Goal: Task Accomplishment & Management: Manage account settings

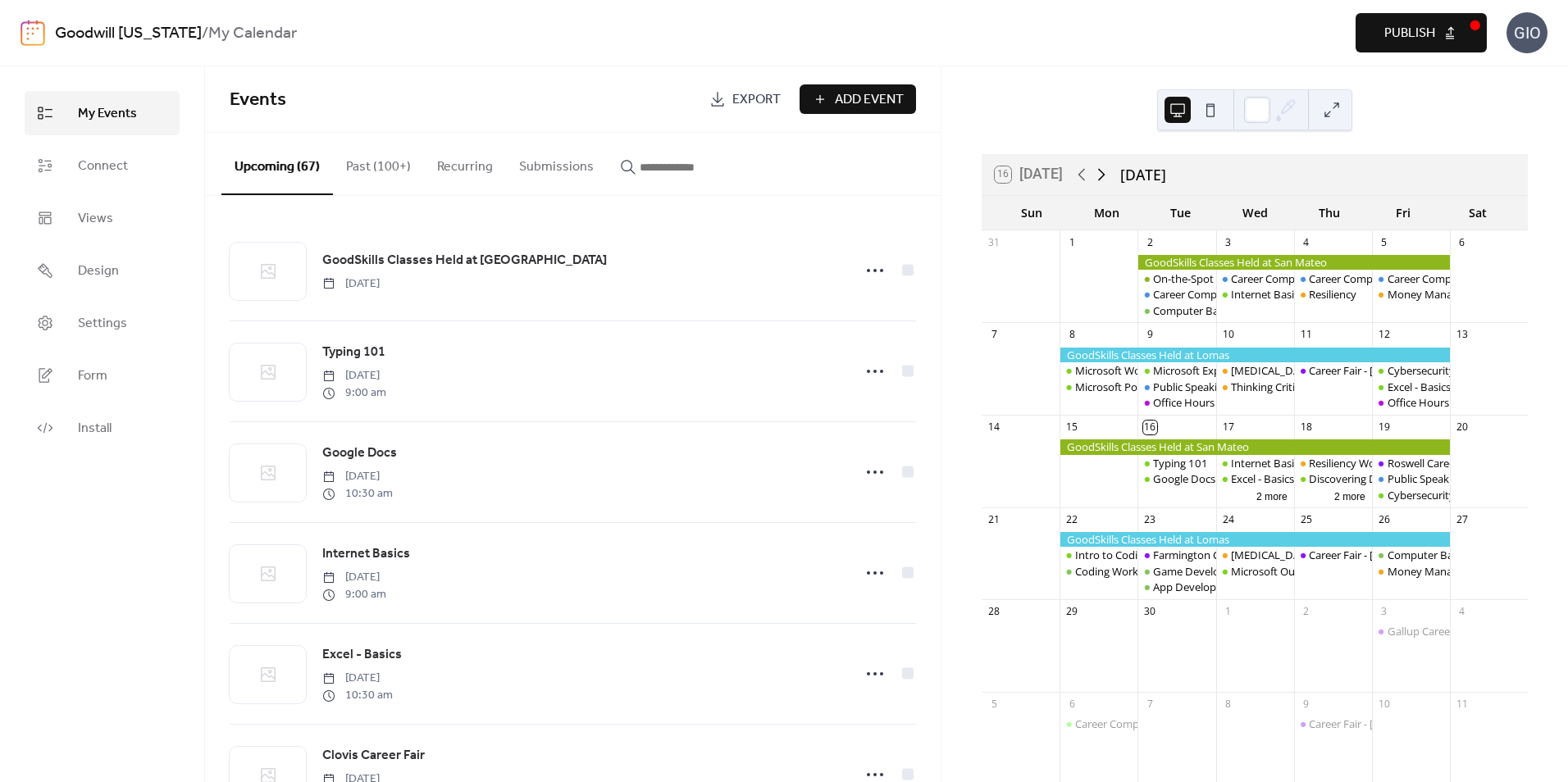
click at [1106, 170] on icon at bounding box center [1101, 174] width 20 height 20
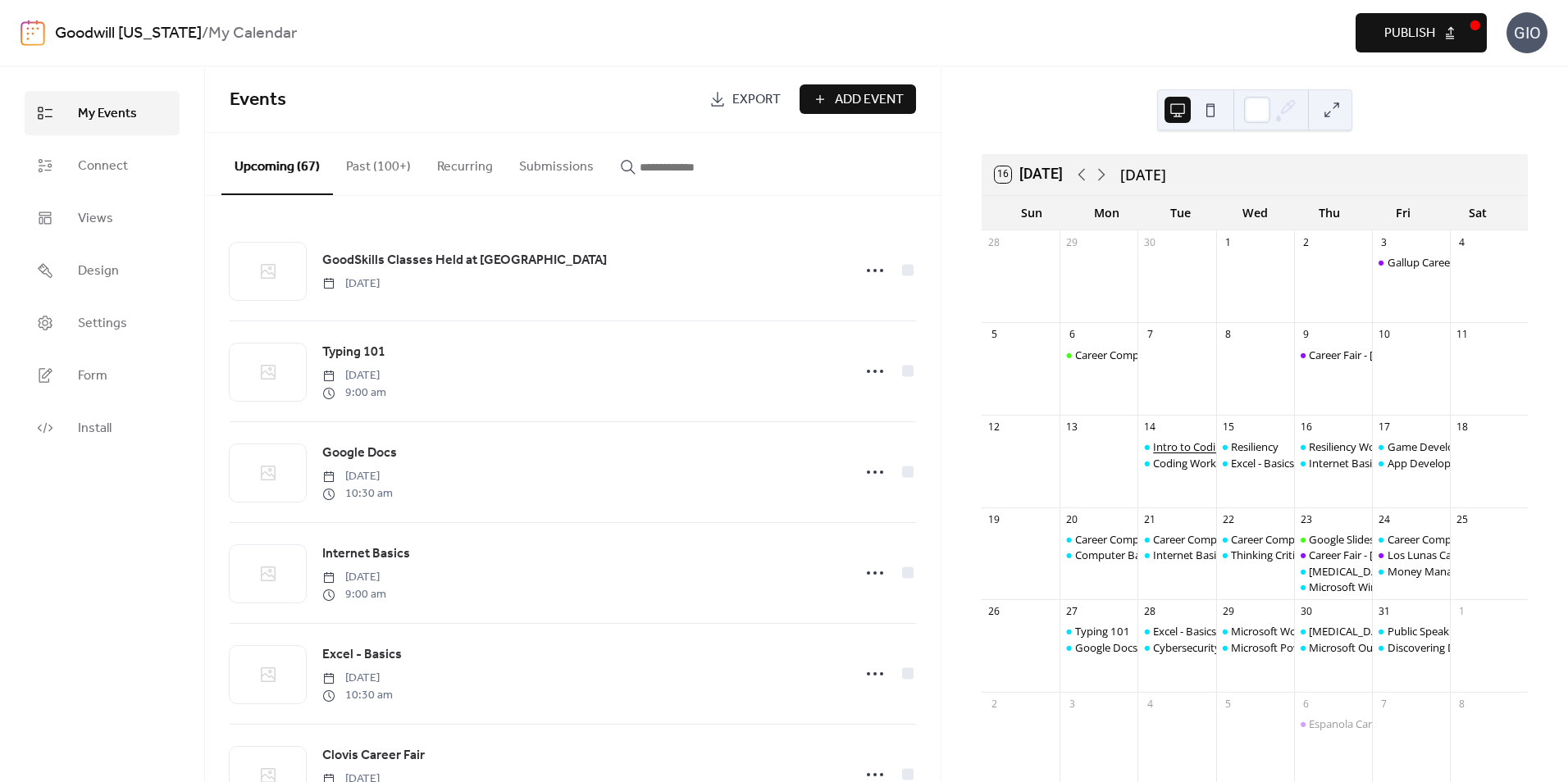
click at [1185, 446] on div "Intro to Coding" at bounding box center [1190, 446] width 75 height 15
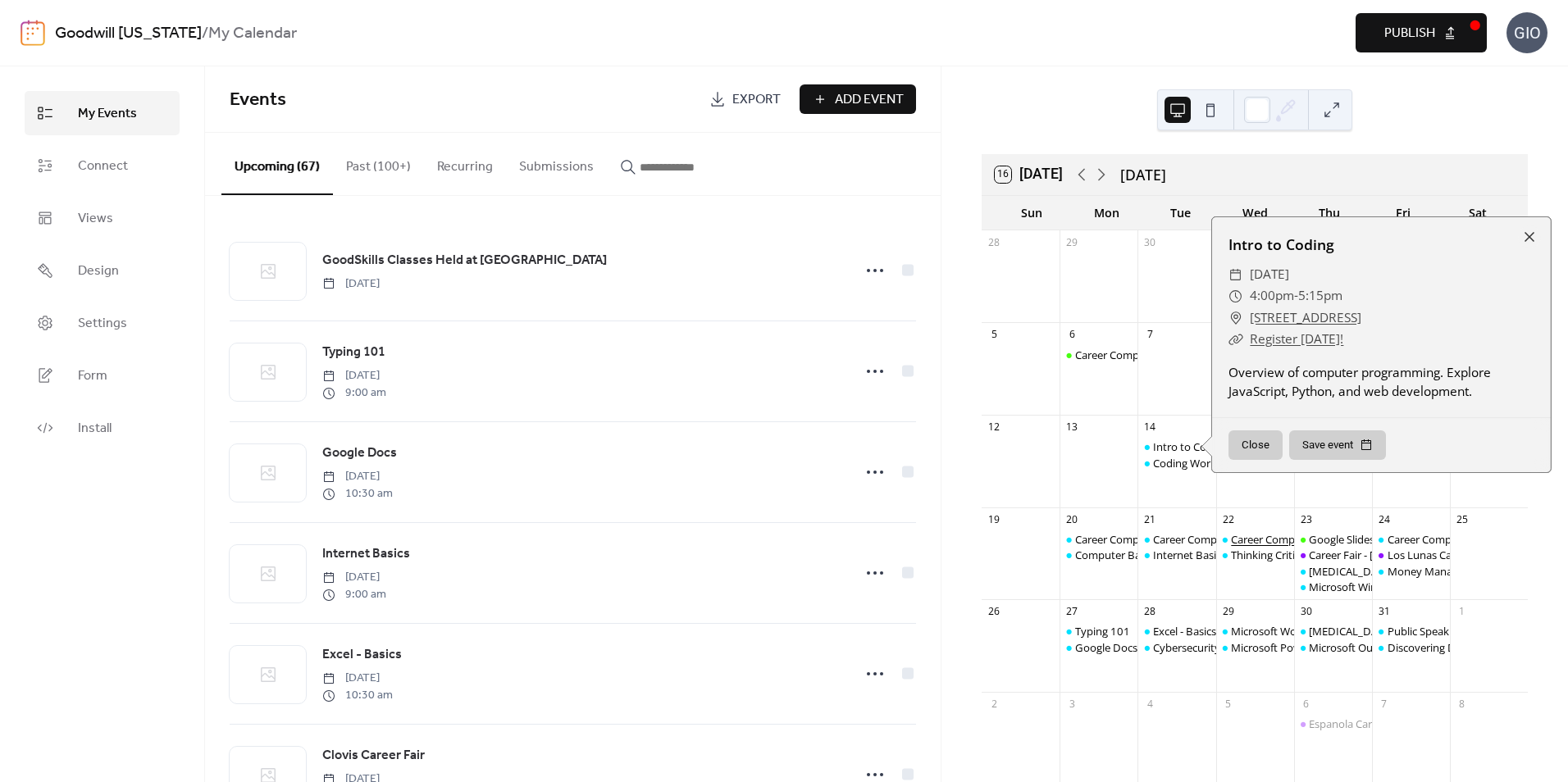
click at [1258, 540] on div "Career Compass South: Interview/Soft Skills" at bounding box center [1336, 539] width 212 height 15
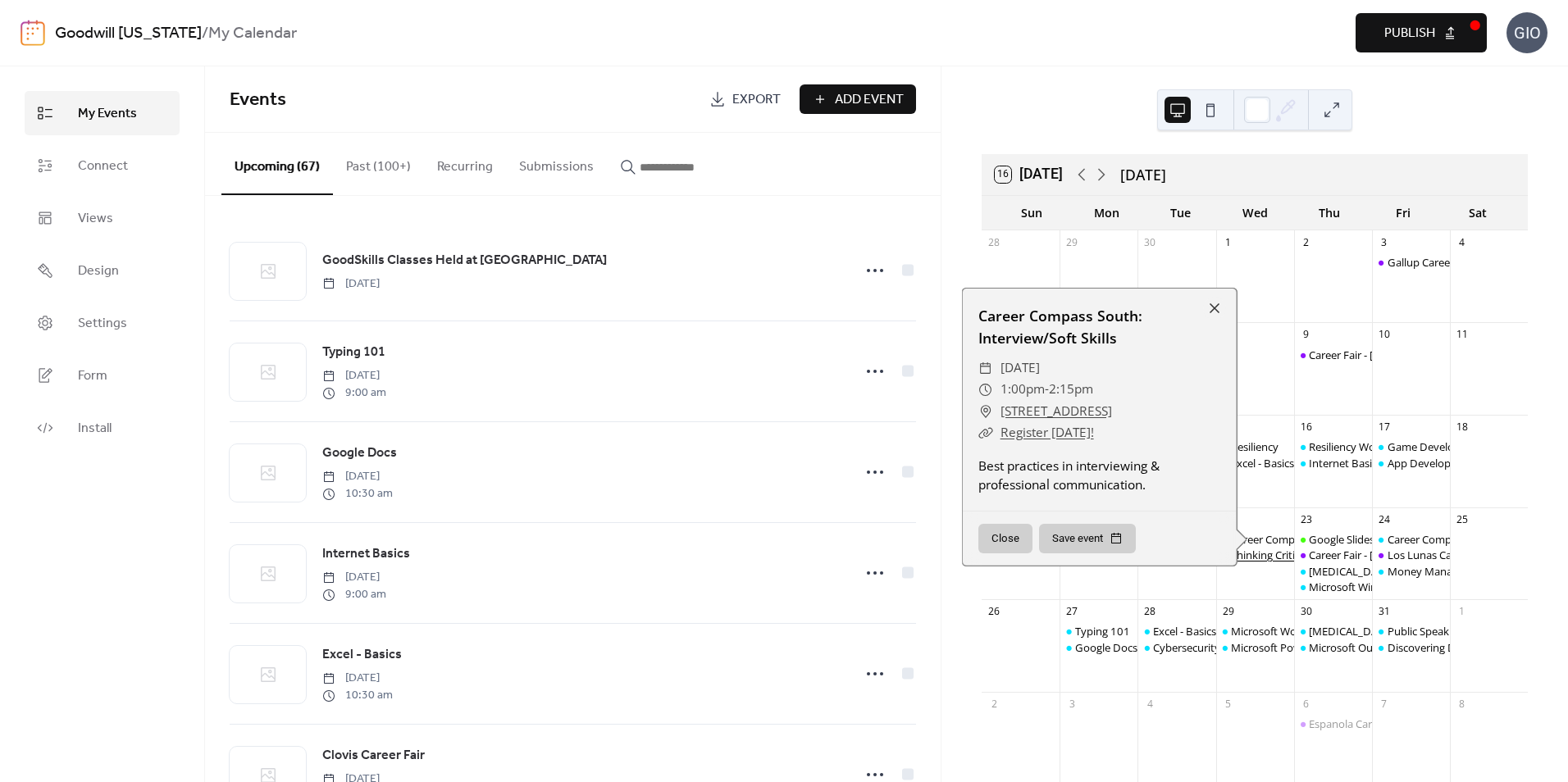
click at [1266, 555] on div "Thinking Critically" at bounding box center [1273, 555] width 85 height 15
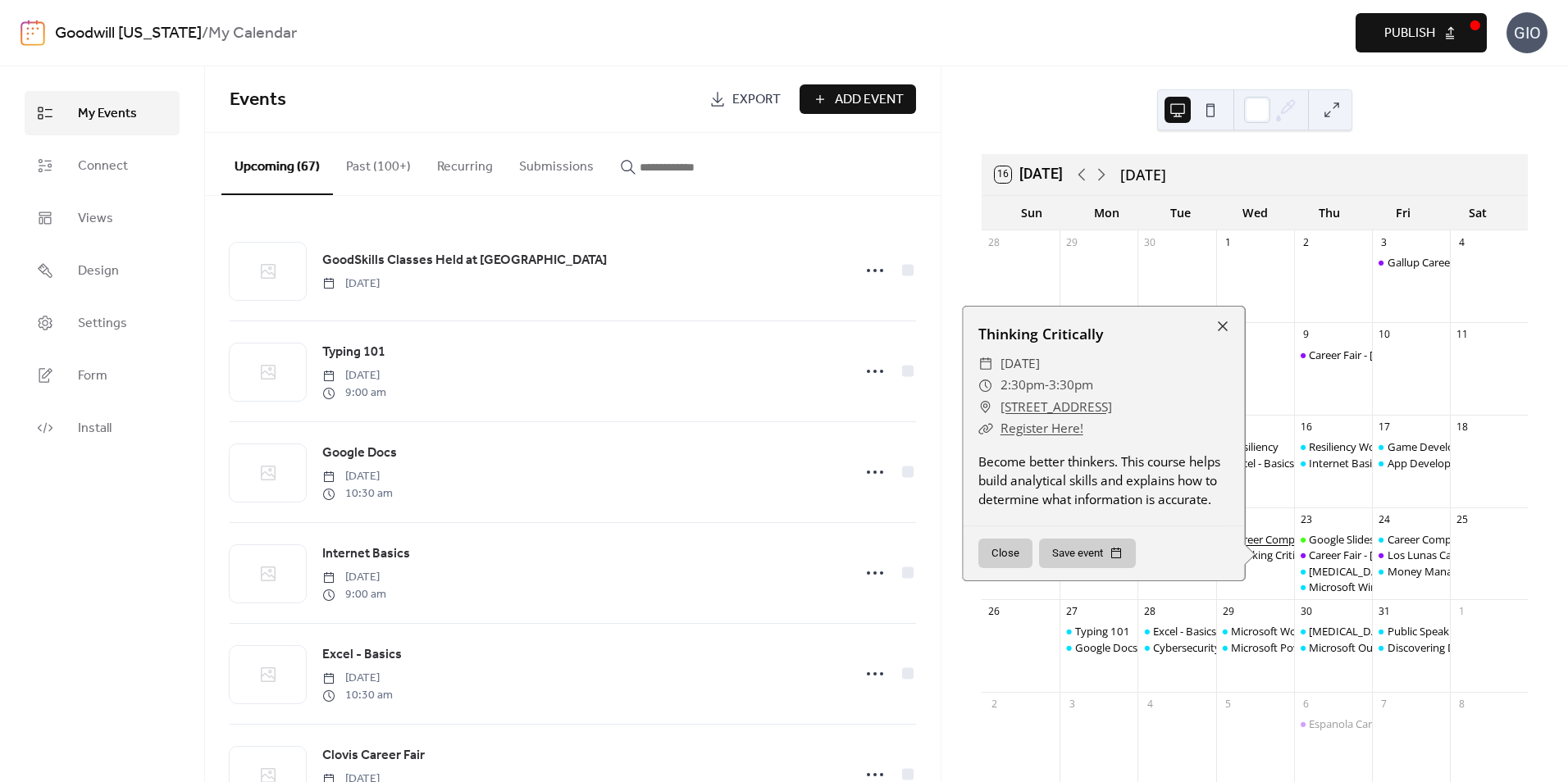
click at [1263, 539] on div "Career Compass South: Interview/Soft Skills" at bounding box center [1336, 539] width 212 height 15
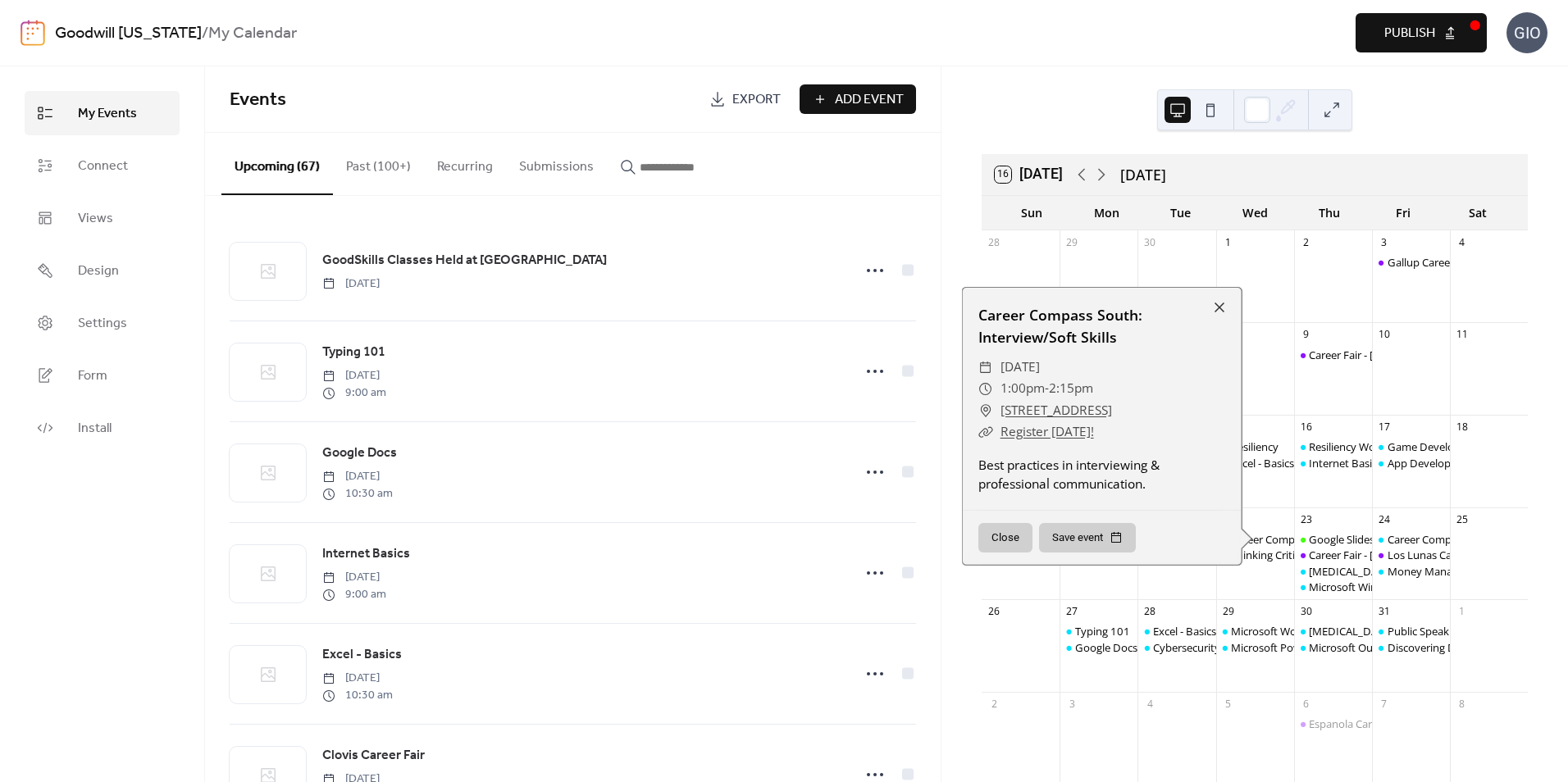
click at [1313, 384] on div "Career Fair - [GEOGRAPHIC_DATA]" at bounding box center [1333, 378] width 78 height 62
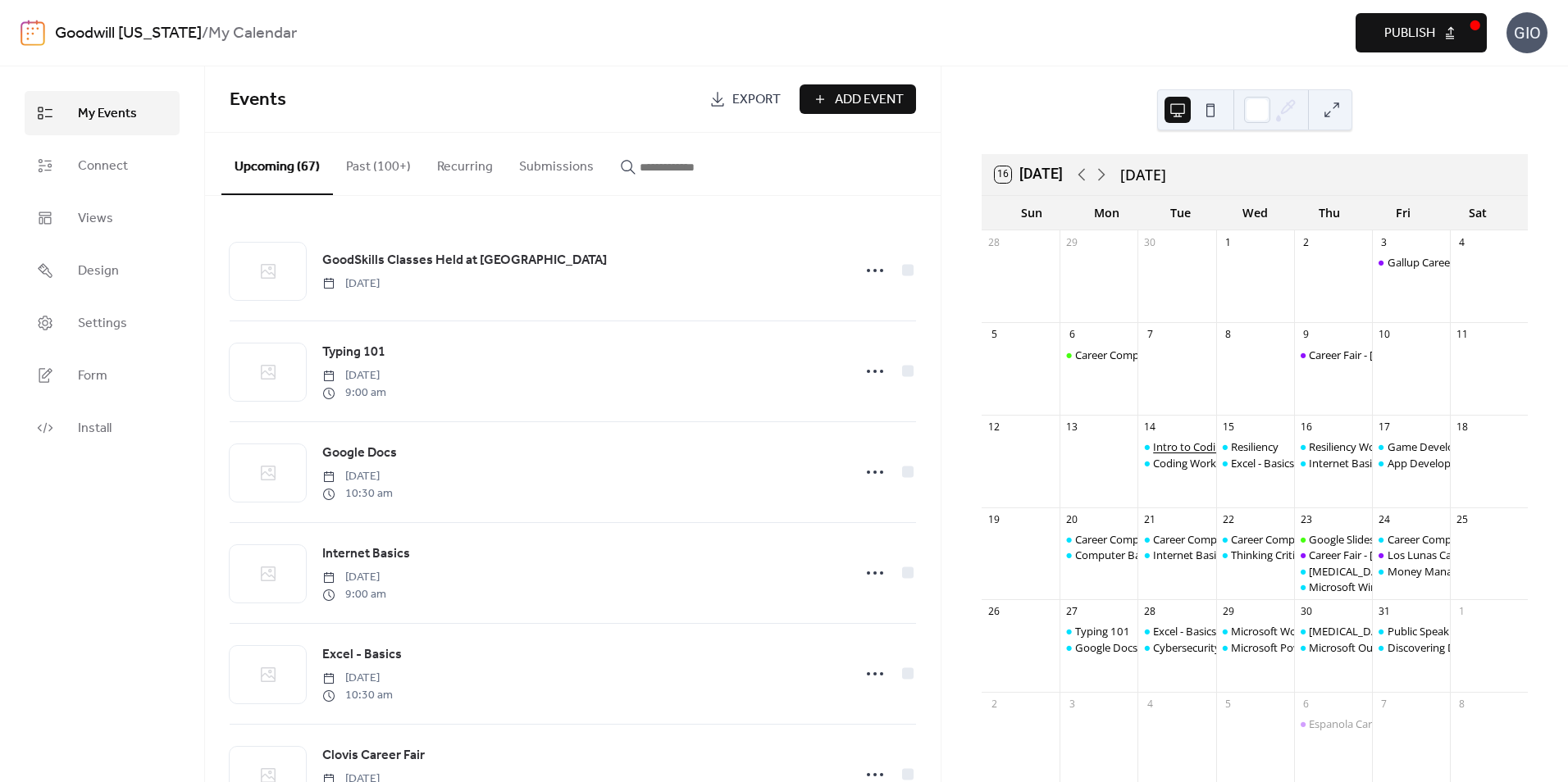
click at [1173, 450] on div "Intro to Coding" at bounding box center [1190, 446] width 75 height 15
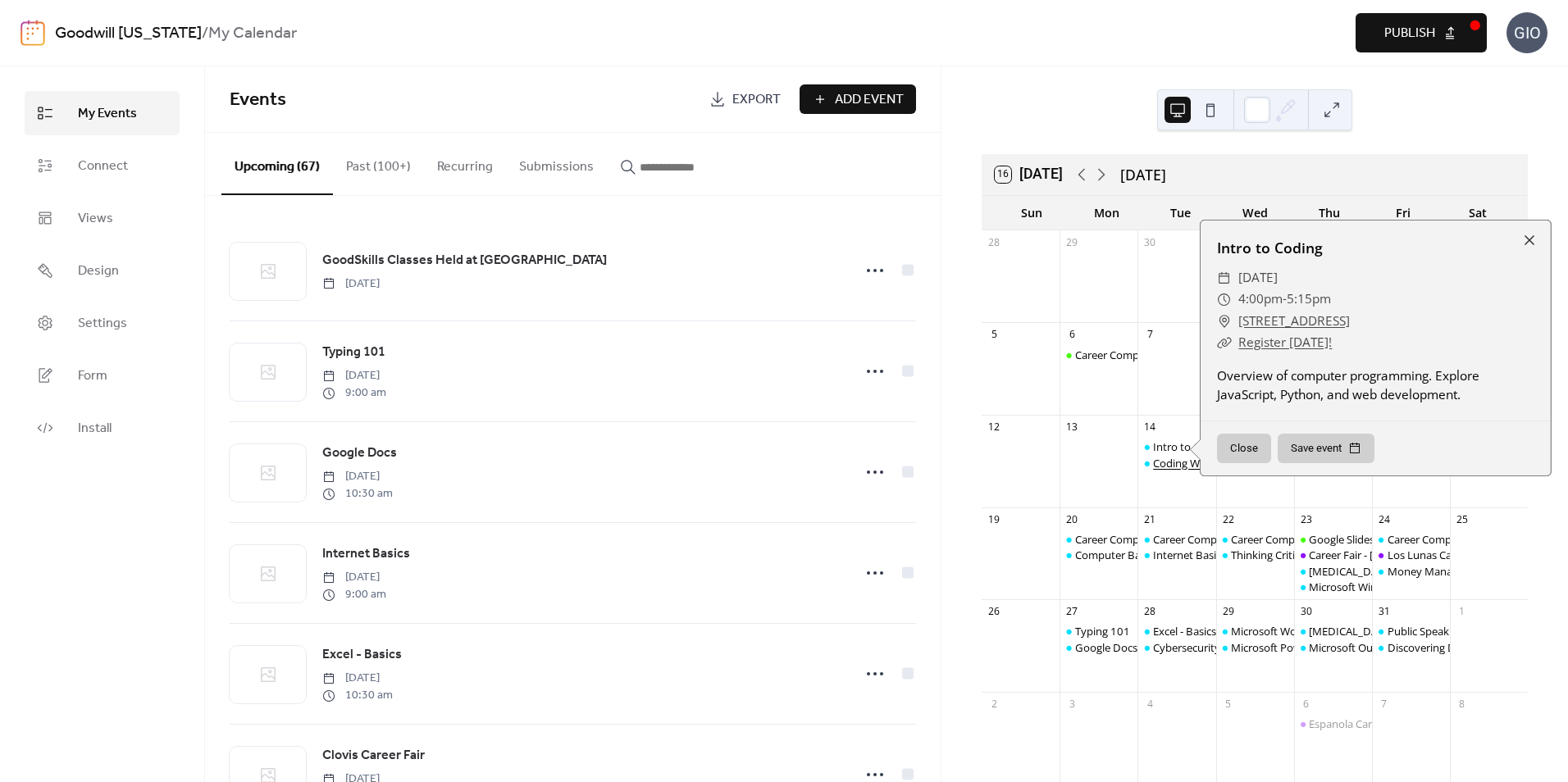
click at [1176, 461] on div "Coding Workshop" at bounding box center [1196, 463] width 88 height 15
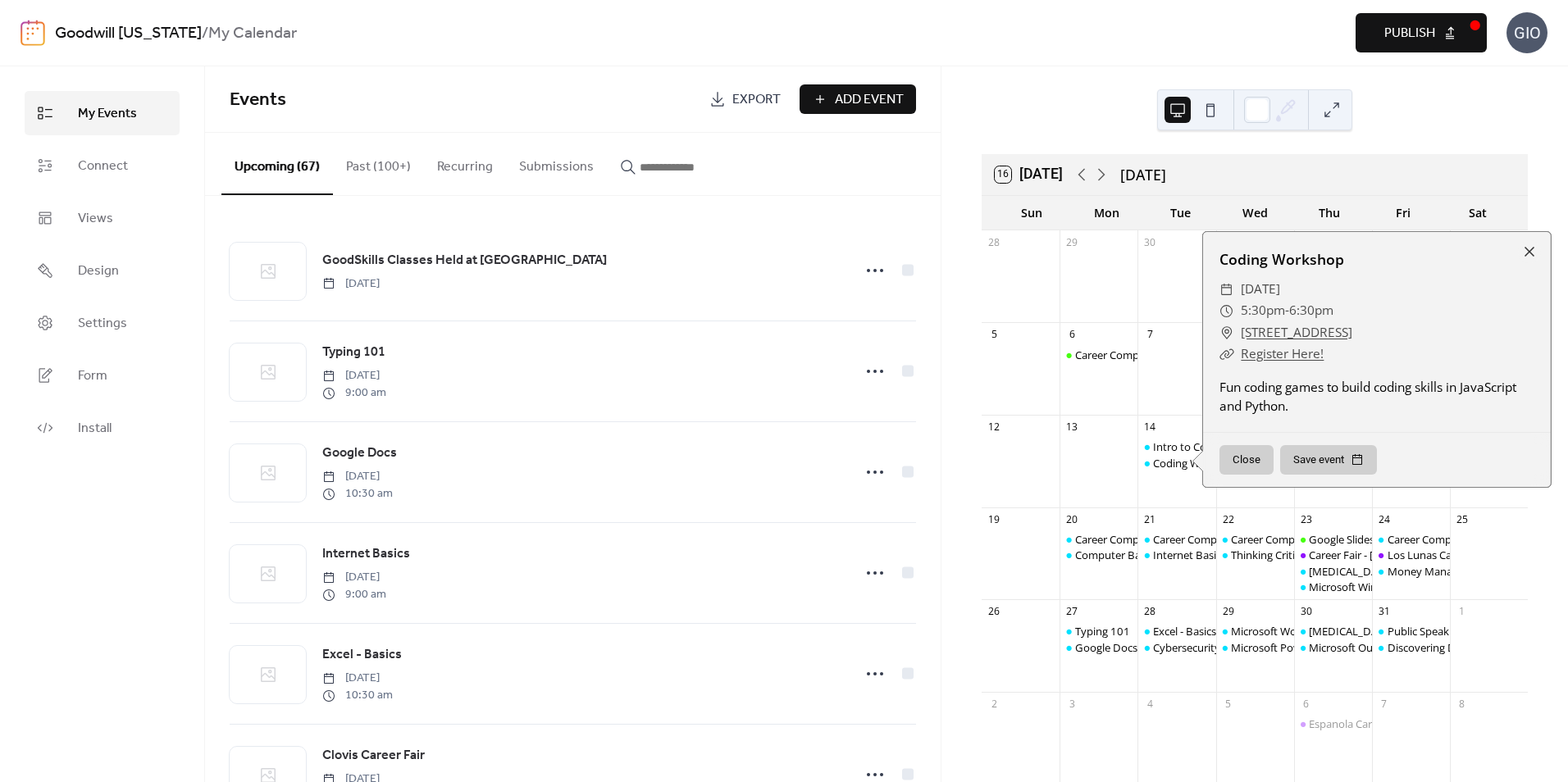
click at [1179, 491] on div "Intro to Coding Coding Workshop" at bounding box center [1177, 470] width 78 height 62
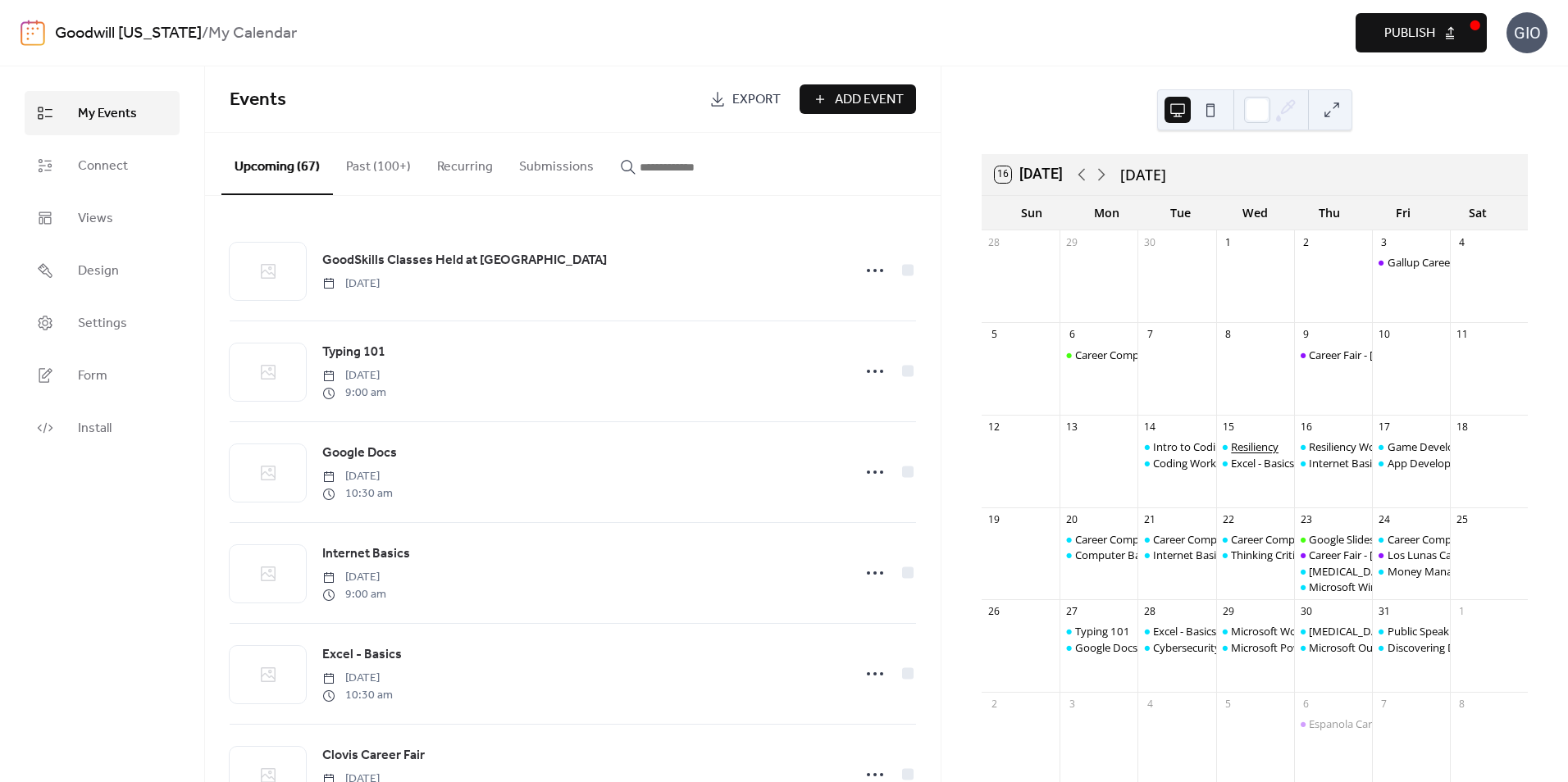
click at [1241, 447] on div "Resiliency" at bounding box center [1254, 446] width 48 height 15
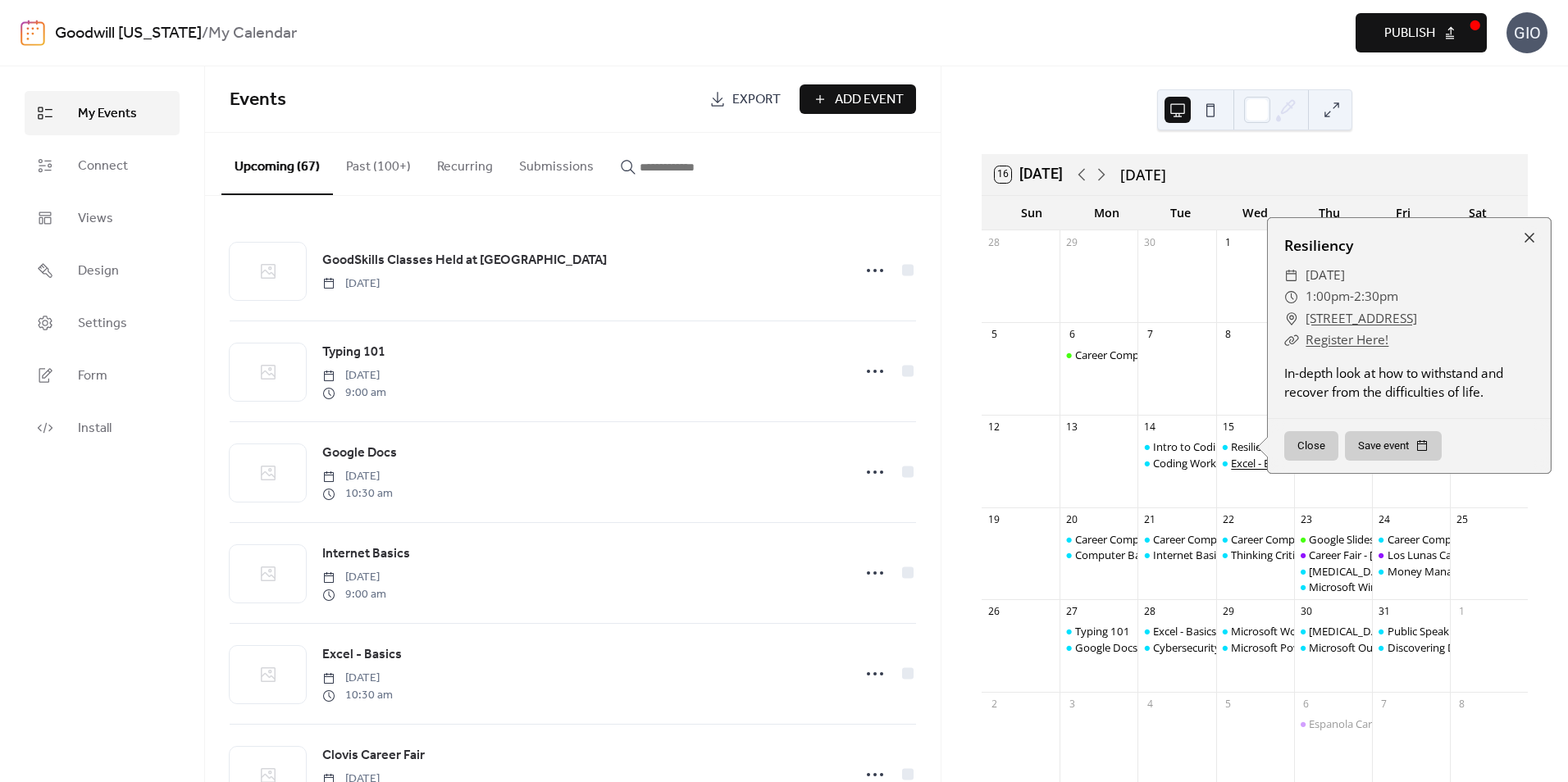
click at [1246, 460] on div "Excel - Basics" at bounding box center [1262, 463] width 63 height 15
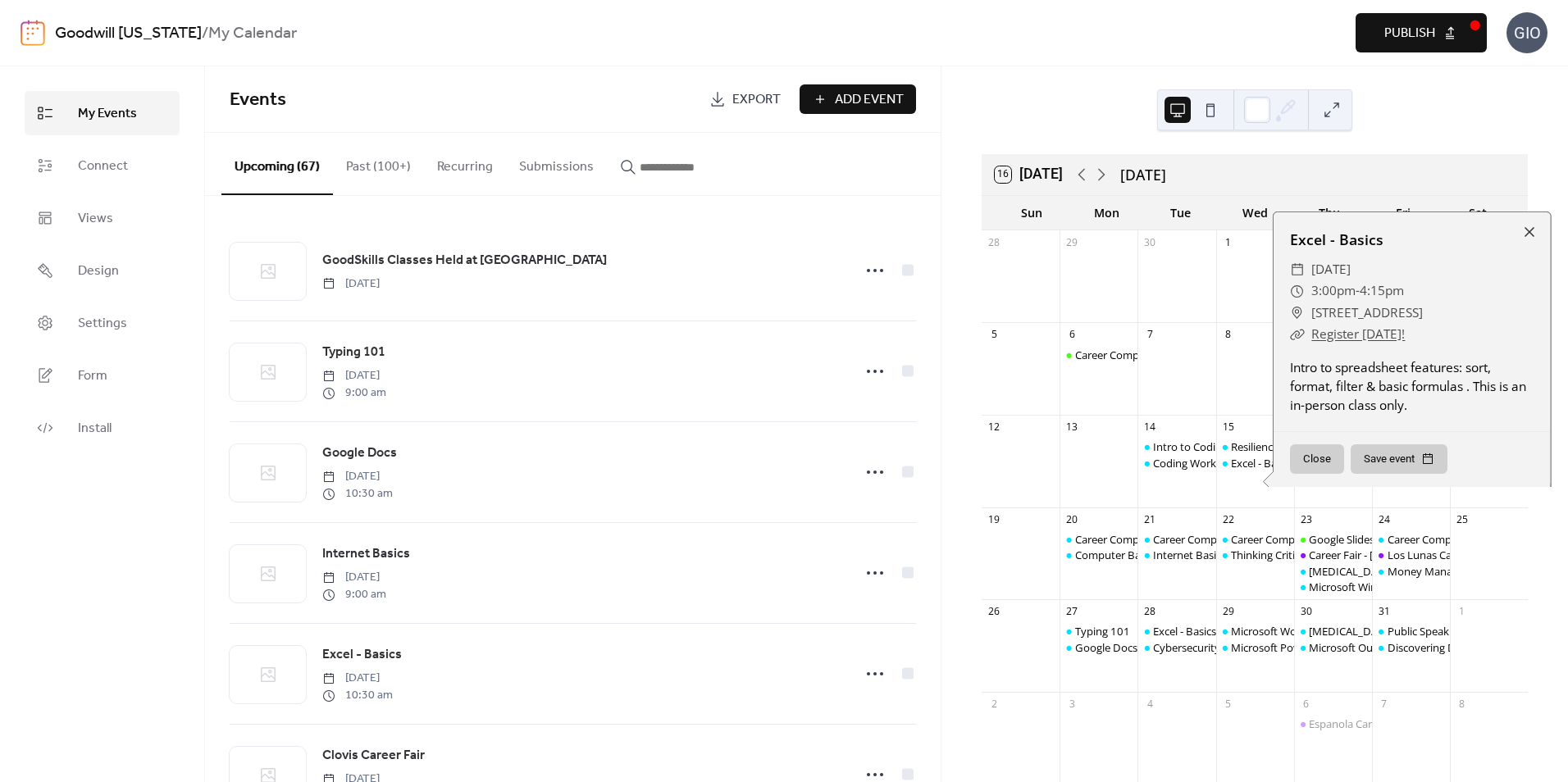
click at [1242, 493] on div "Resiliency Excel - Basics" at bounding box center [1255, 470] width 78 height 62
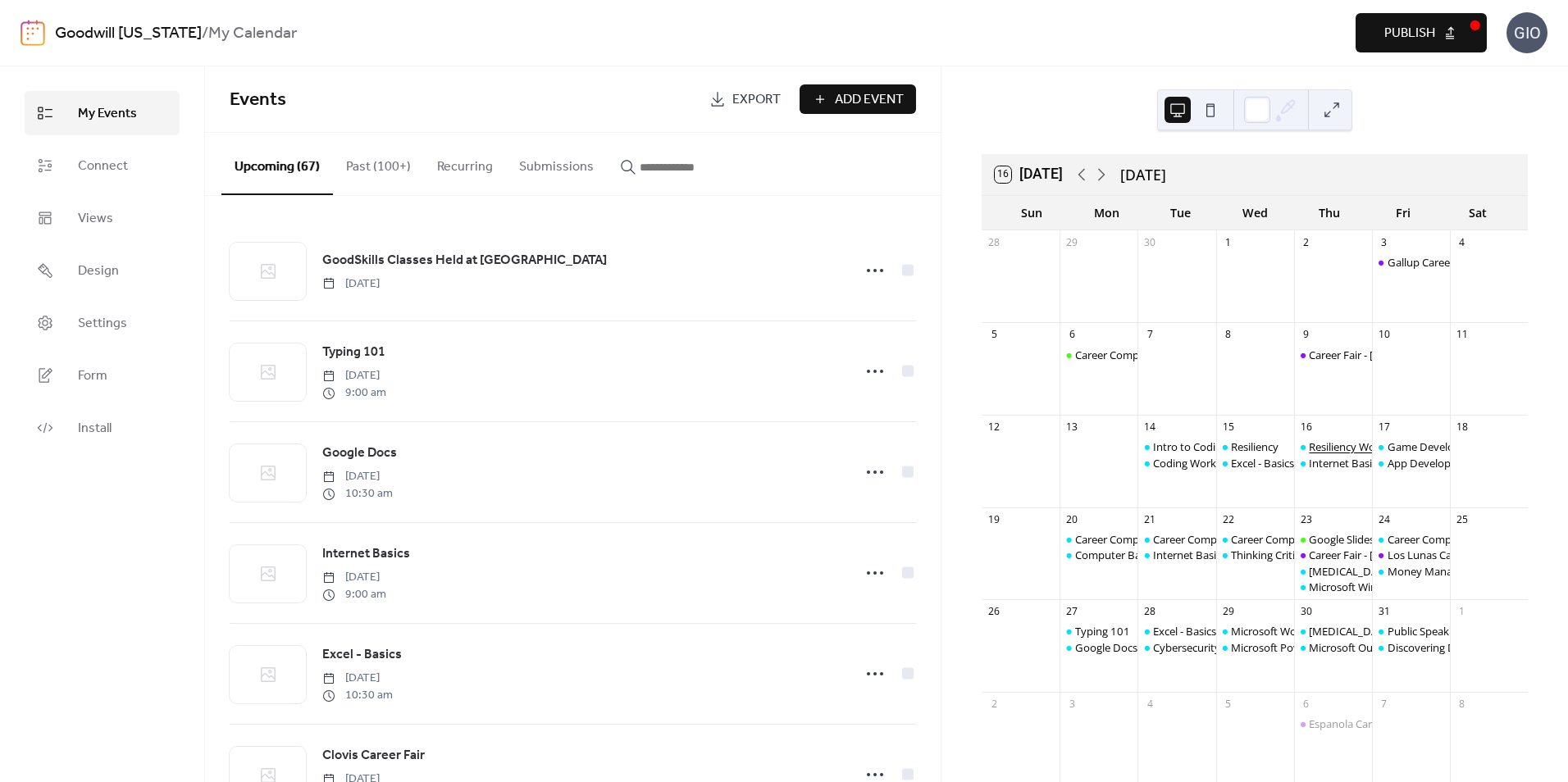
click at [1316, 447] on div "Resiliency Workshop" at bounding box center [1359, 446] width 101 height 15
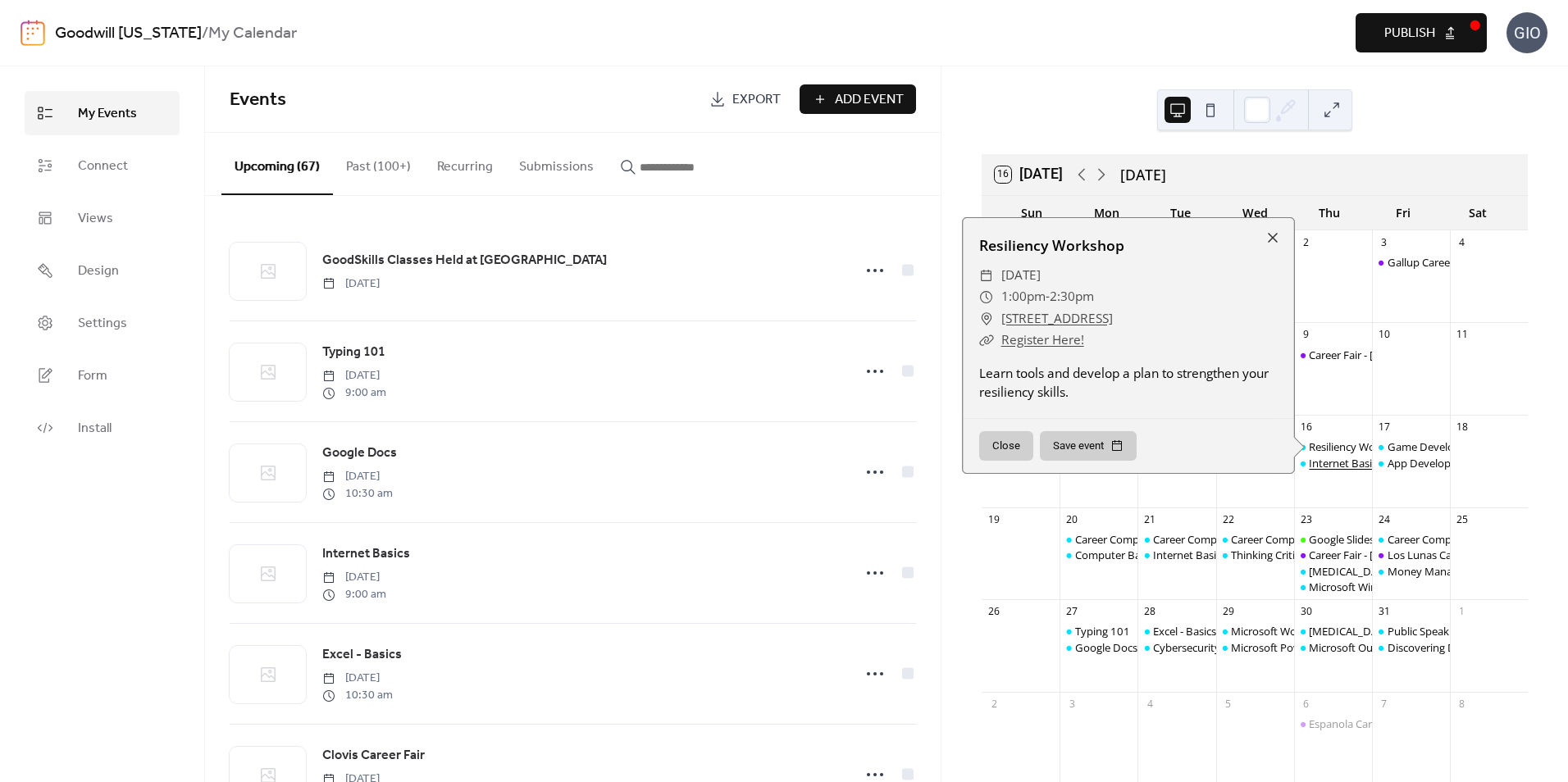
click at [1327, 468] on div "Internet Basics" at bounding box center [1345, 463] width 73 height 15
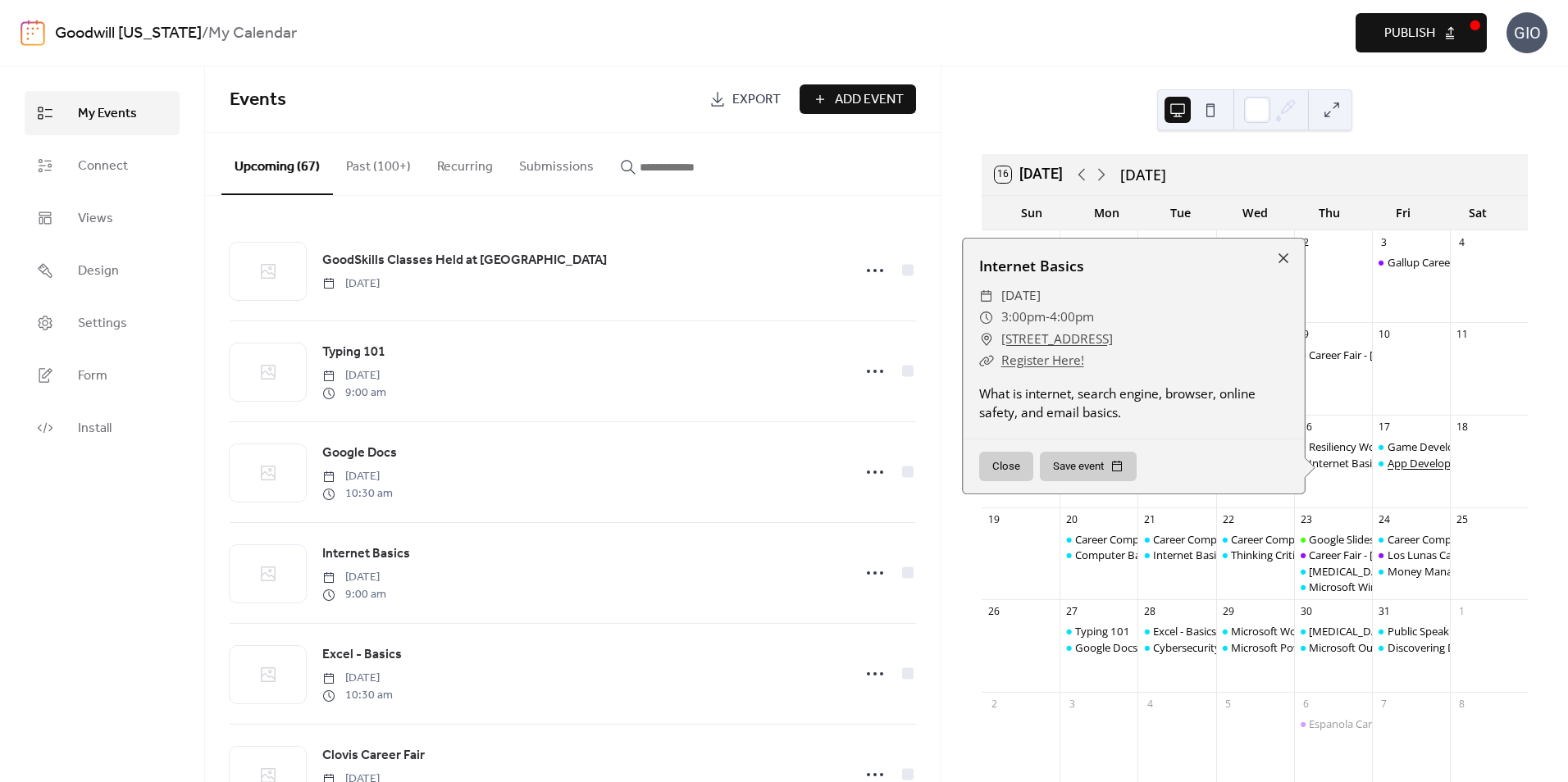
click at [1394, 469] on div "App Development" at bounding box center [1432, 463] width 89 height 15
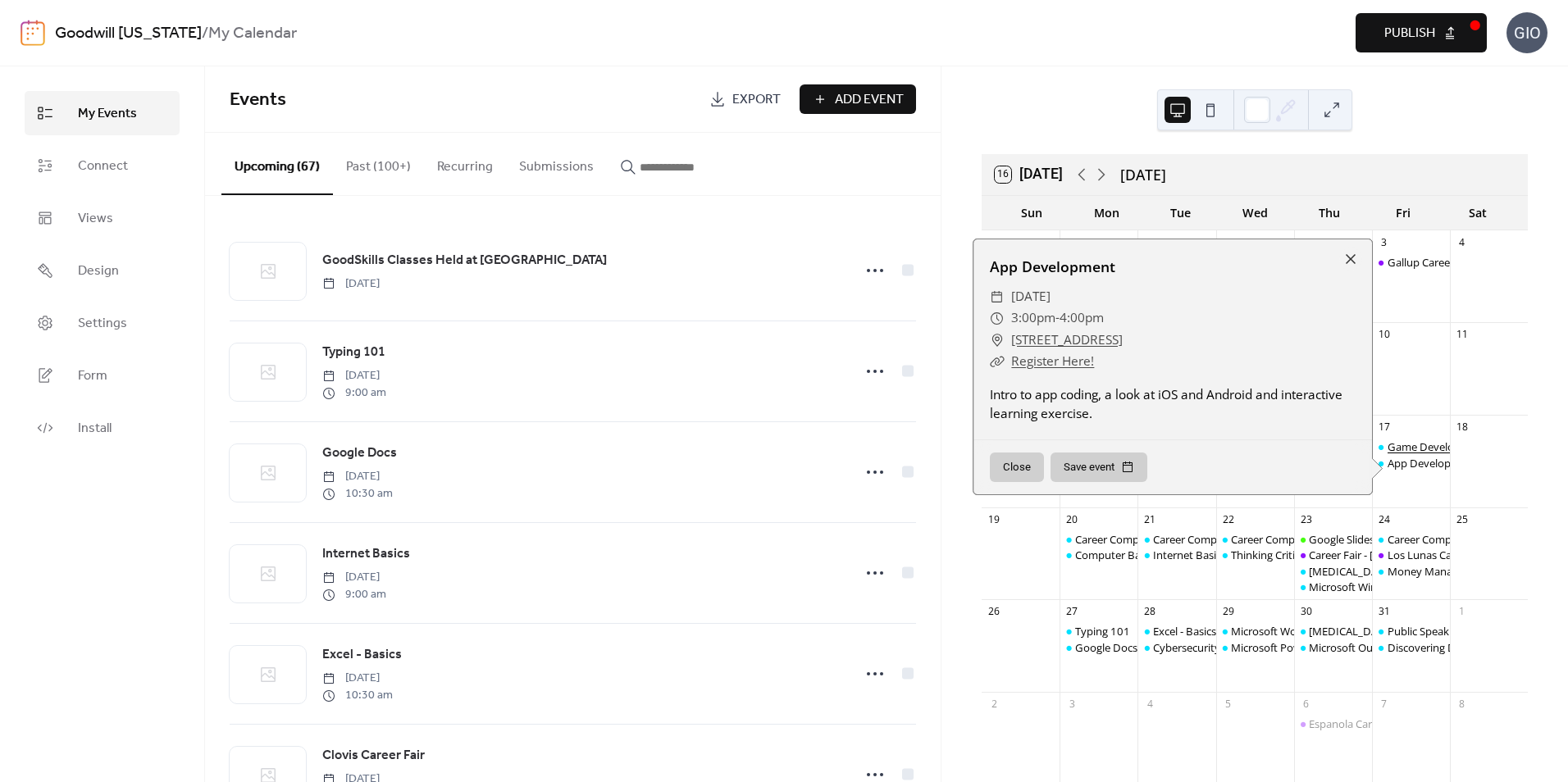
click at [1409, 440] on div "Game Development" at bounding box center [1437, 446] width 99 height 15
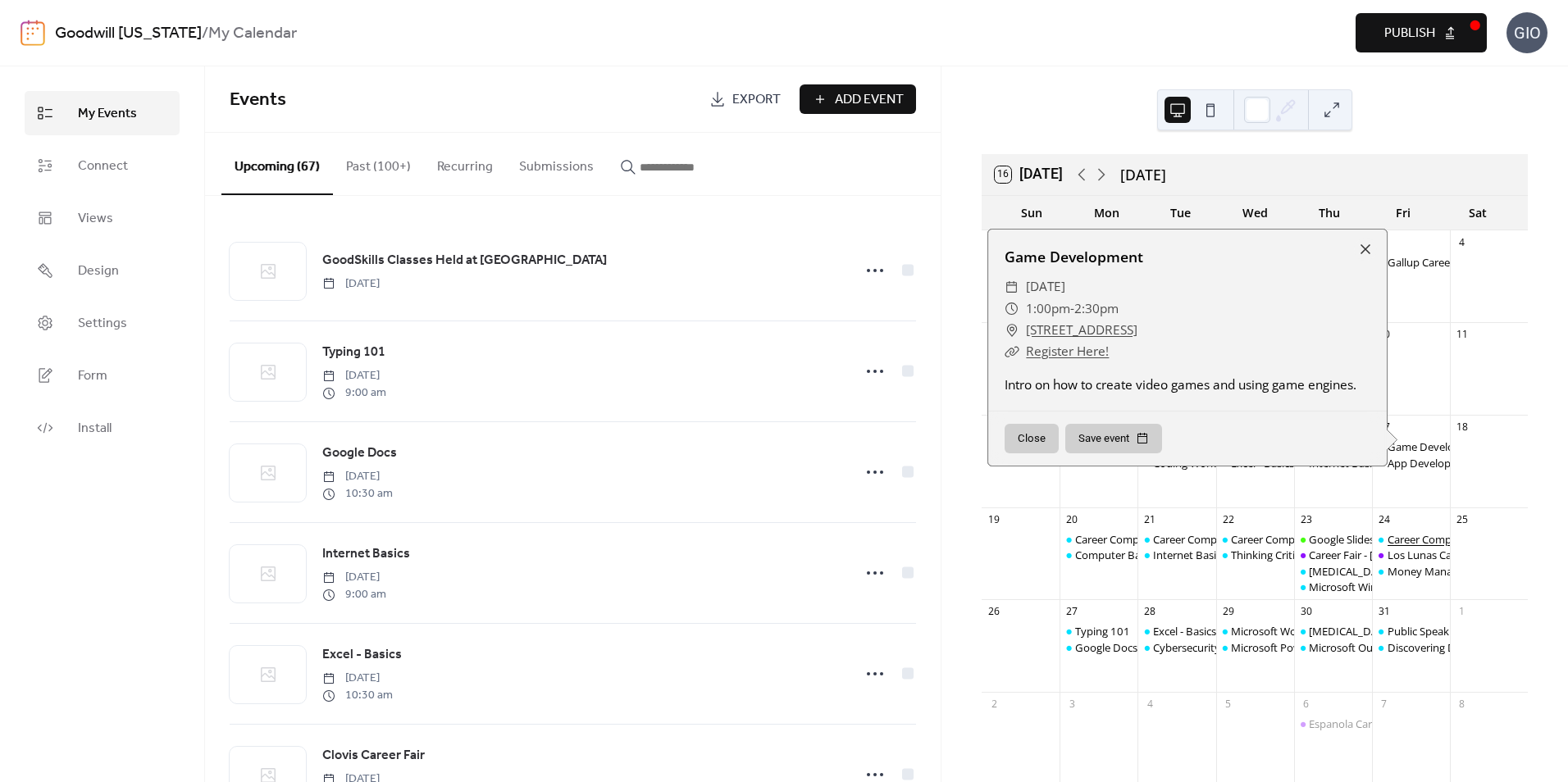
click at [1395, 536] on div "Career Compass West: Your New Job" at bounding box center [1476, 539] width 178 height 15
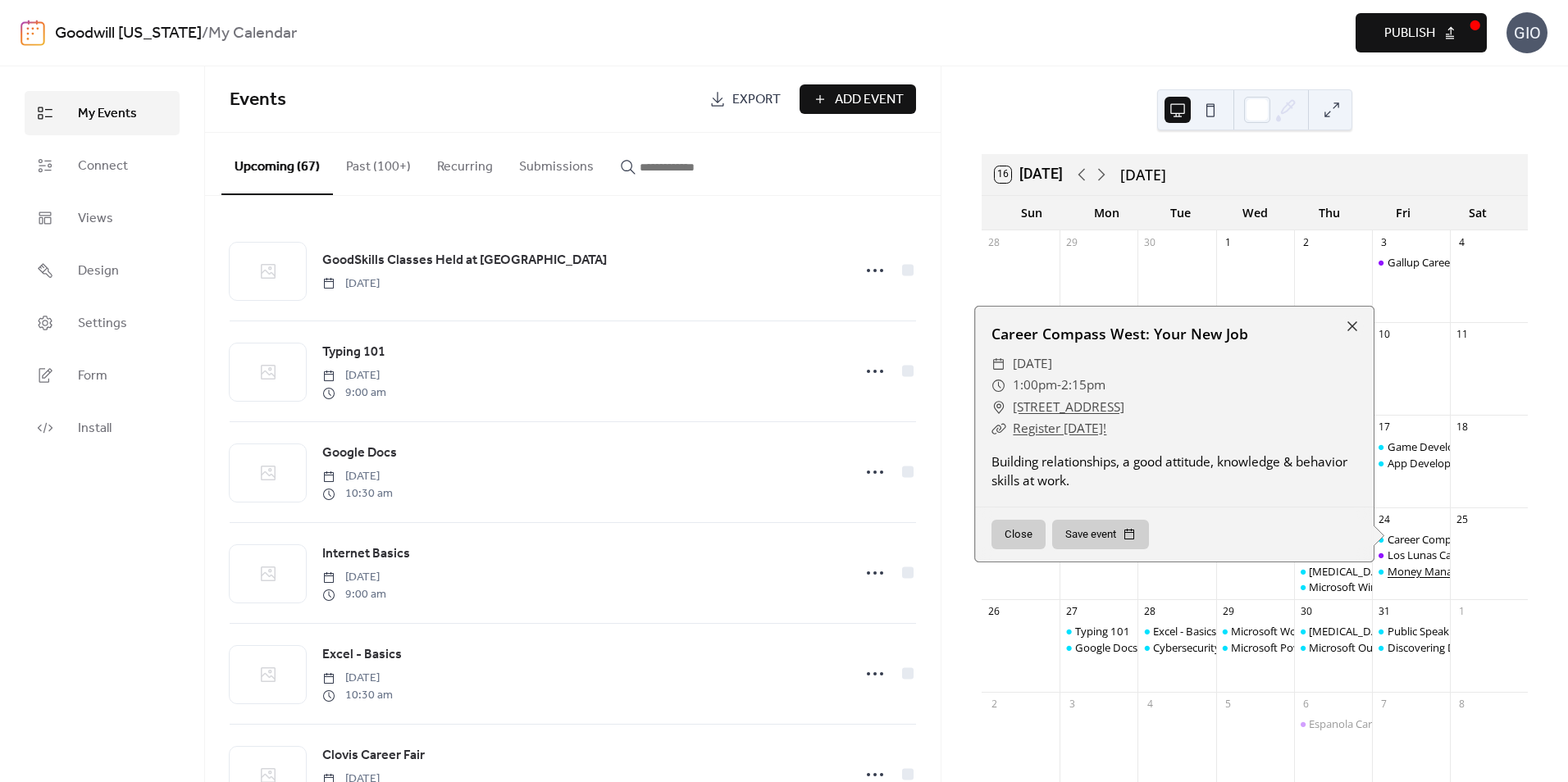
click at [1398, 565] on div "Money Management" at bounding box center [1439, 571] width 102 height 15
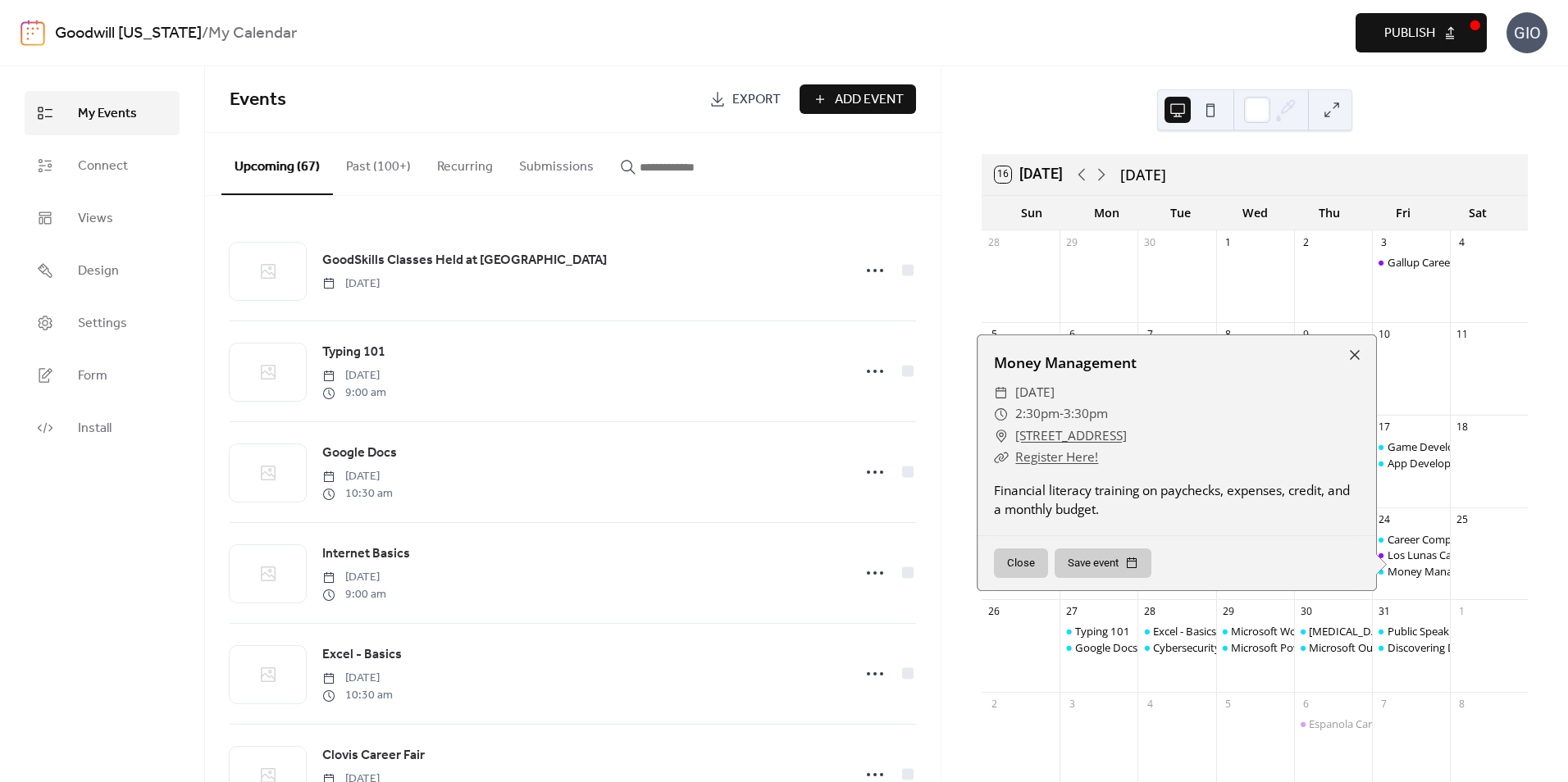
click at [1404, 585] on div "Career Compass West: Your New Job Los Lunas Career Fair Money Management" at bounding box center [1411, 563] width 78 height 62
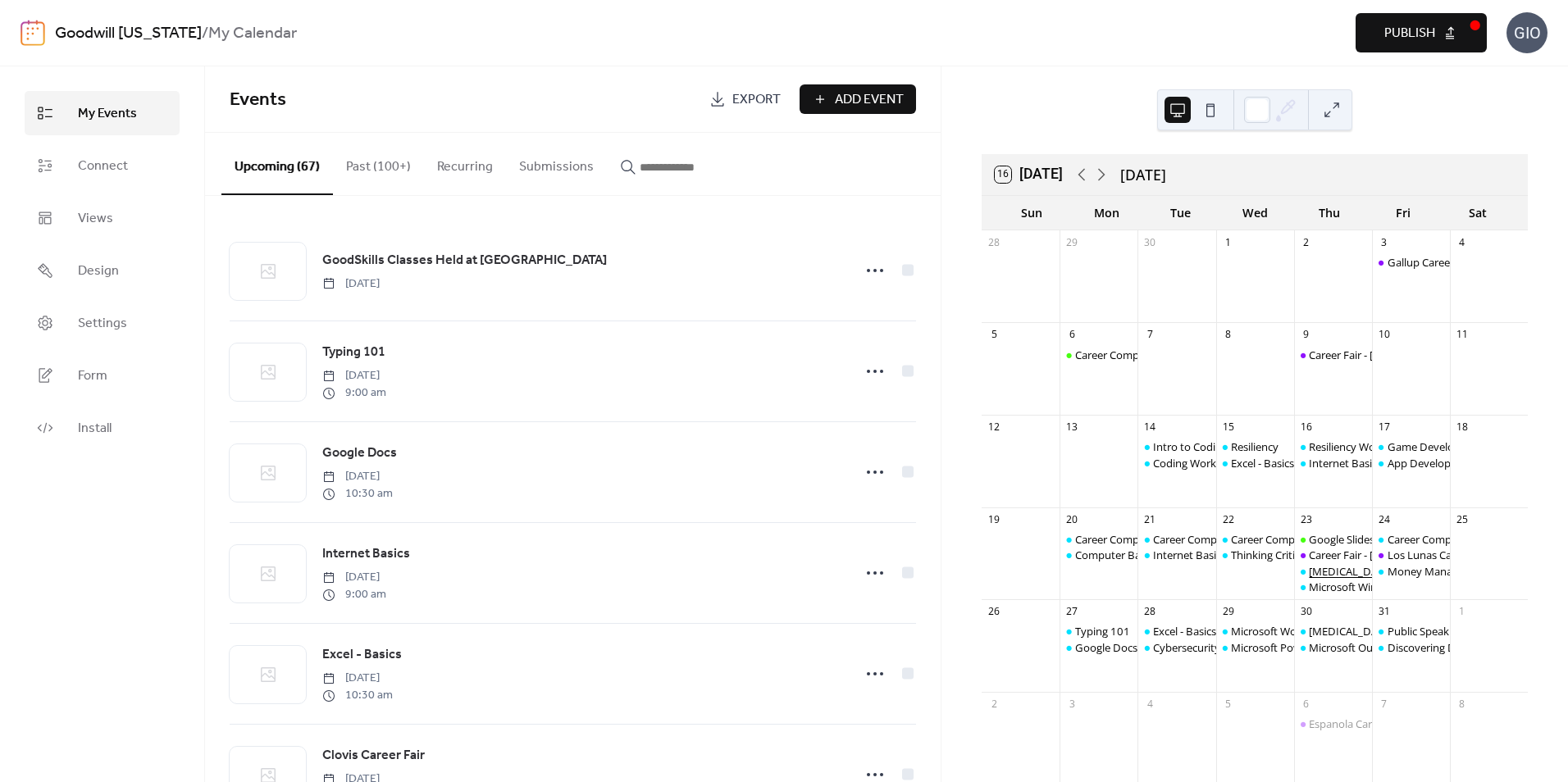
click at [1347, 567] on div "[MEDICAL_DATA]" at bounding box center [1350, 571] width 84 height 15
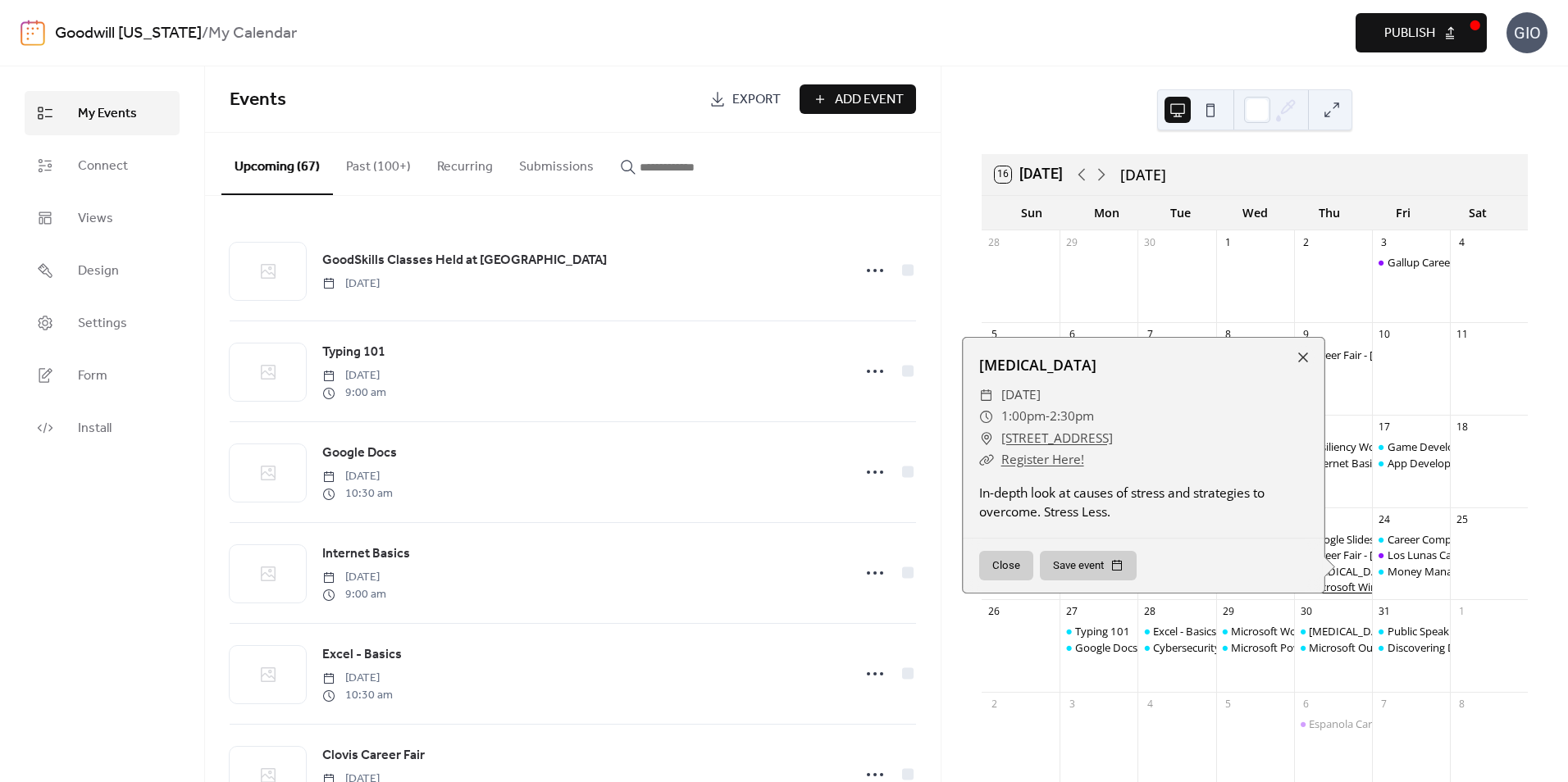
click at [1343, 582] on div "Microsoft Windows: File Explorer" at bounding box center [1388, 587] width 159 height 15
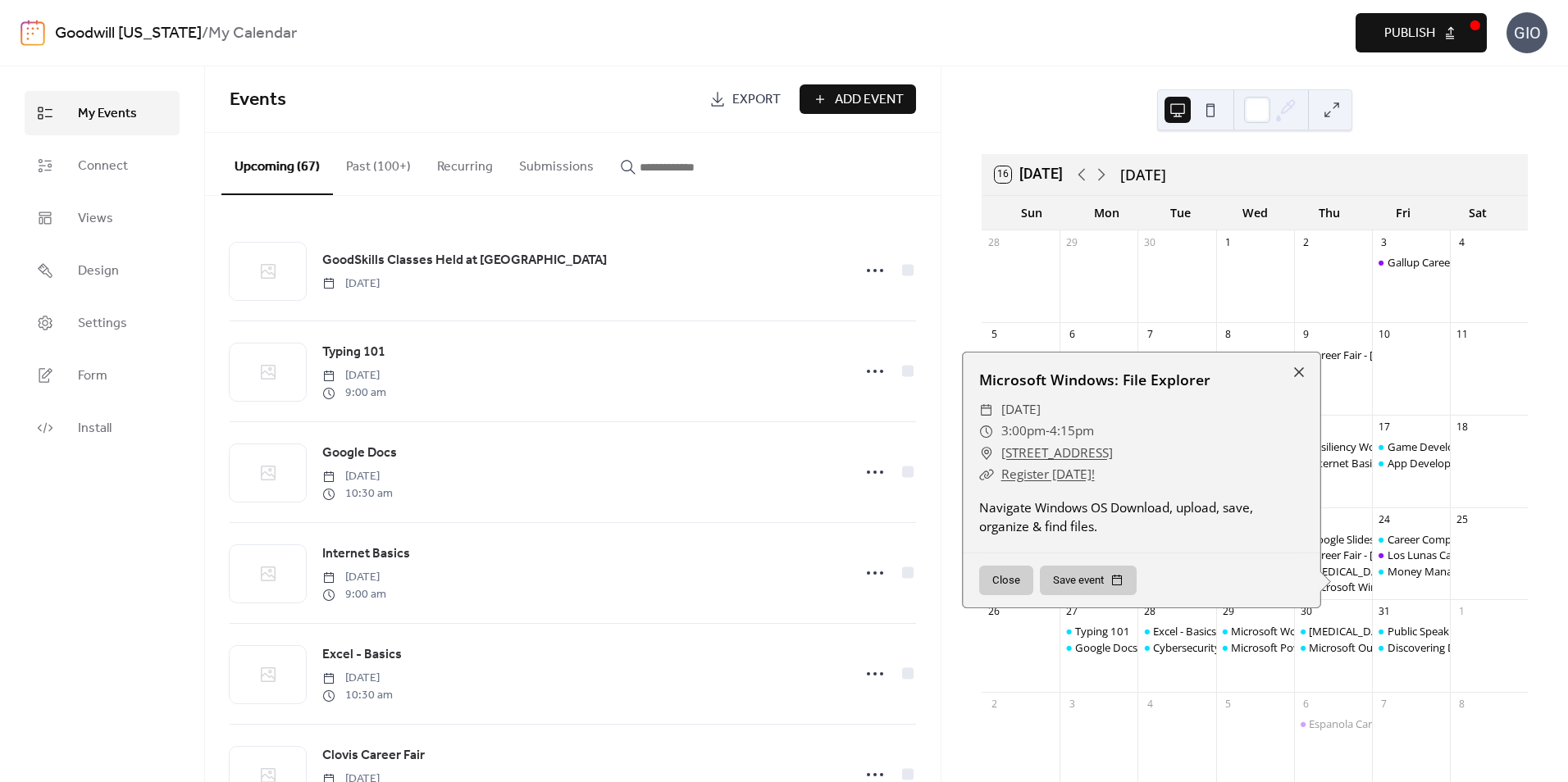
click at [1343, 603] on div "30" at bounding box center [1333, 611] width 78 height 24
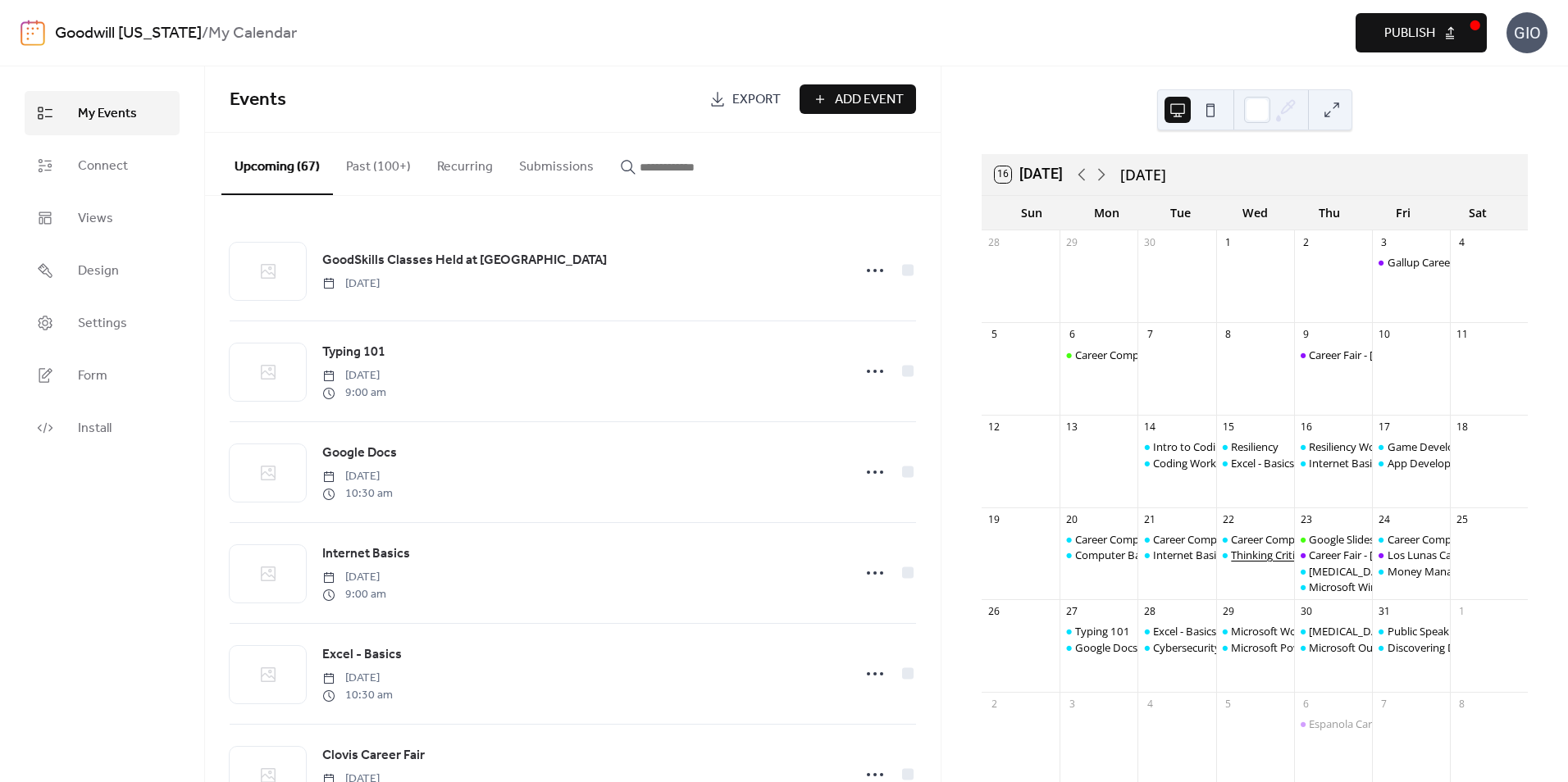
click at [1264, 554] on div "Thinking Critically" at bounding box center [1273, 555] width 85 height 15
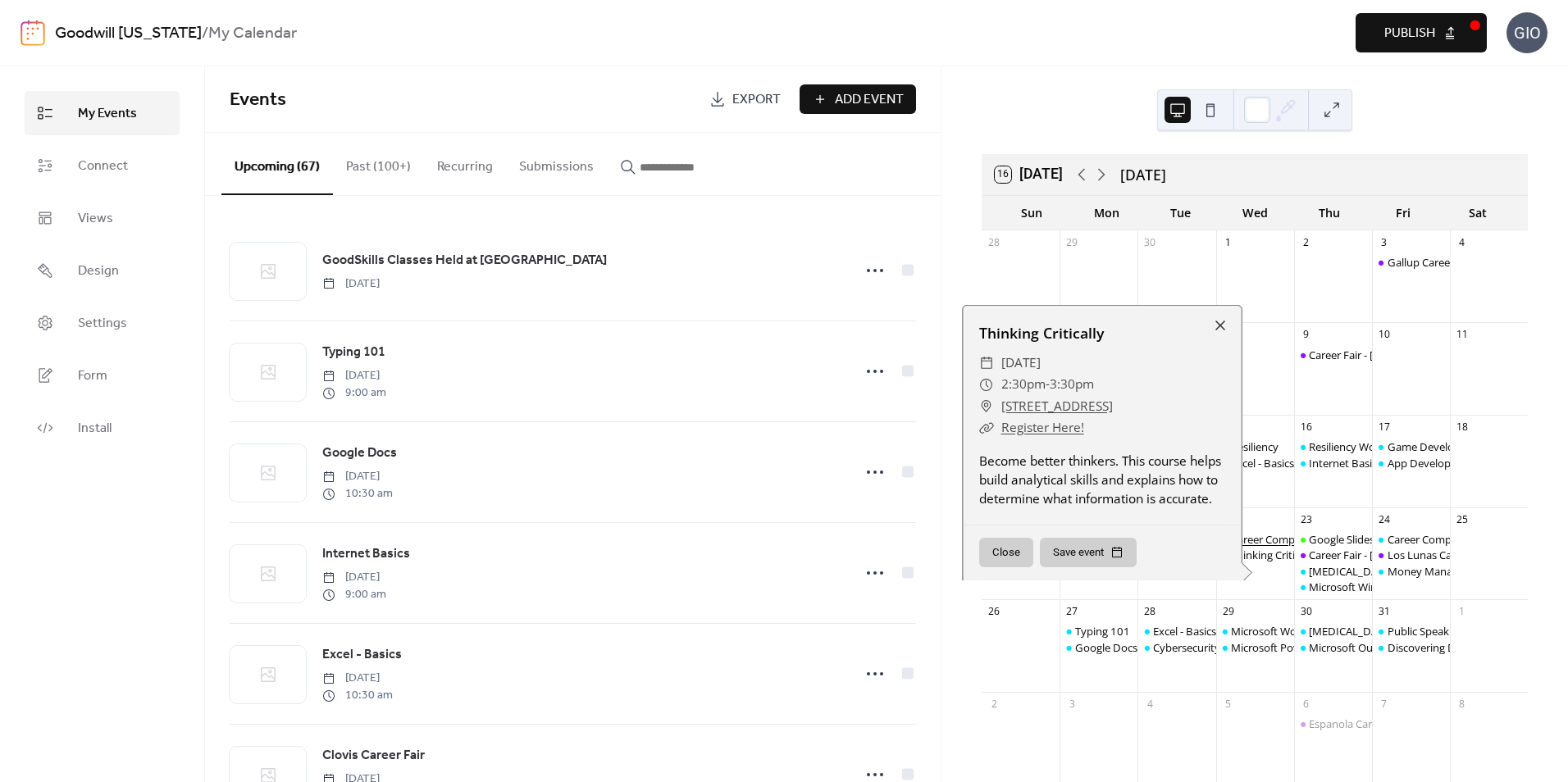
click at [1264, 539] on div "Career Compass South: Interview/Soft Skills" at bounding box center [1336, 539] width 212 height 15
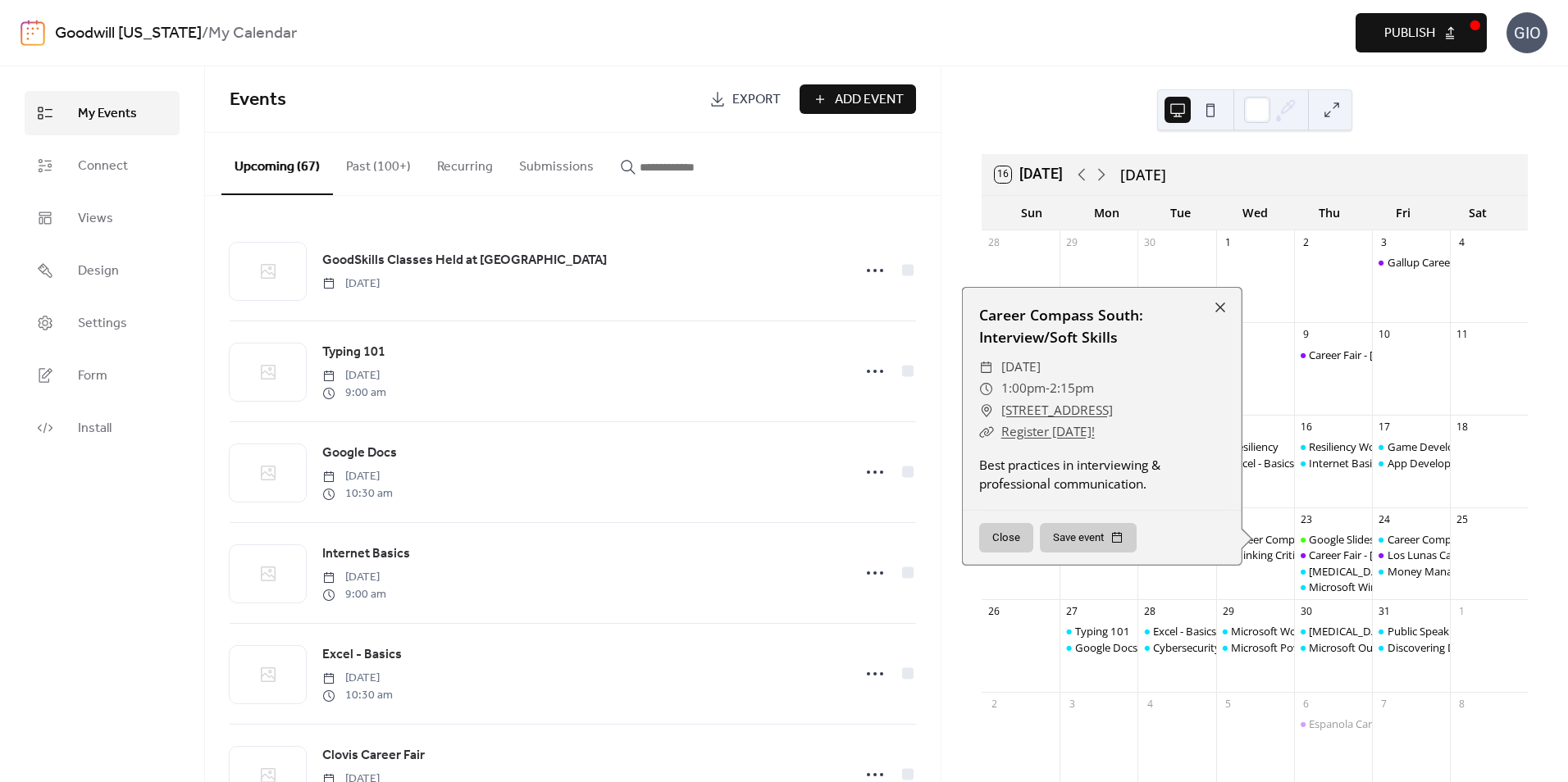
click at [1273, 504] on div "15 Resiliency Excel - Basics" at bounding box center [1255, 460] width 78 height 93
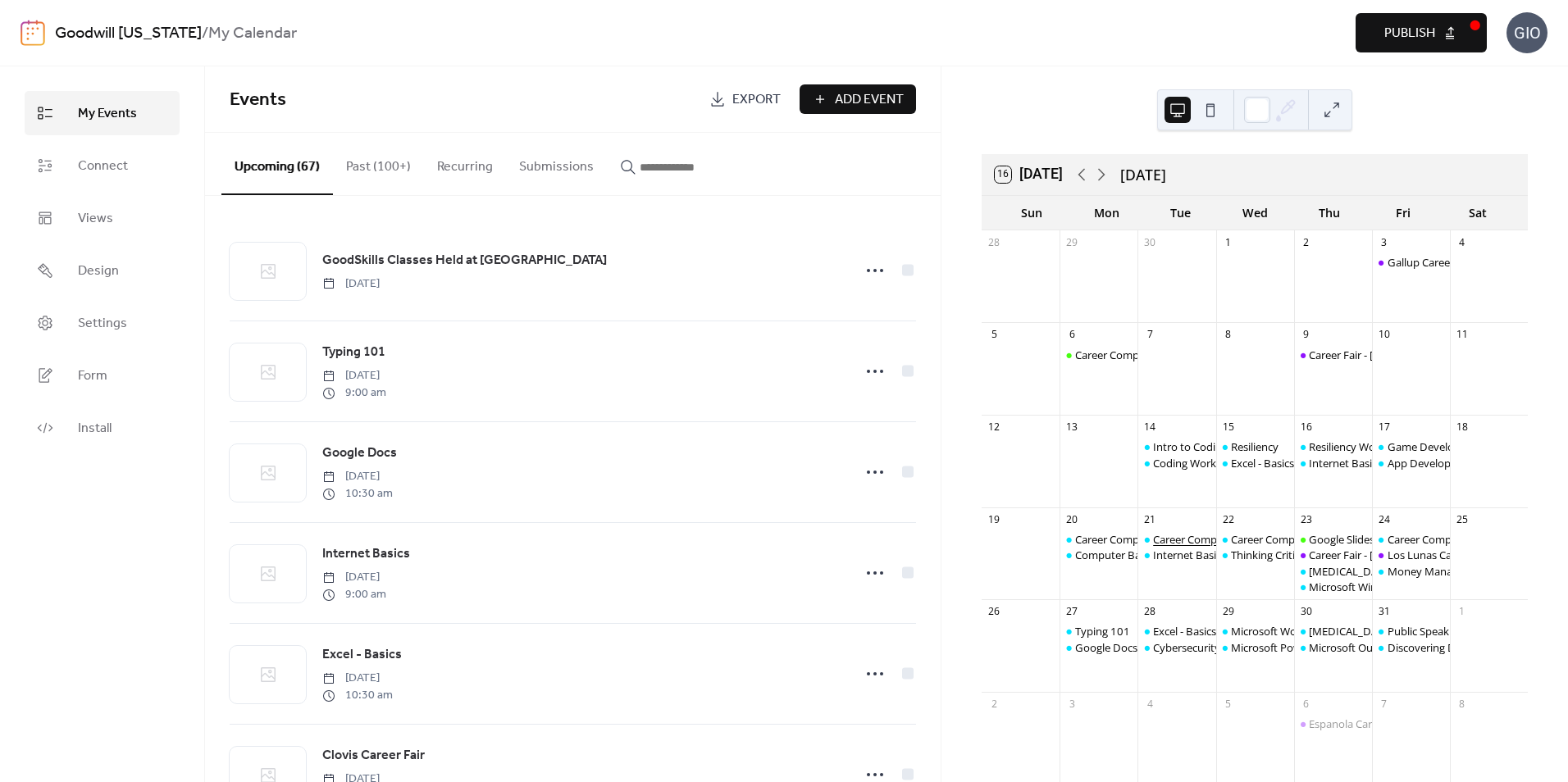
click at [1205, 539] on div "Career Compass East: Resume/Applying" at bounding box center [1249, 539] width 193 height 15
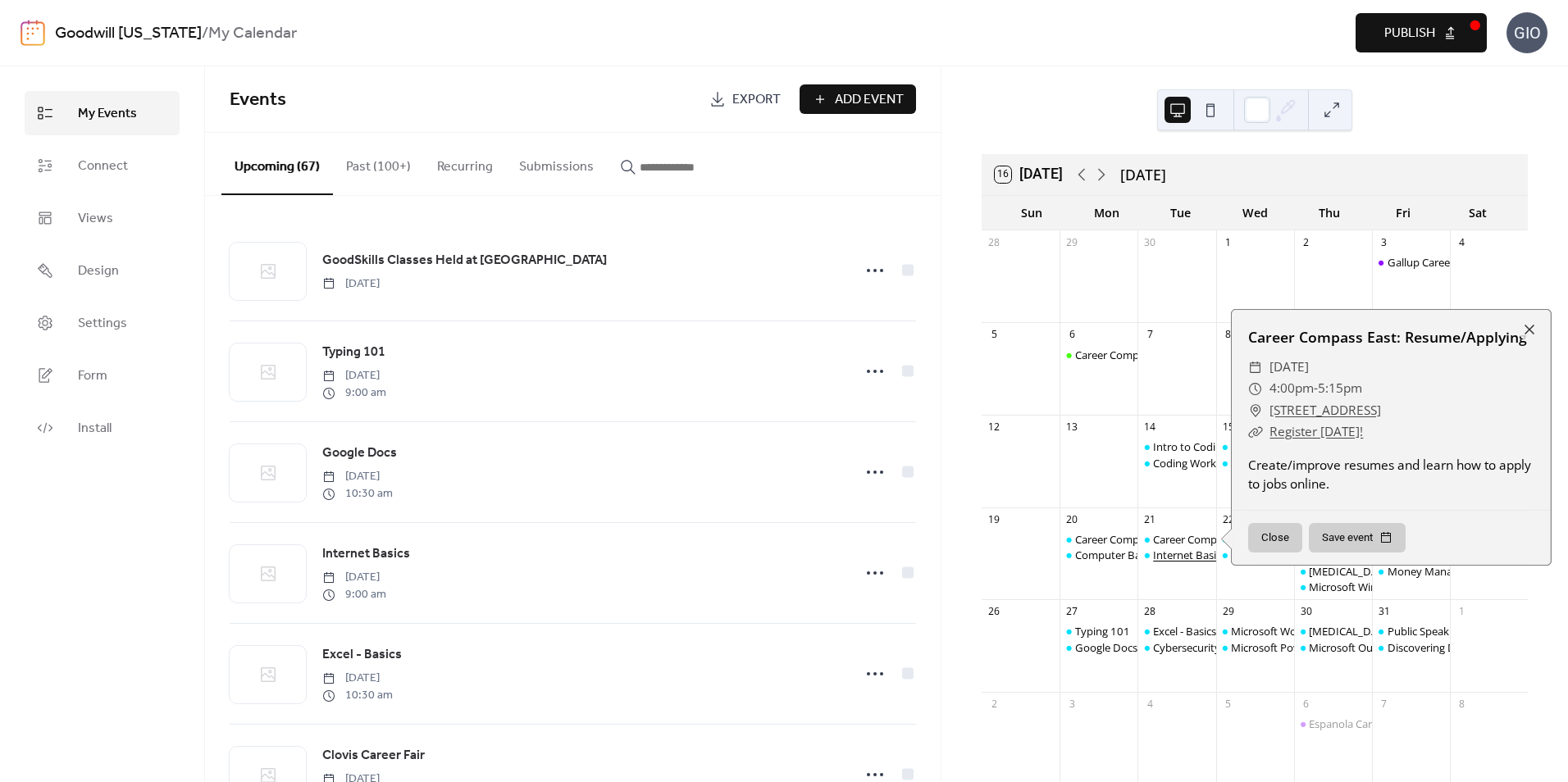
click at [1186, 556] on div "Internet Basics" at bounding box center [1189, 555] width 73 height 15
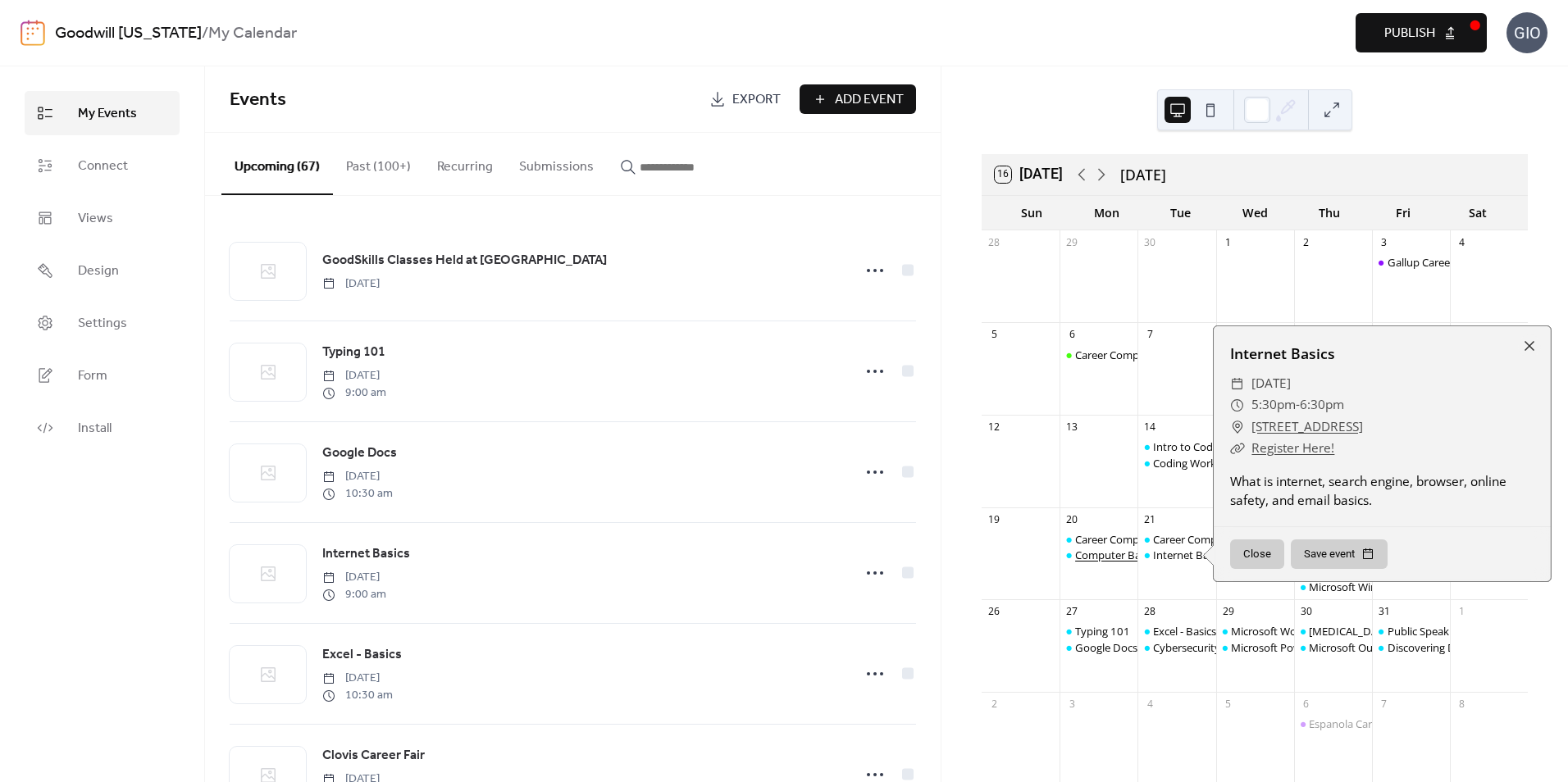
click at [1112, 556] on div "Computer Basics" at bounding box center [1117, 555] width 83 height 15
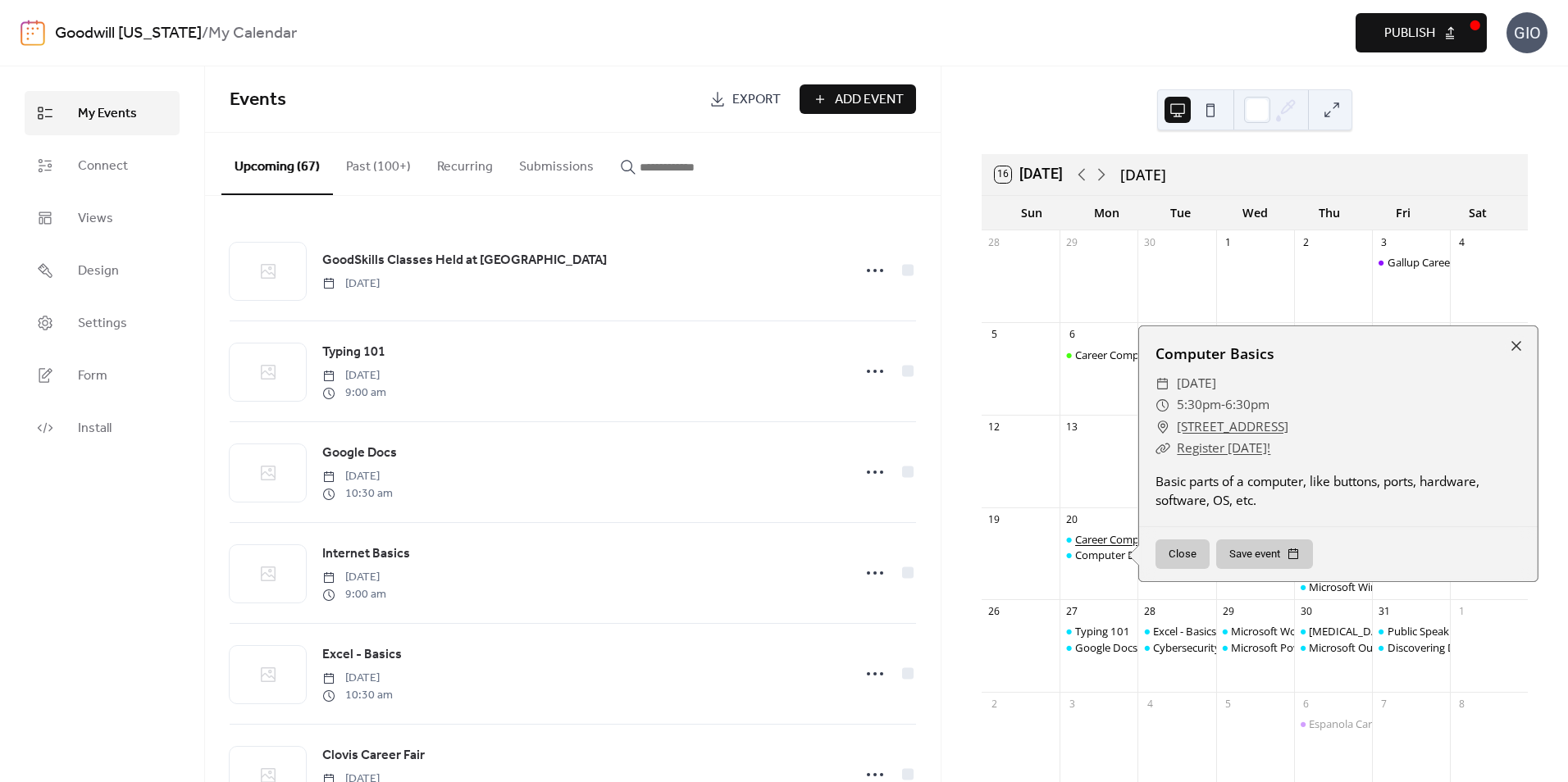
click at [1114, 539] on div "Career Compass North: Career Exploration" at bounding box center [1179, 539] width 207 height 15
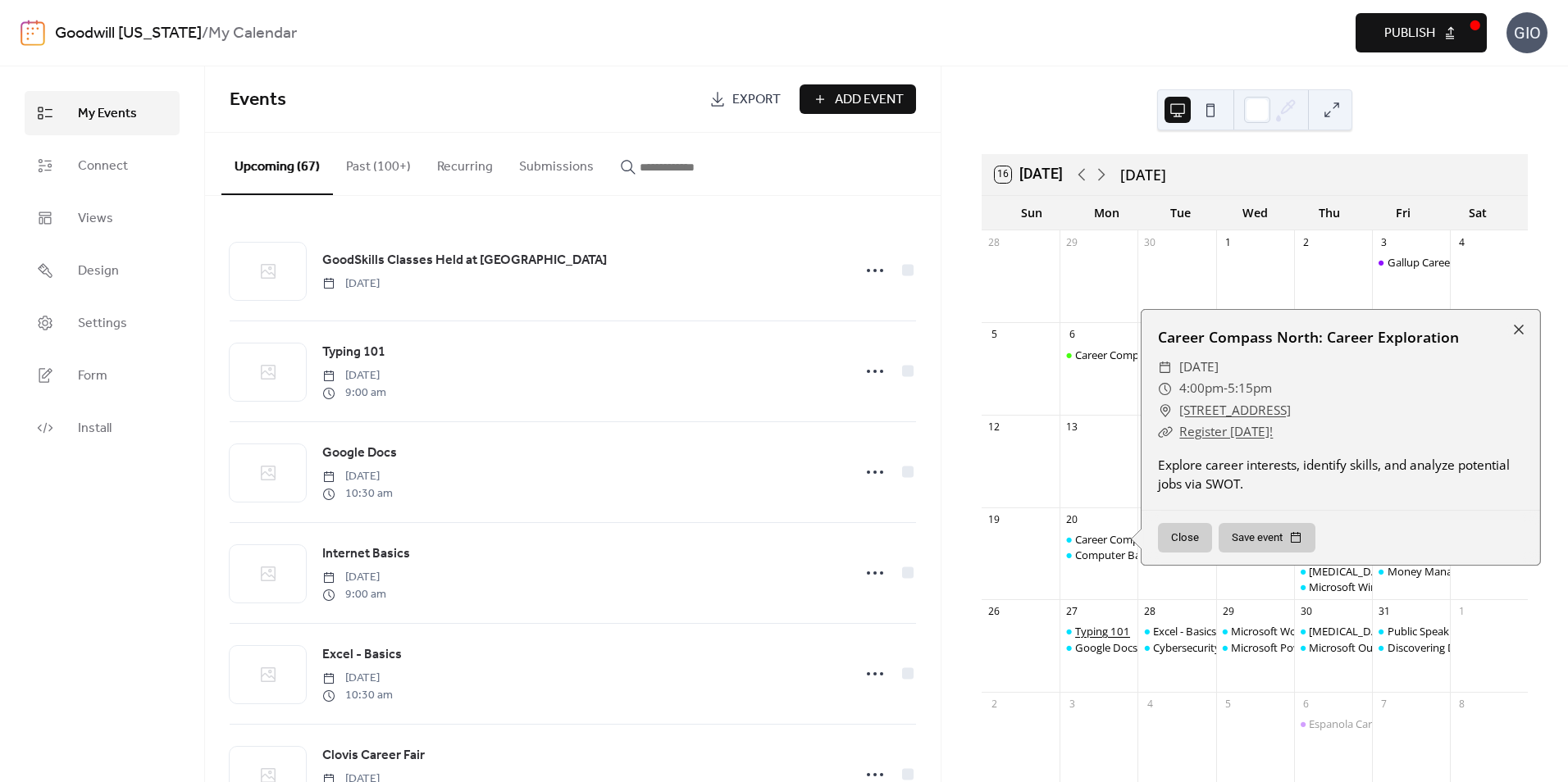
click at [1101, 630] on div "Typing 101" at bounding box center [1102, 631] width 55 height 15
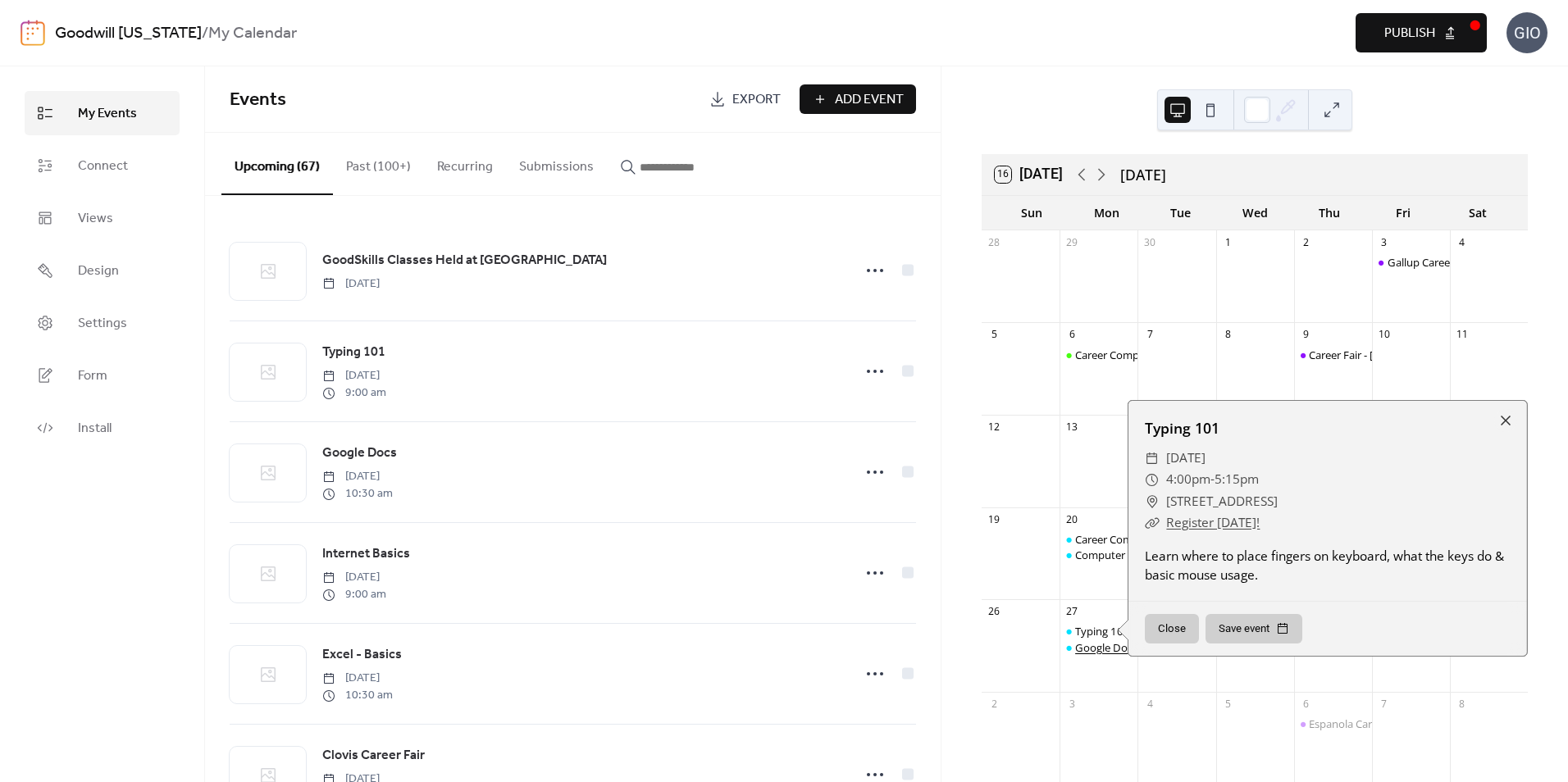
click at [1105, 644] on div "Google Docs" at bounding box center [1107, 647] width 62 height 15
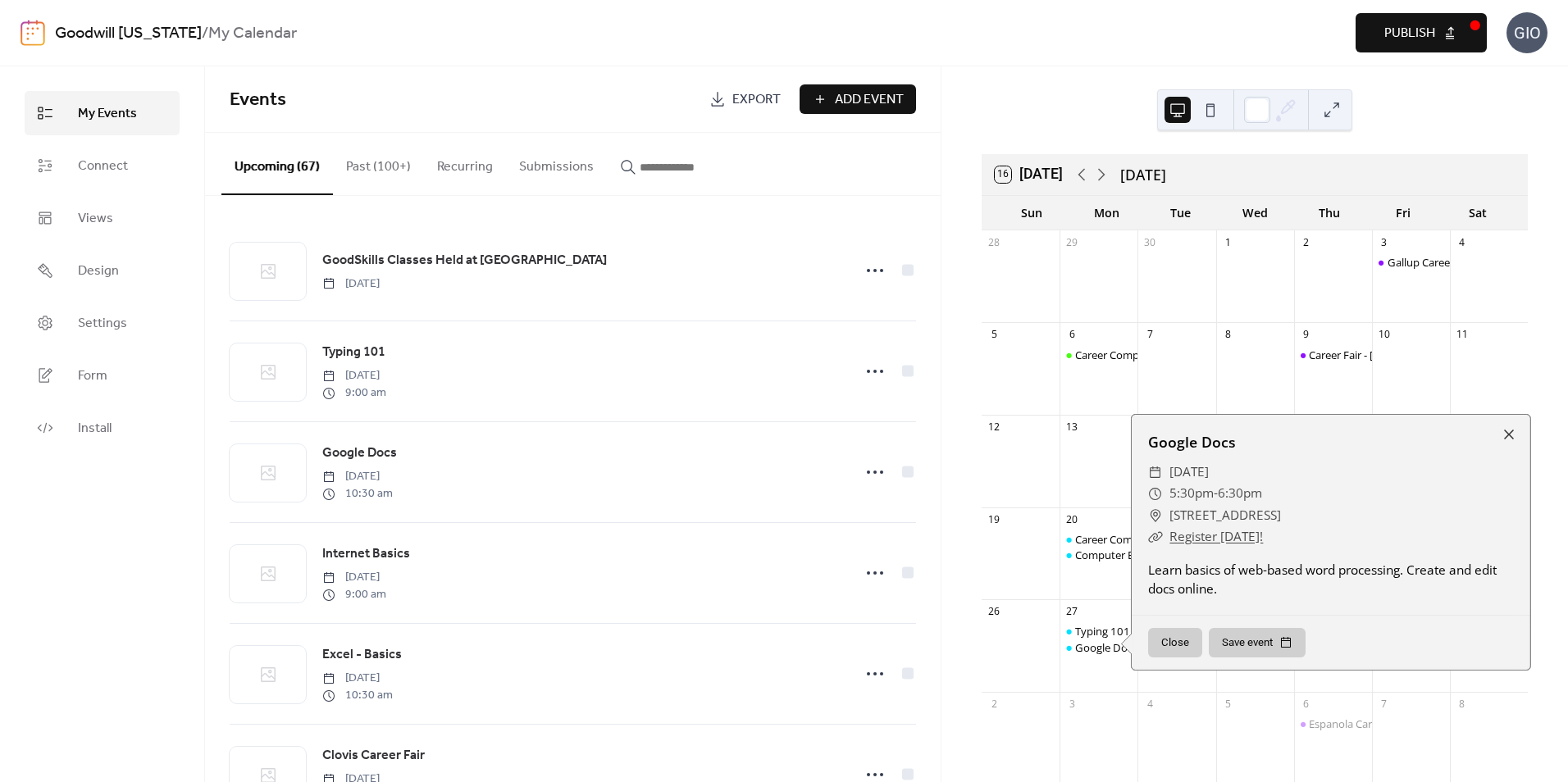
click at [1106, 663] on div "Typing 101 Google Docs" at bounding box center [1099, 655] width 78 height 62
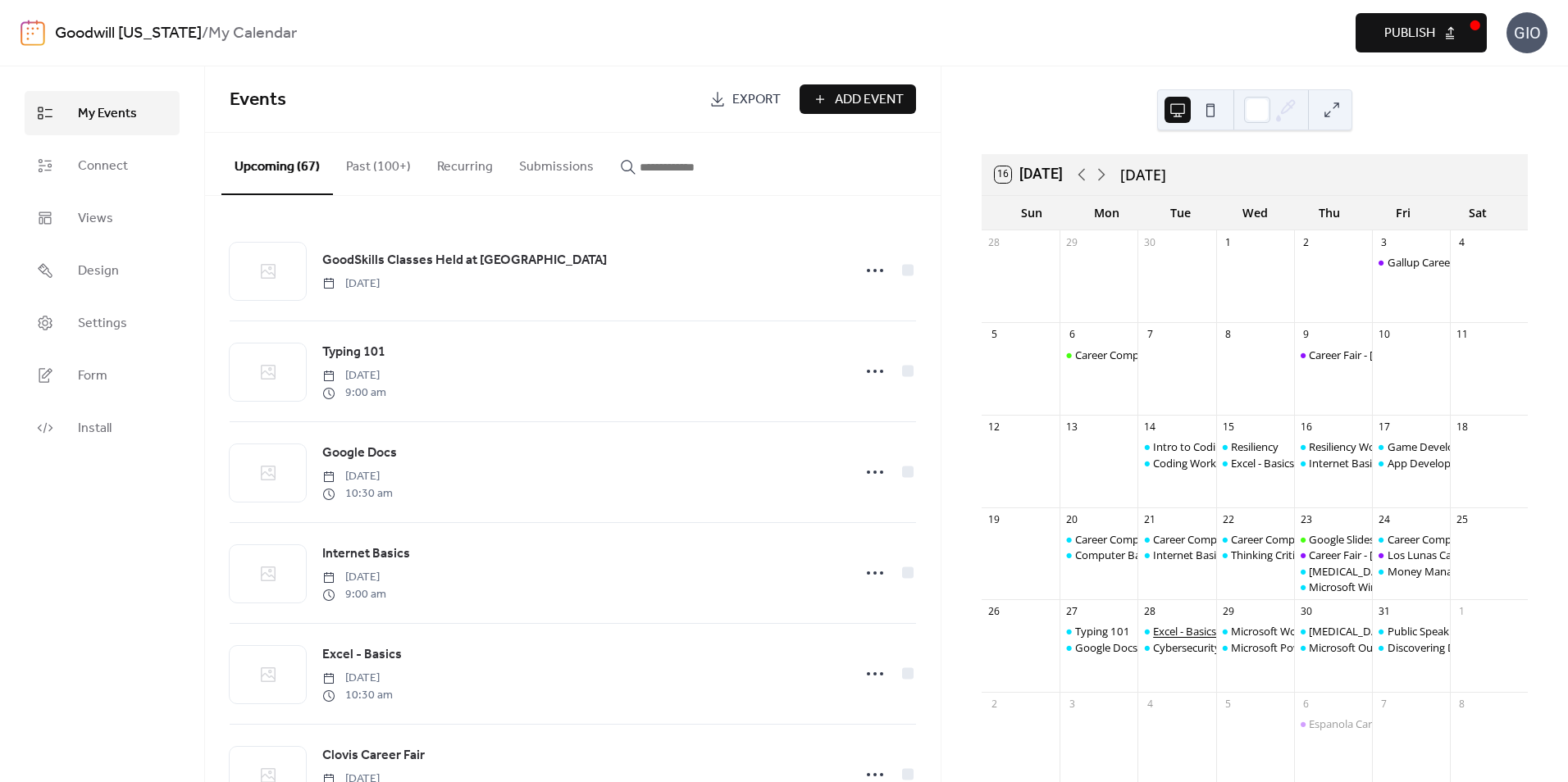
click at [1177, 635] on div "Excel - Basics" at bounding box center [1184, 631] width 63 height 15
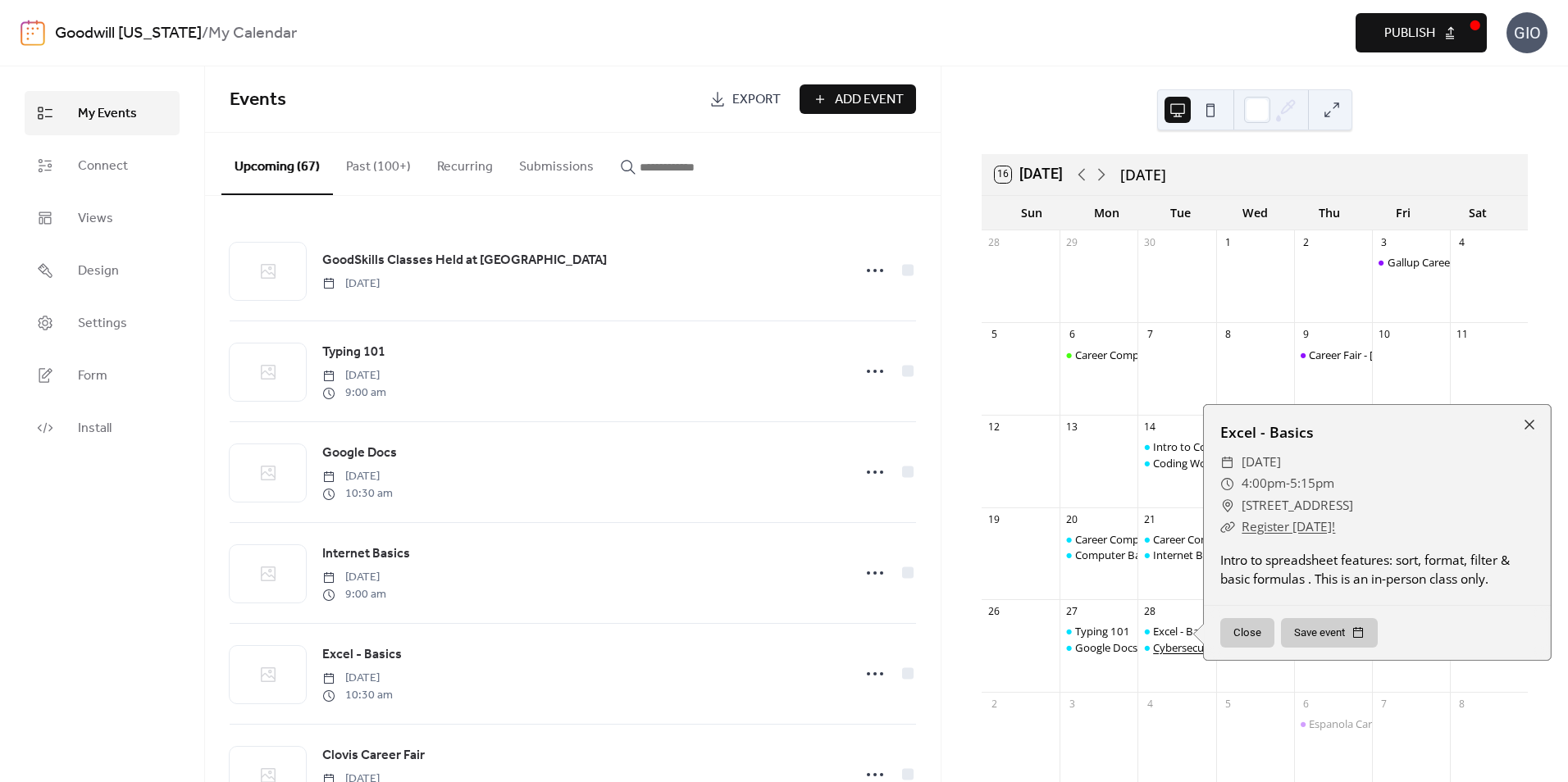
click at [1175, 646] on div "Cybersecurity" at bounding box center [1186, 647] width 68 height 15
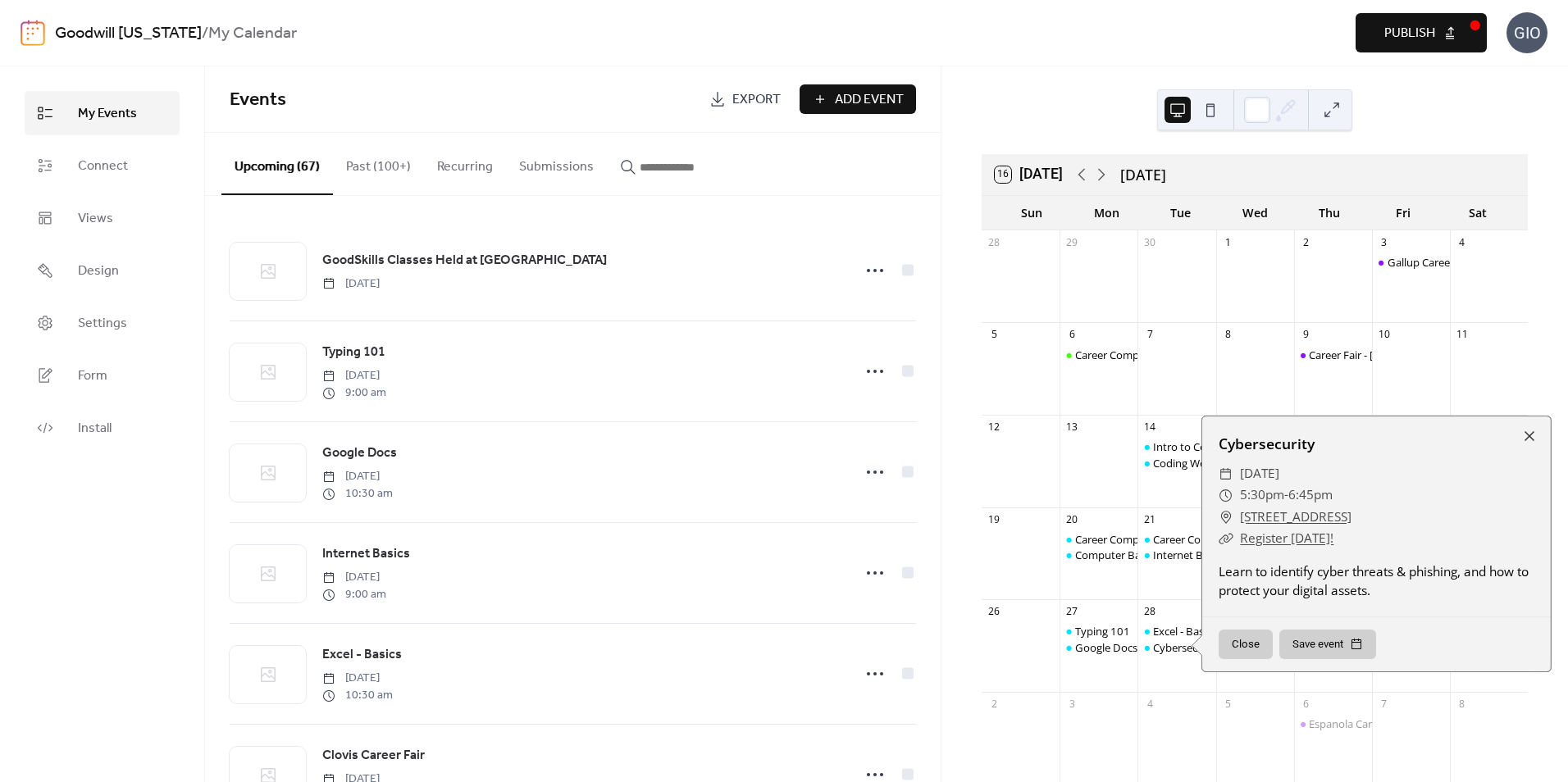
click at [1173, 666] on div "Excel - Basics Cybersecurity" at bounding box center [1177, 655] width 78 height 62
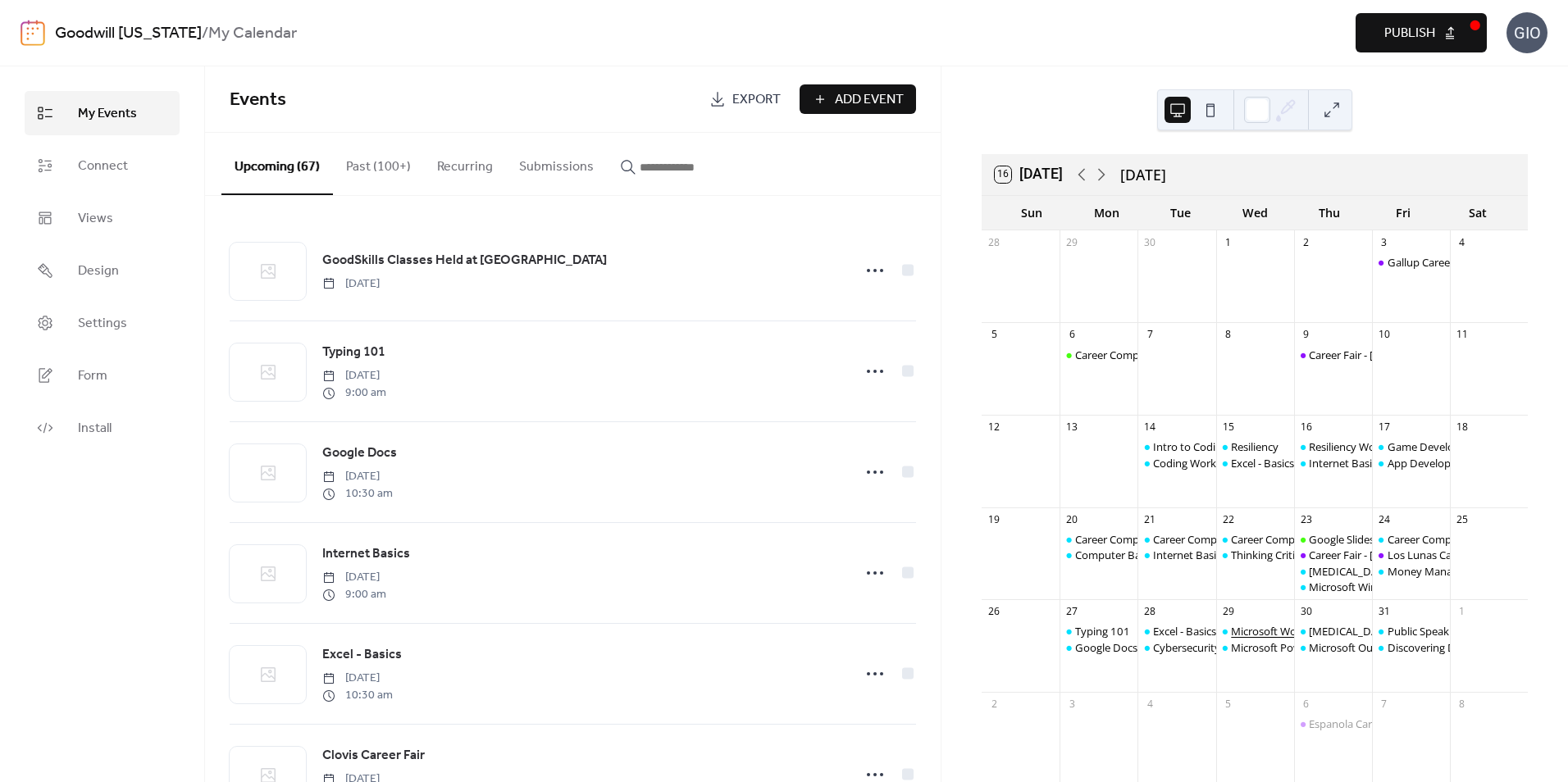
click at [1238, 633] on div "Microsoft Word" at bounding box center [1269, 631] width 76 height 15
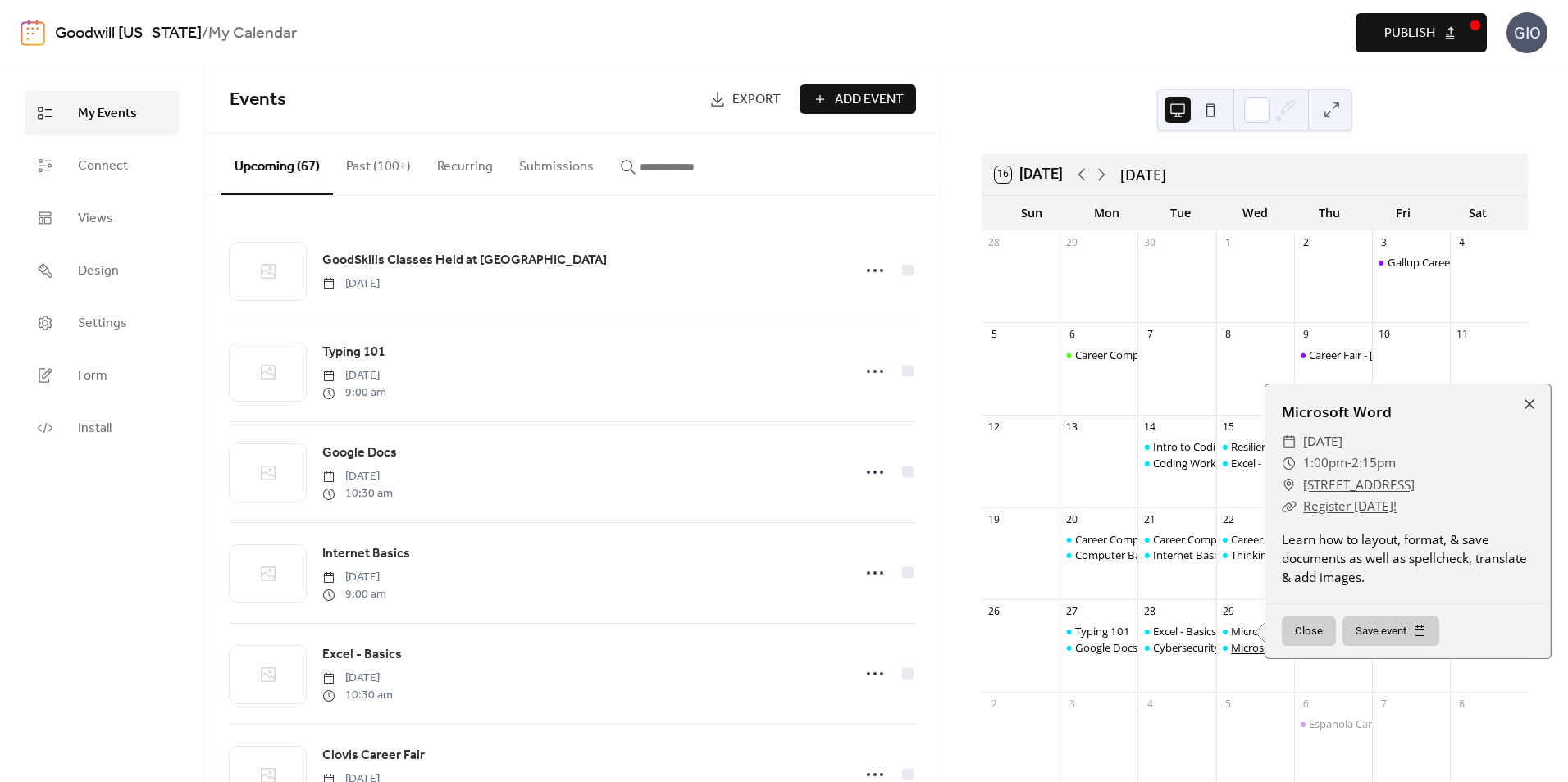
click at [1245, 649] on div "Microsoft PowerPoint" at bounding box center [1284, 647] width 107 height 15
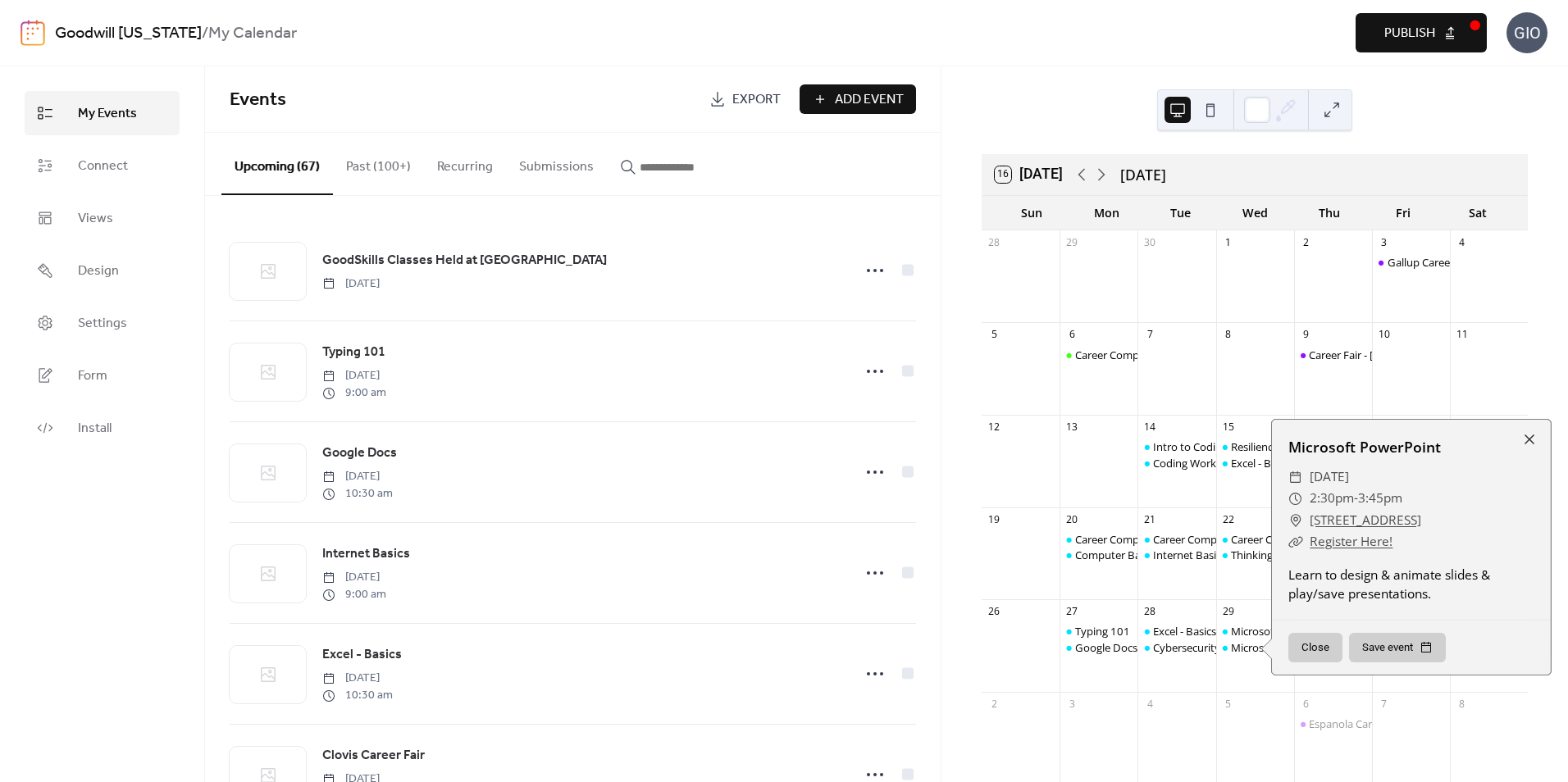
click at [1240, 667] on div "Microsoft Word Microsoft PowerPoint" at bounding box center [1255, 655] width 78 height 62
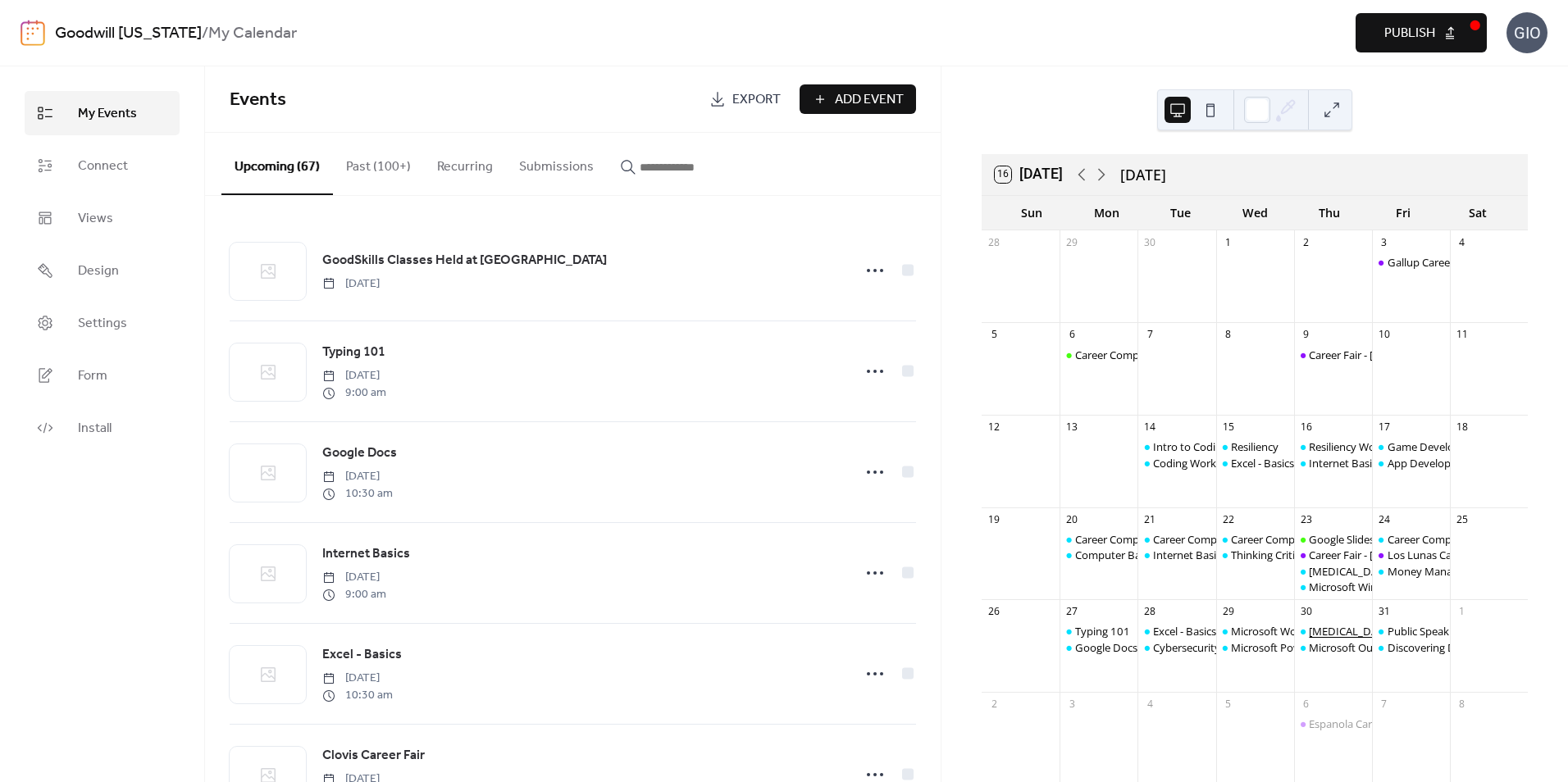
click at [1310, 629] on div "[MEDICAL_DATA] Workshop" at bounding box center [1377, 631] width 138 height 15
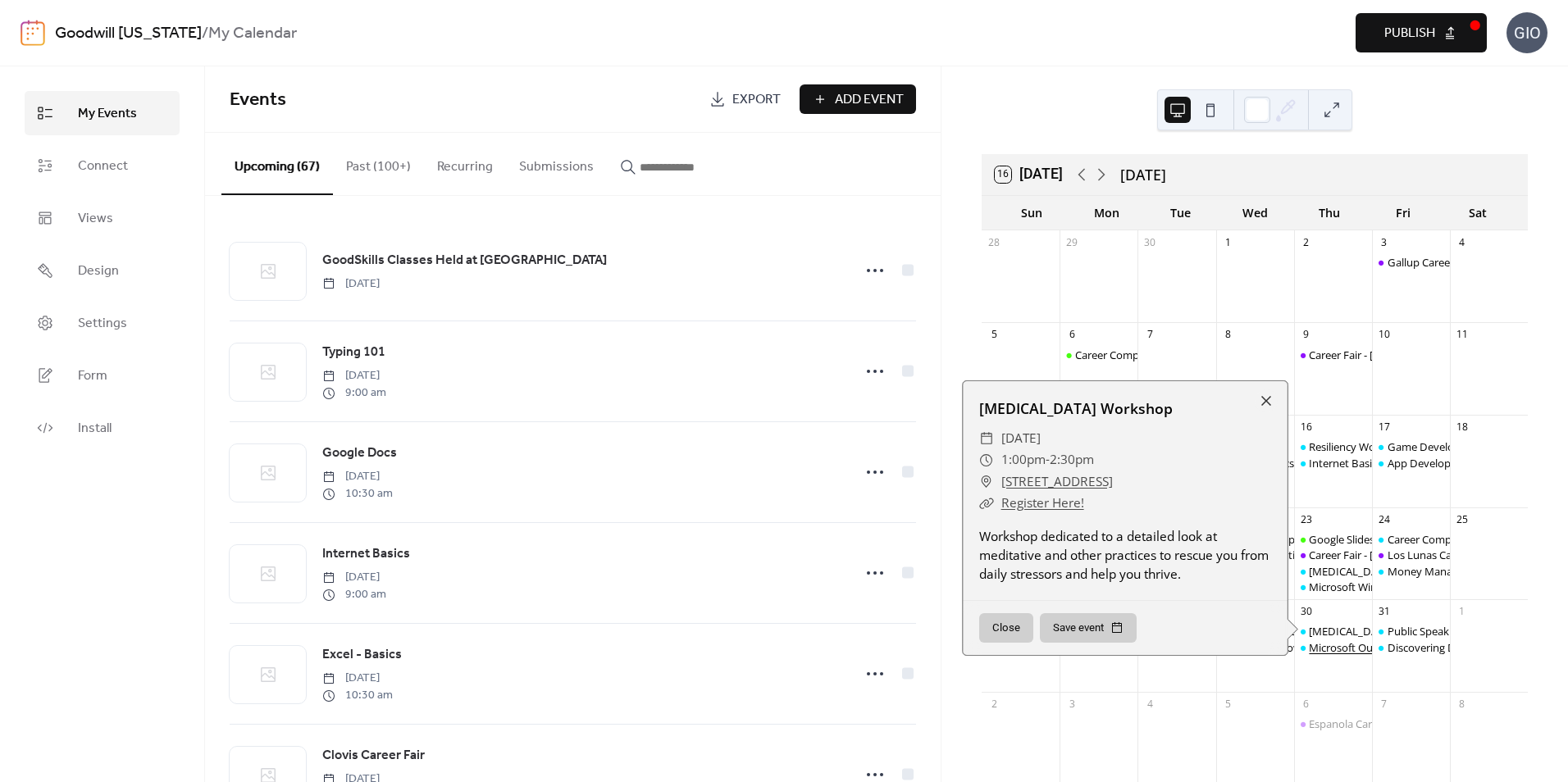
click at [1329, 643] on div "Microsoft Outlook" at bounding box center [1353, 647] width 89 height 15
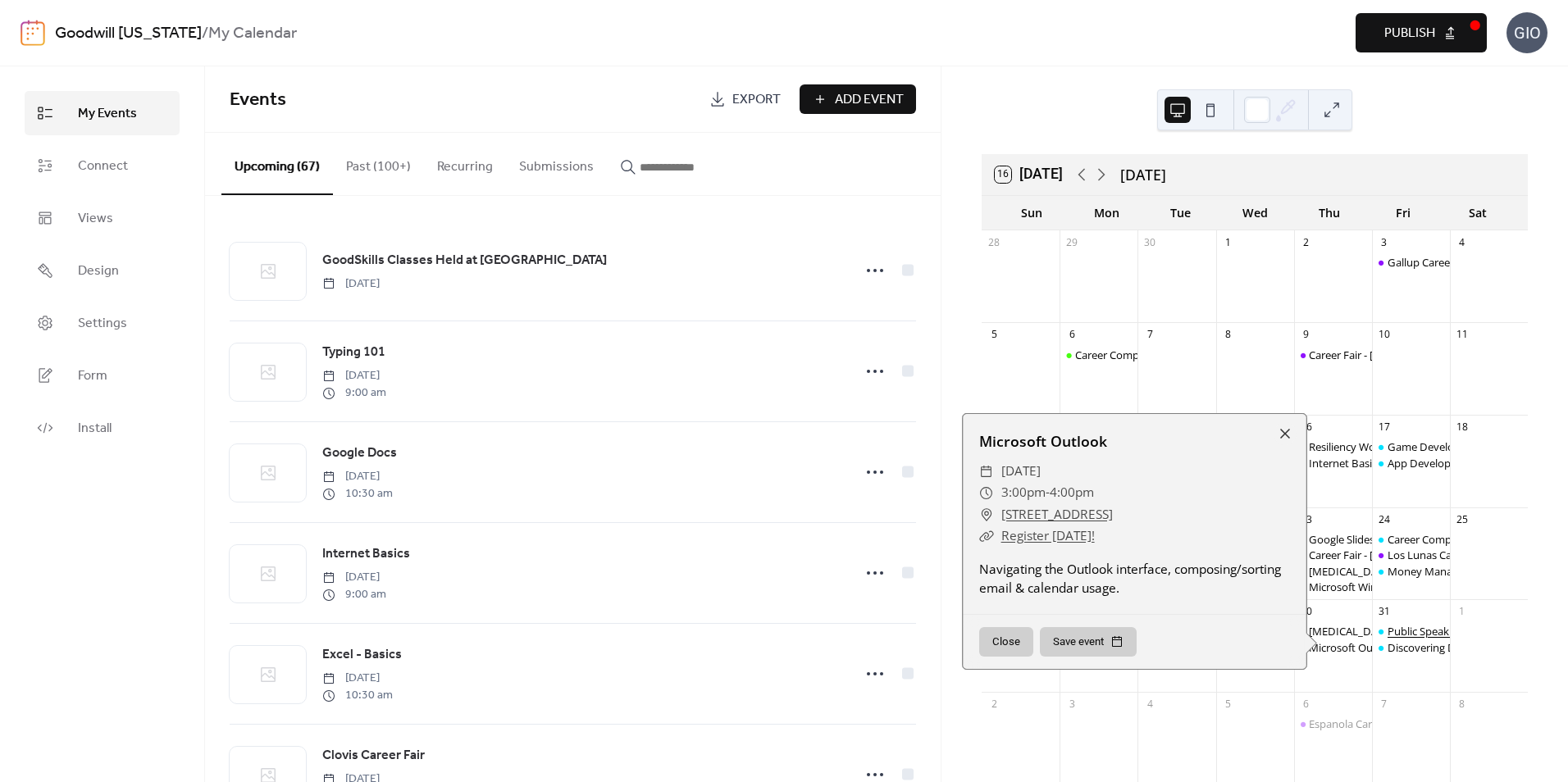
click at [1388, 634] on div "Public Speaking Intro" at bounding box center [1439, 631] width 103 height 15
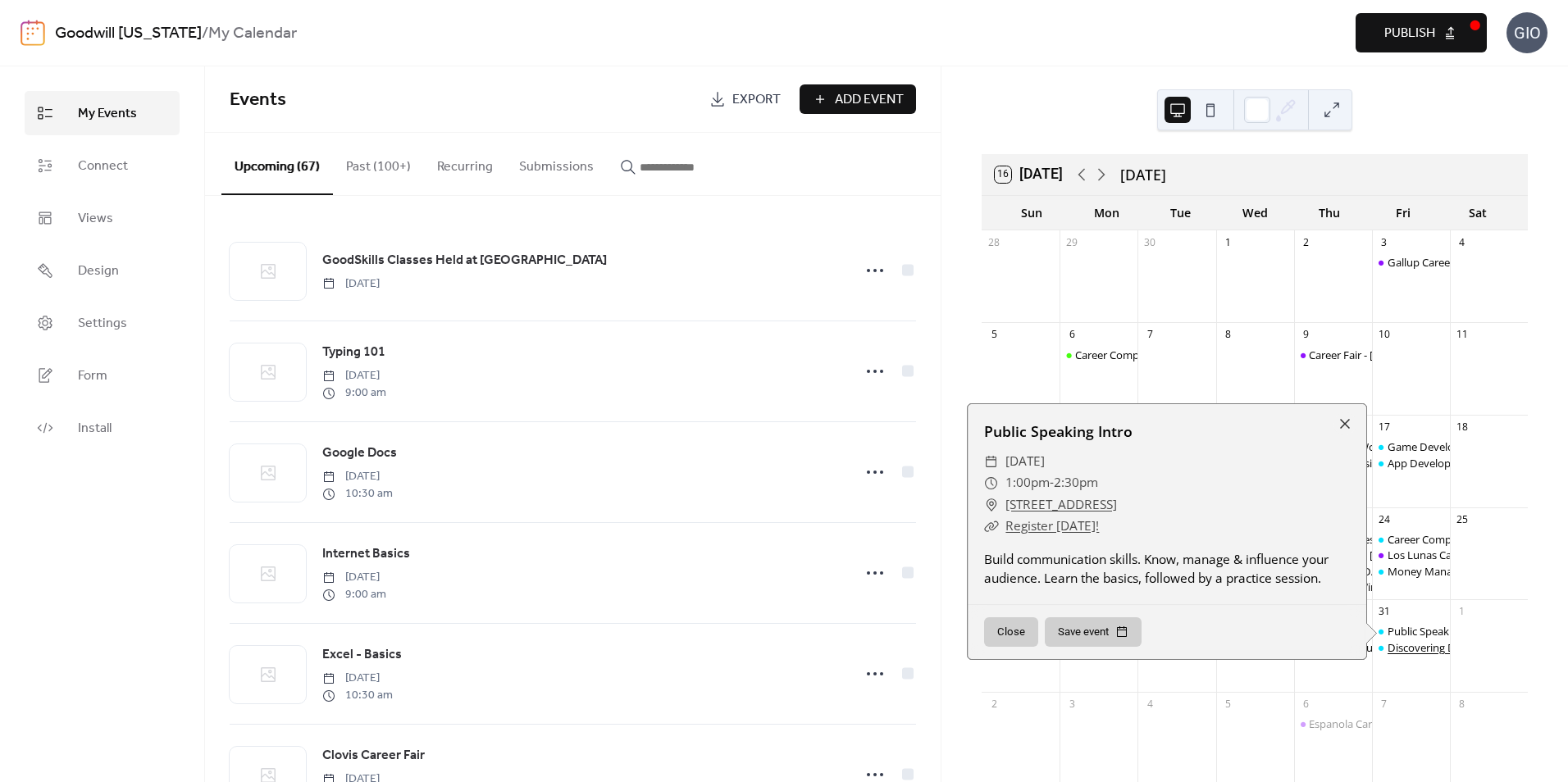
click at [1399, 650] on div "Discovering Data" at bounding box center [1429, 647] width 83 height 15
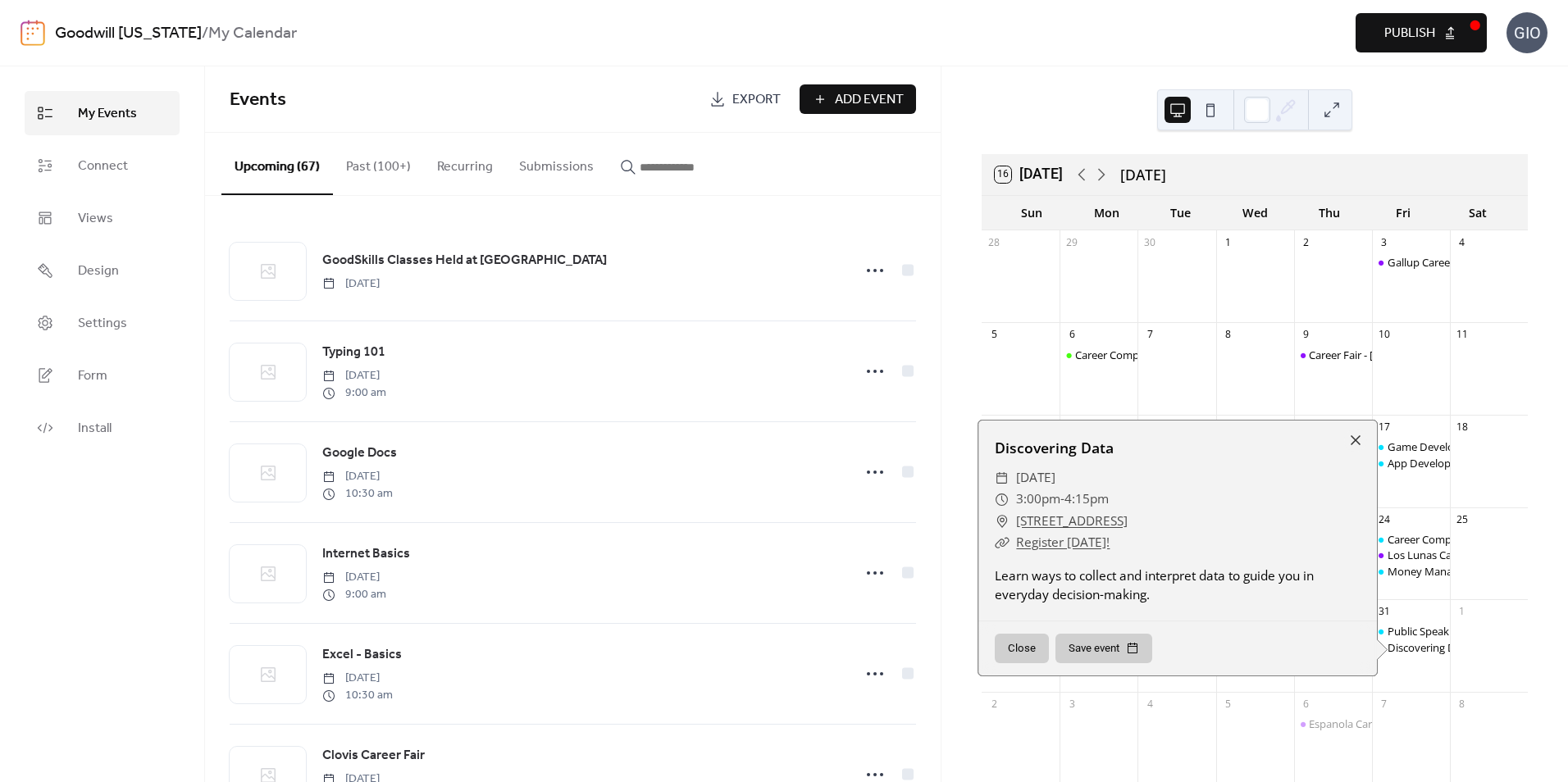
click at [1410, 666] on div "Public Speaking Intro Discovering Data" at bounding box center [1411, 655] width 78 height 62
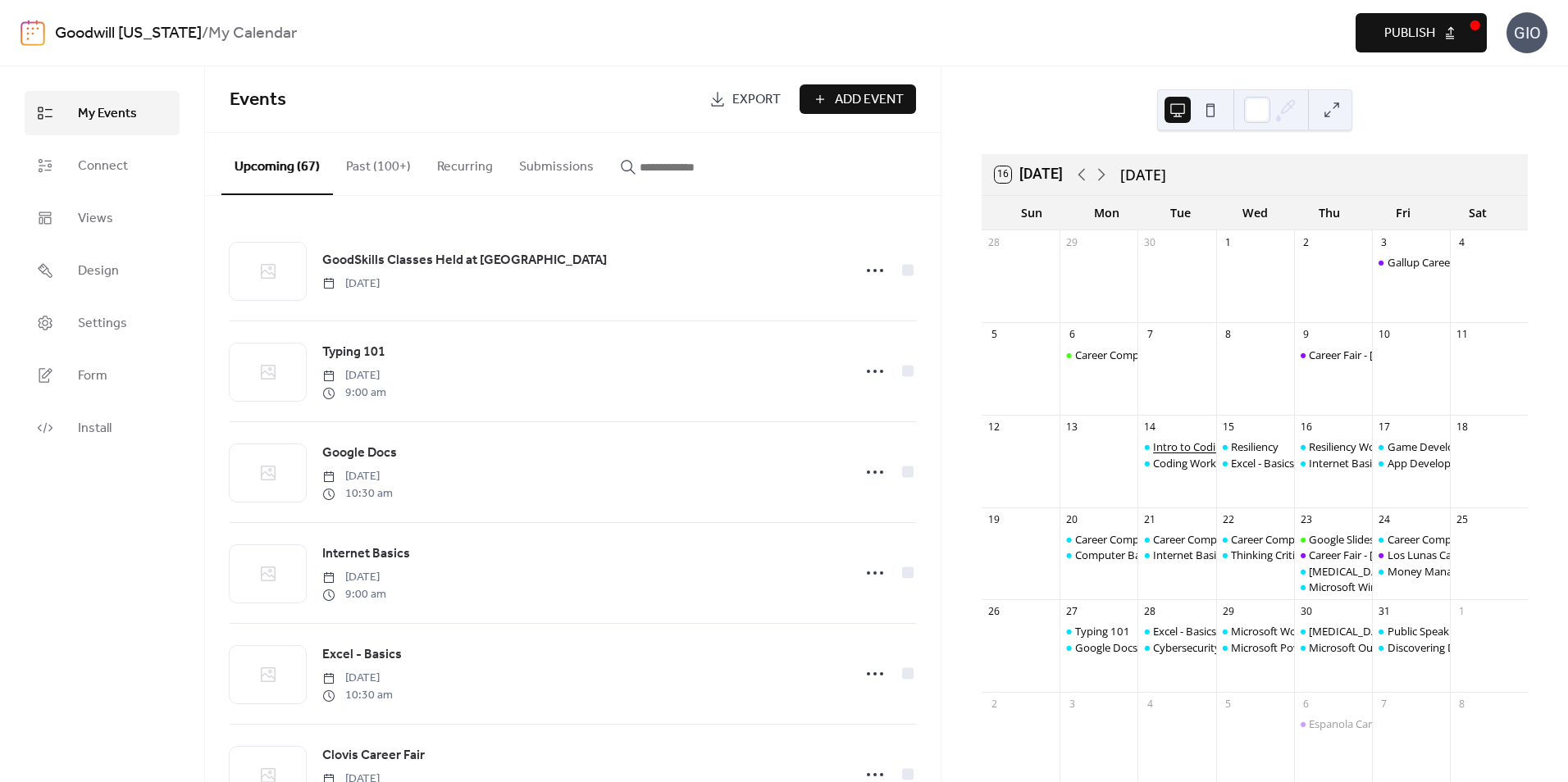
click at [1187, 451] on div "Intro to Coding" at bounding box center [1190, 446] width 75 height 15
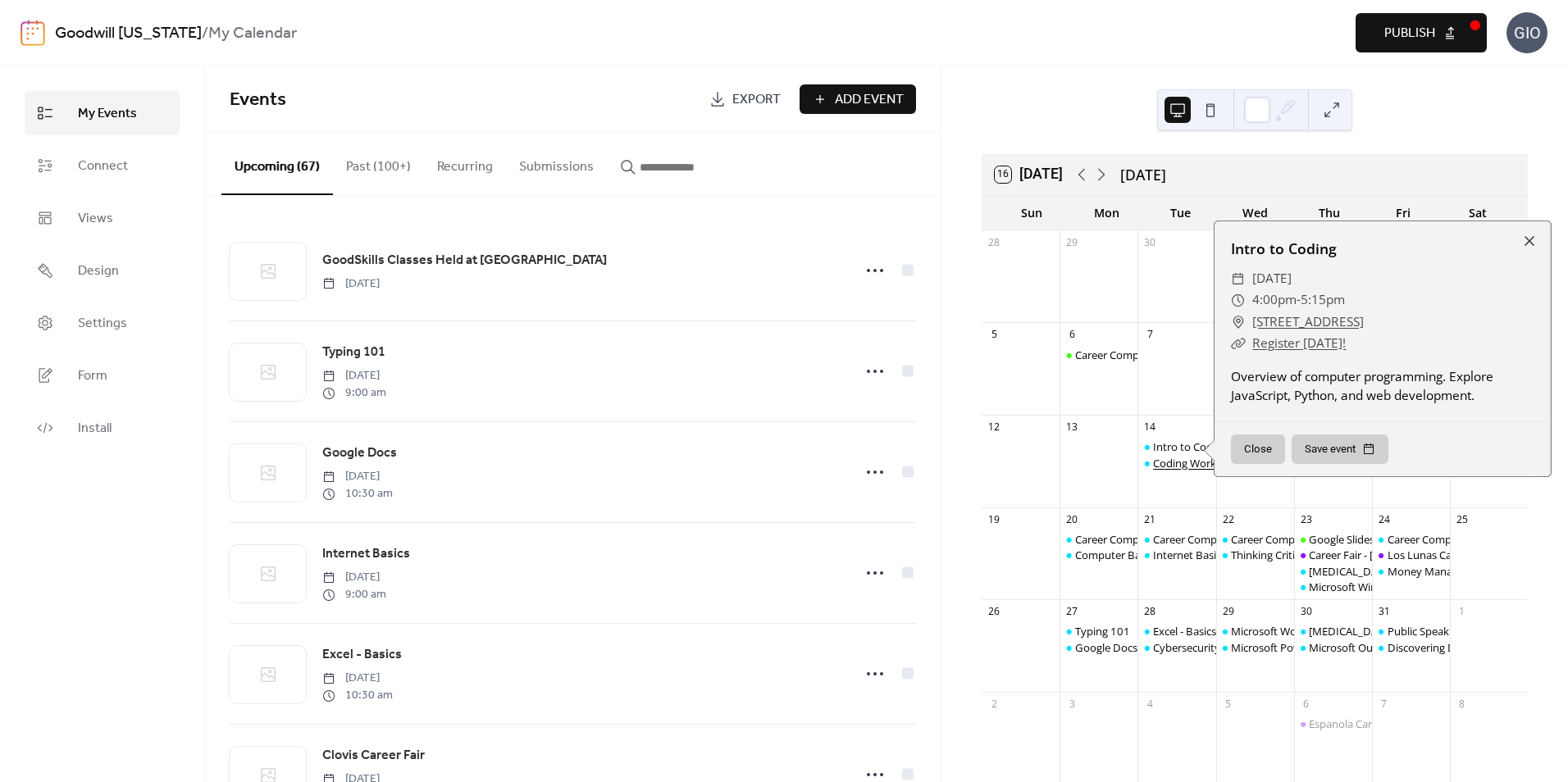
click at [1186, 466] on div "Coding Workshop" at bounding box center [1196, 463] width 88 height 15
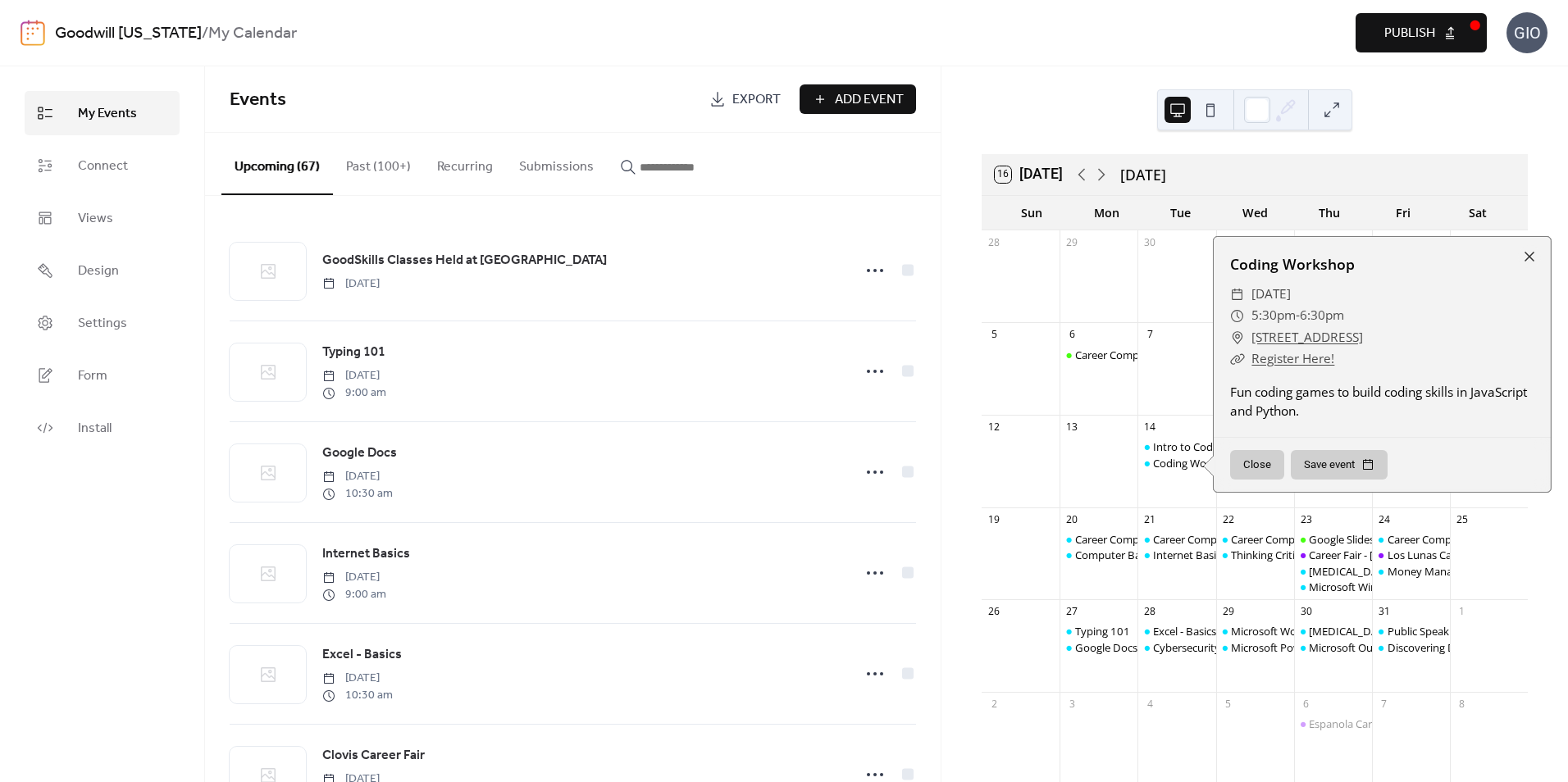
click at [1186, 492] on div "Intro to Coding Coding Workshop" at bounding box center [1177, 470] width 78 height 62
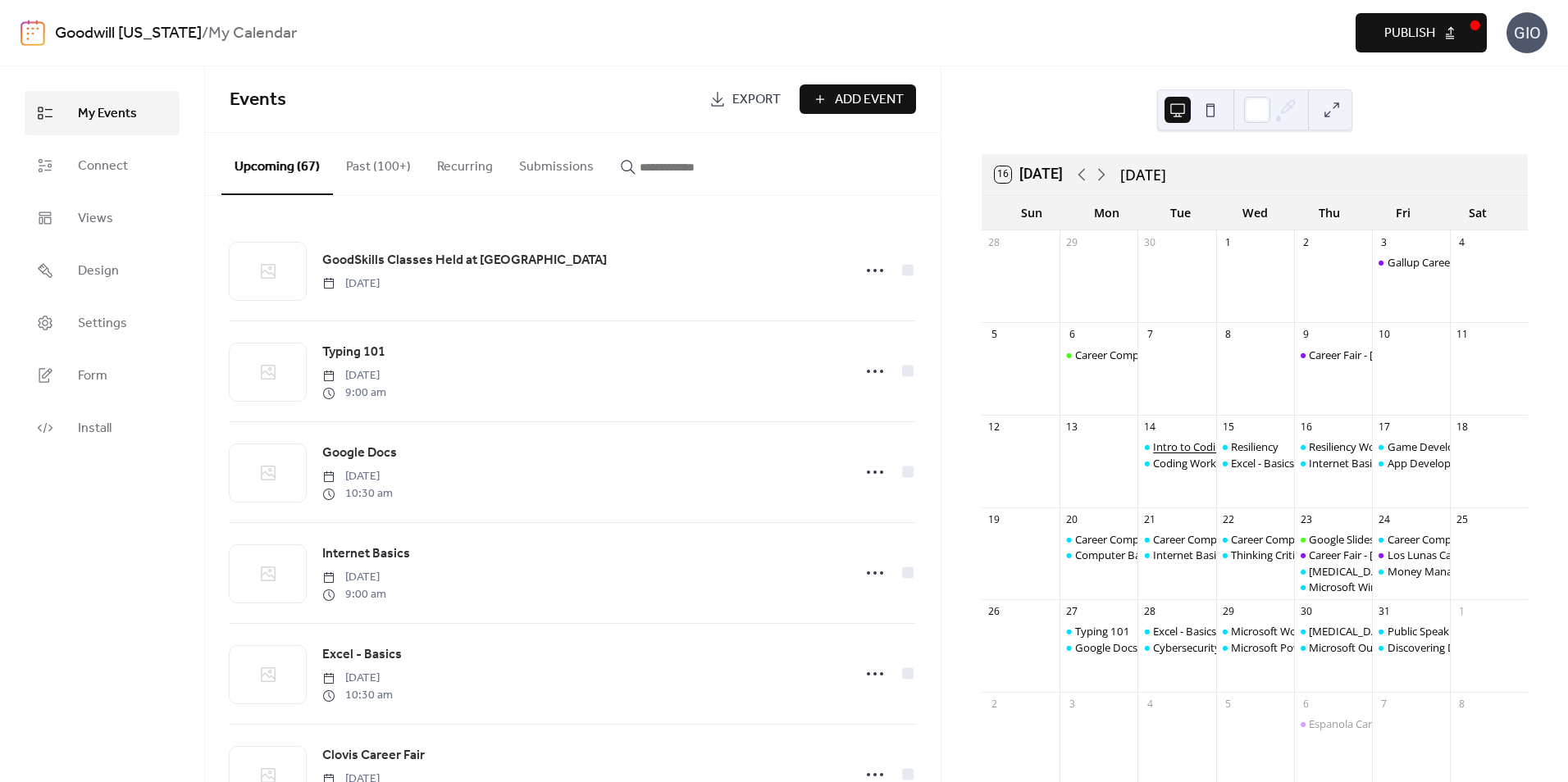
click at [1196, 449] on div "Intro to Coding" at bounding box center [1190, 446] width 75 height 15
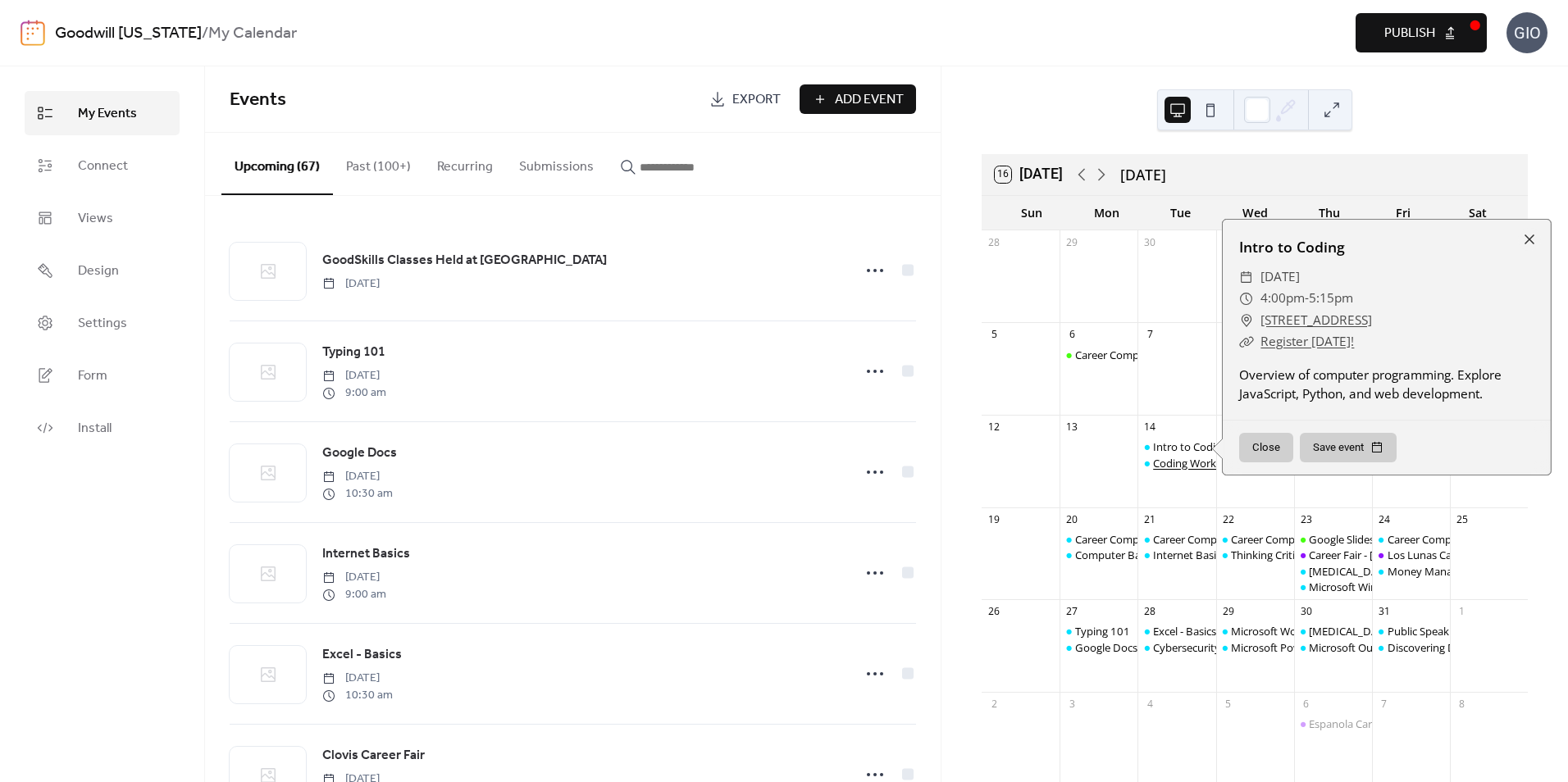
click at [1188, 459] on div "Coding Workshop" at bounding box center [1196, 463] width 88 height 15
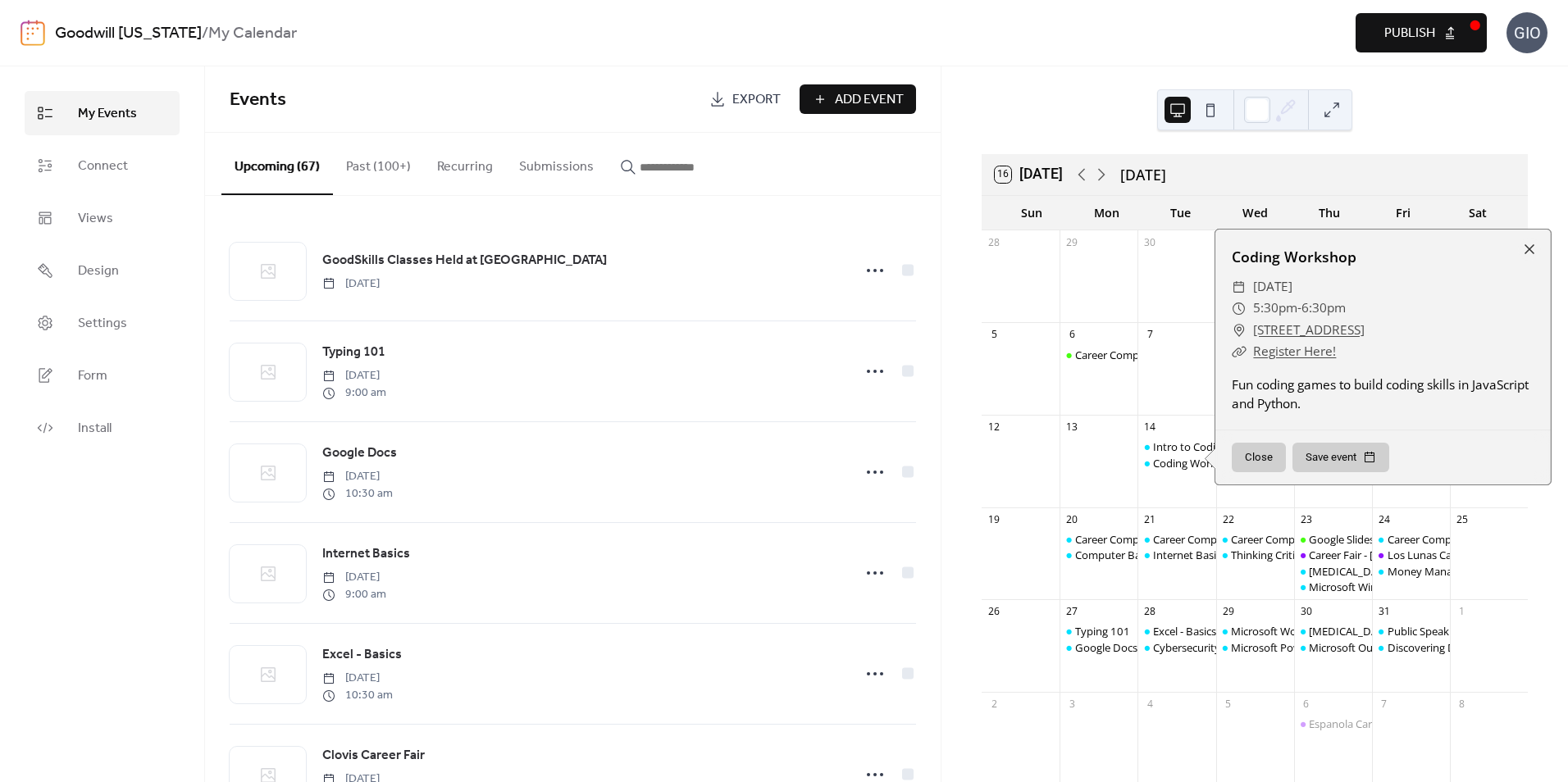
click at [1197, 489] on div "Intro to Coding Coding Workshop" at bounding box center [1177, 470] width 78 height 62
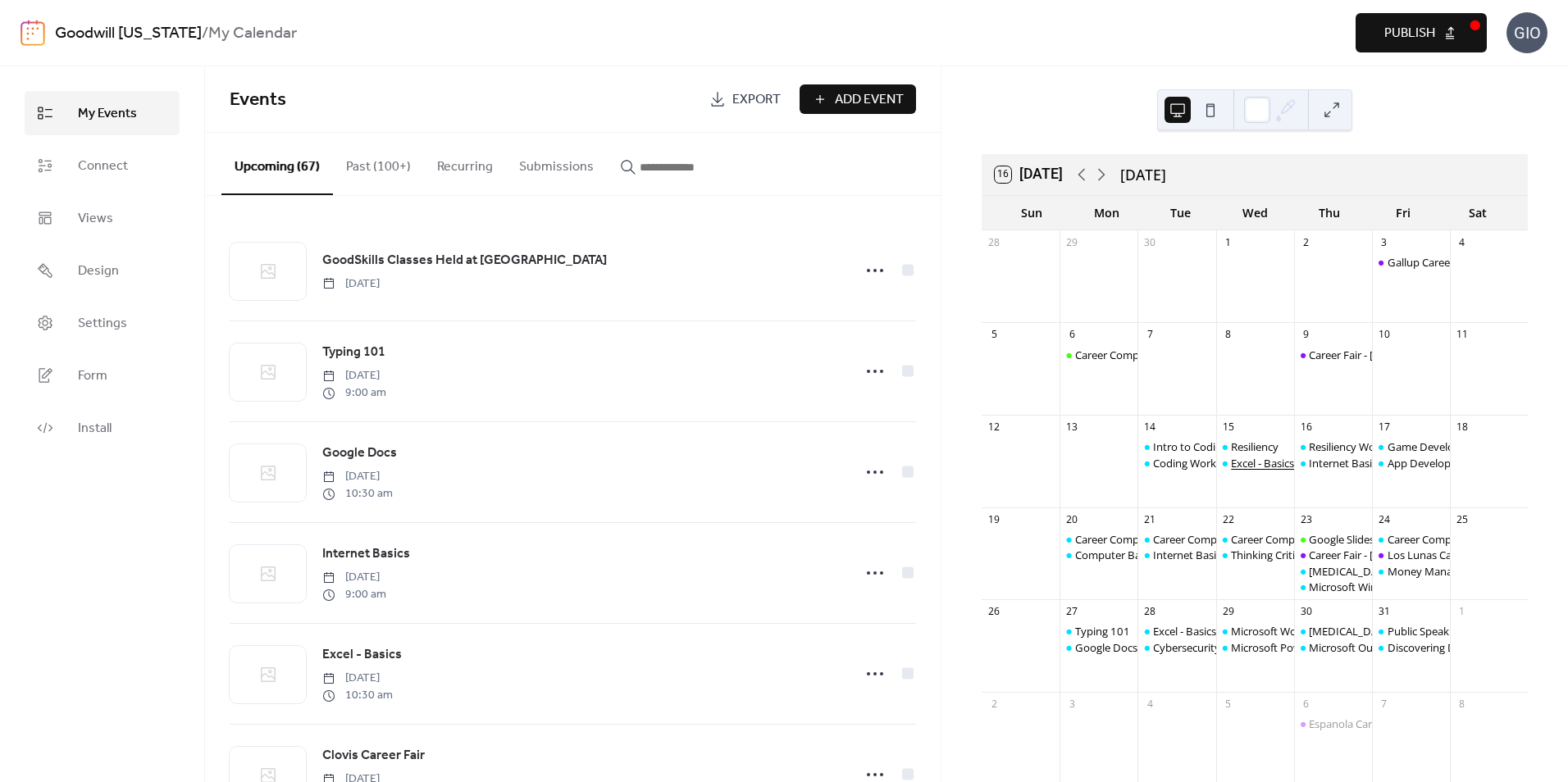
click at [1249, 468] on div "Excel - Basics" at bounding box center [1262, 463] width 63 height 15
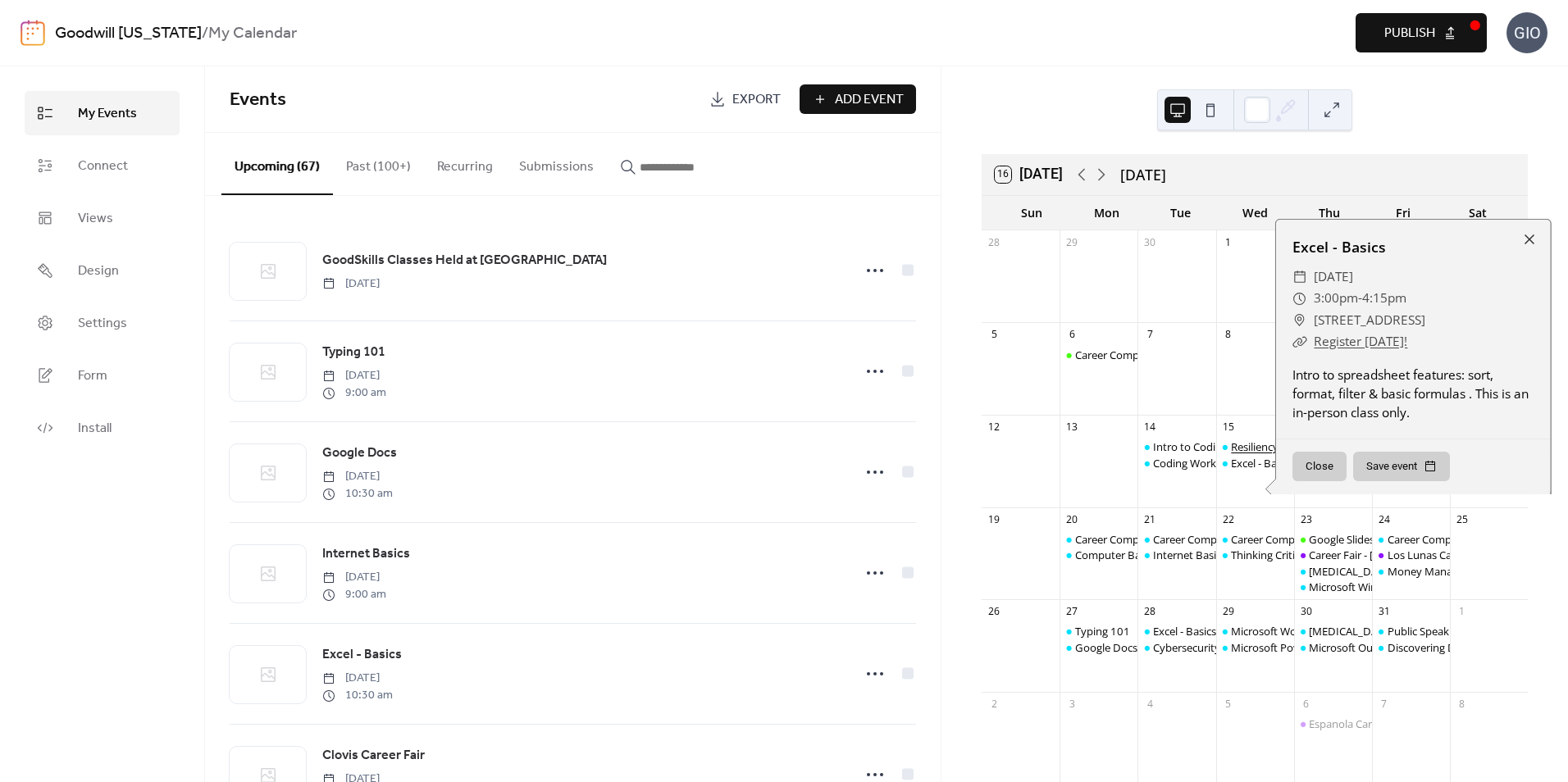
click at [1250, 446] on div "Resiliency" at bounding box center [1254, 446] width 48 height 15
click at [1256, 480] on div "Resiliency Excel - Basics" at bounding box center [1255, 470] width 78 height 62
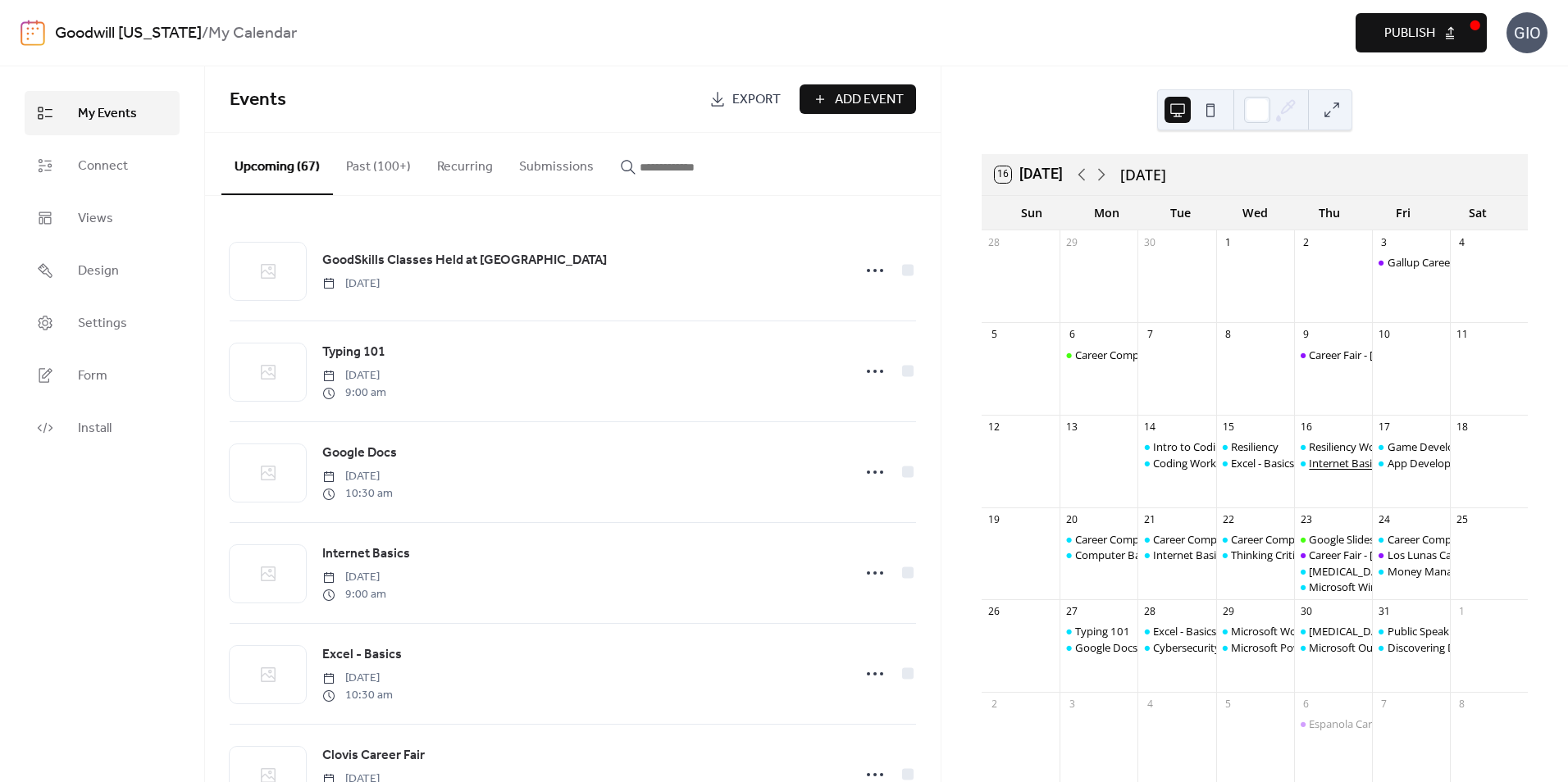
click at [1313, 462] on div "Internet Basics" at bounding box center [1345, 463] width 73 height 15
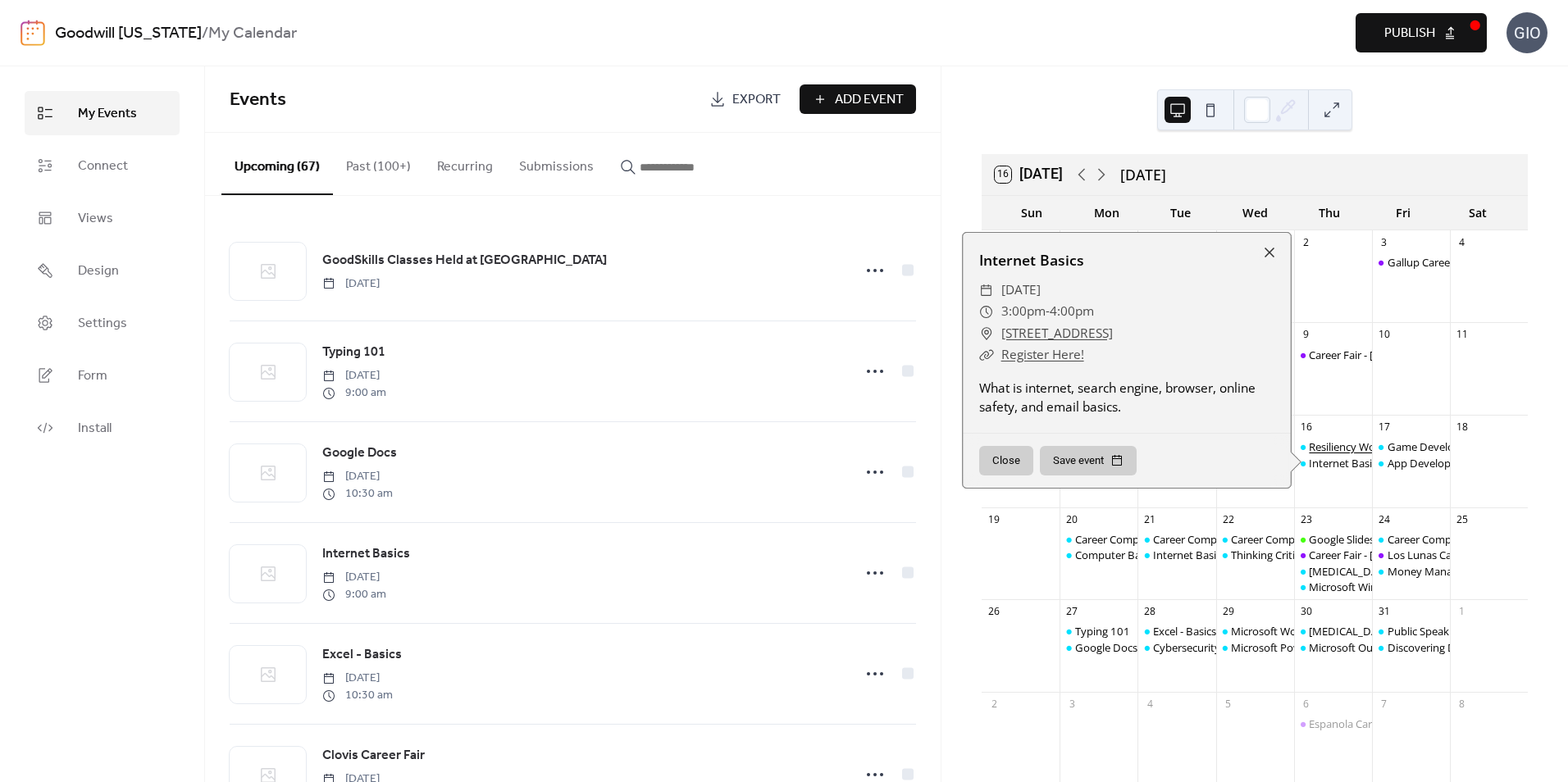
click at [1324, 442] on div "Resiliency Workshop" at bounding box center [1359, 446] width 101 height 15
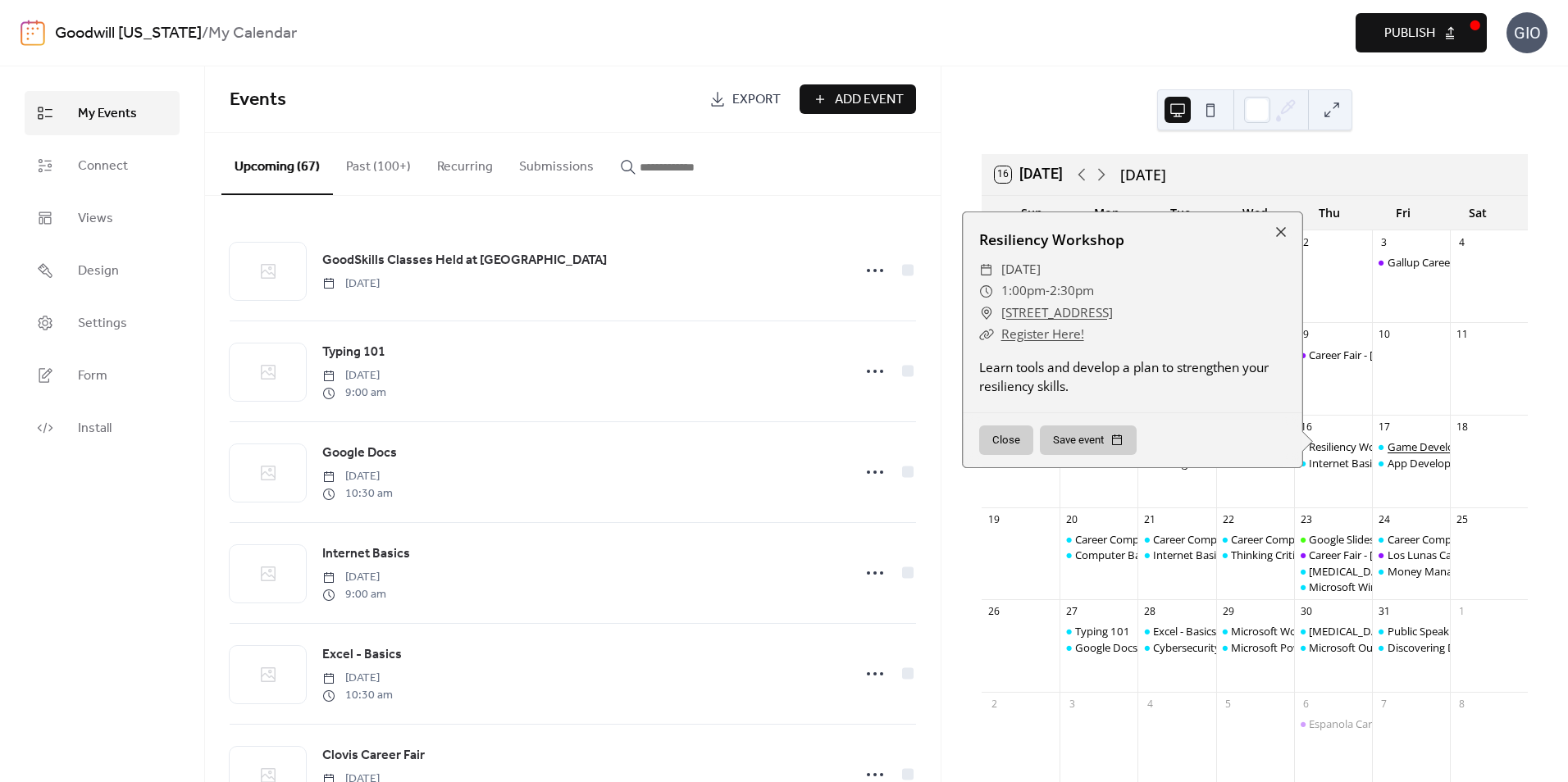
click at [1394, 445] on div "Game Development" at bounding box center [1437, 446] width 99 height 15
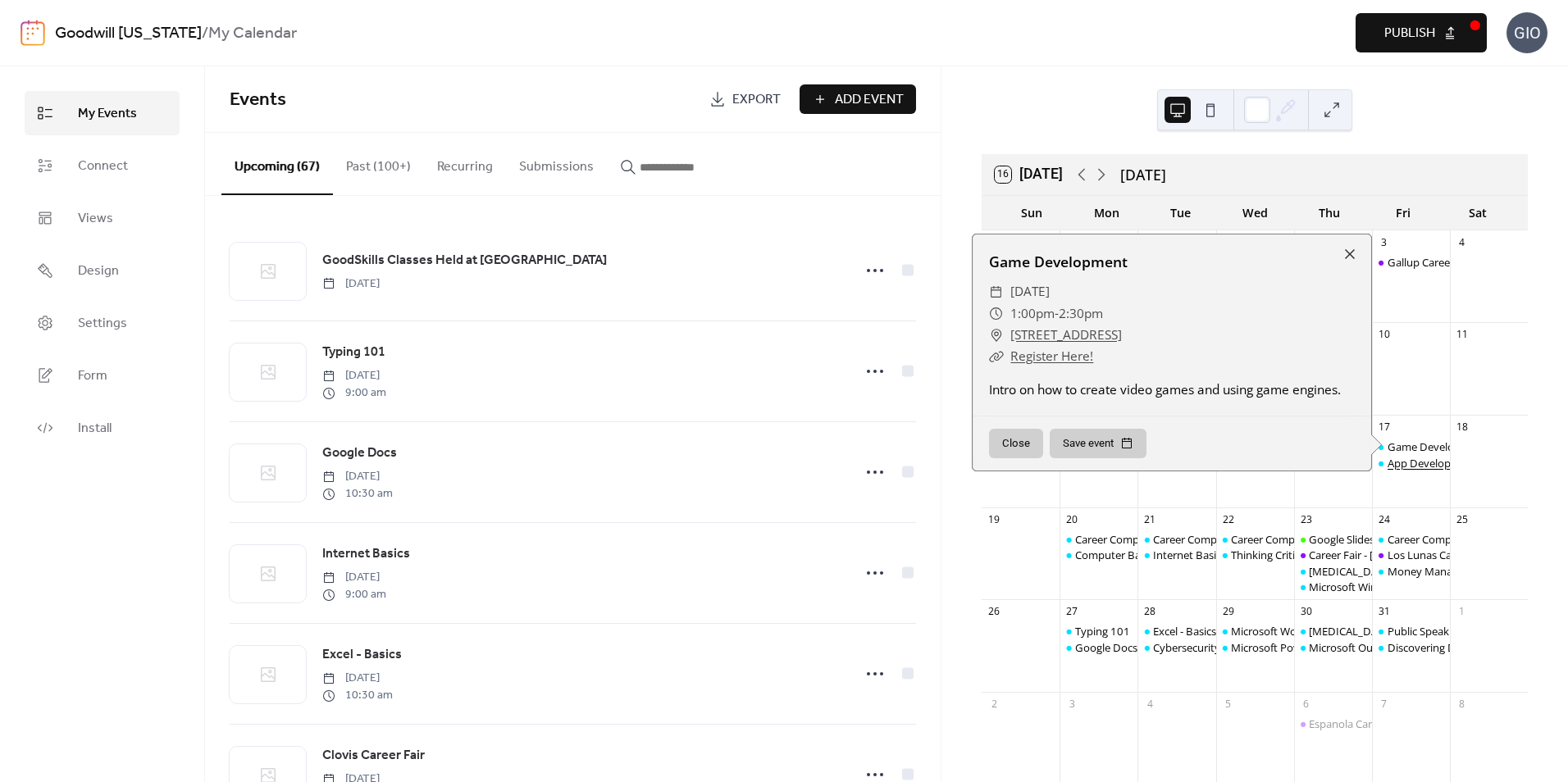
click at [1402, 464] on div "App Development" at bounding box center [1432, 463] width 89 height 15
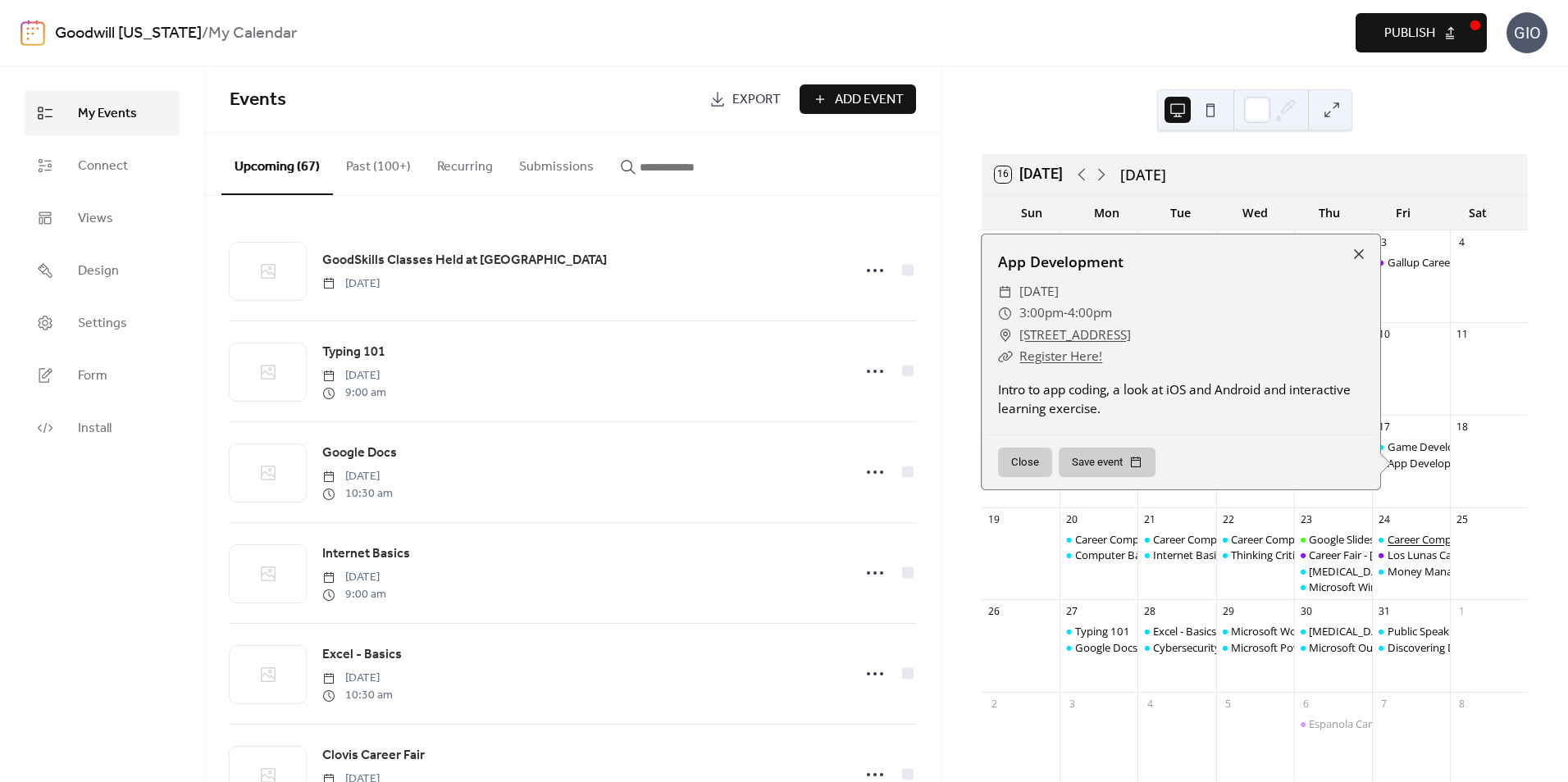
click at [1401, 538] on div "Career Compass West: Your New Job" at bounding box center [1476, 539] width 178 height 15
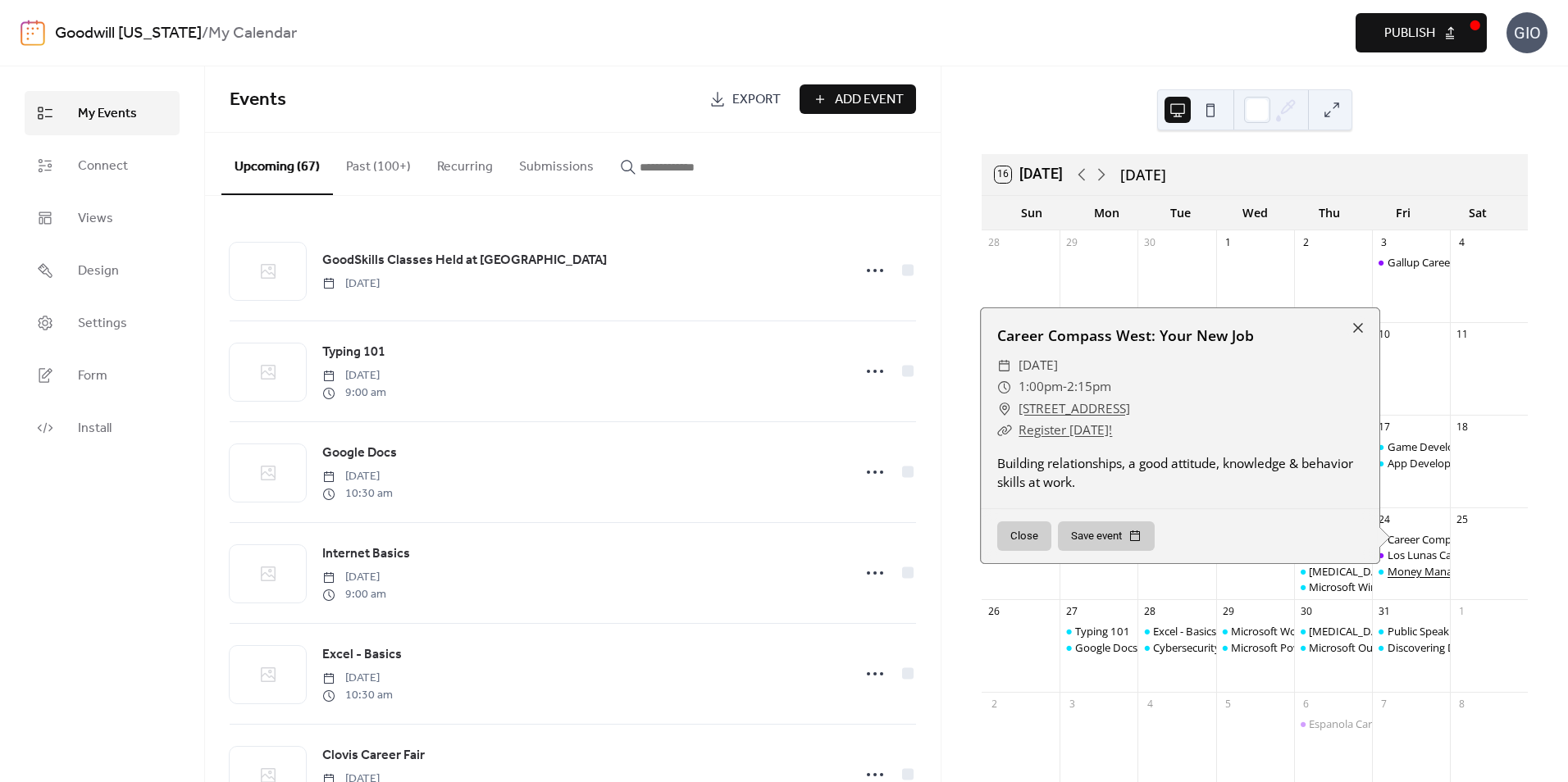
click at [1404, 568] on div "Money Management" at bounding box center [1439, 571] width 102 height 15
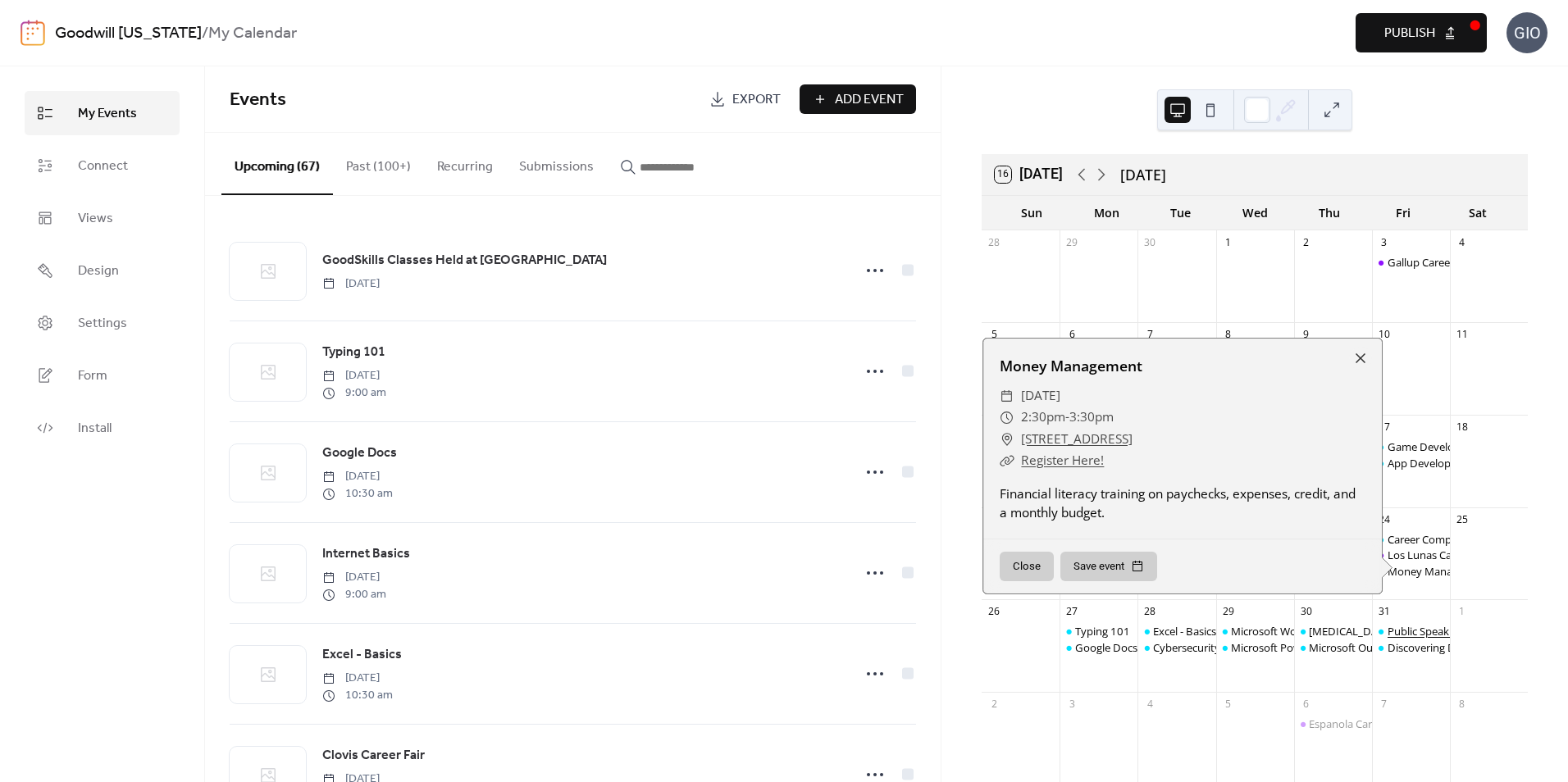
click at [1405, 631] on div "Public Speaking Intro" at bounding box center [1439, 631] width 103 height 15
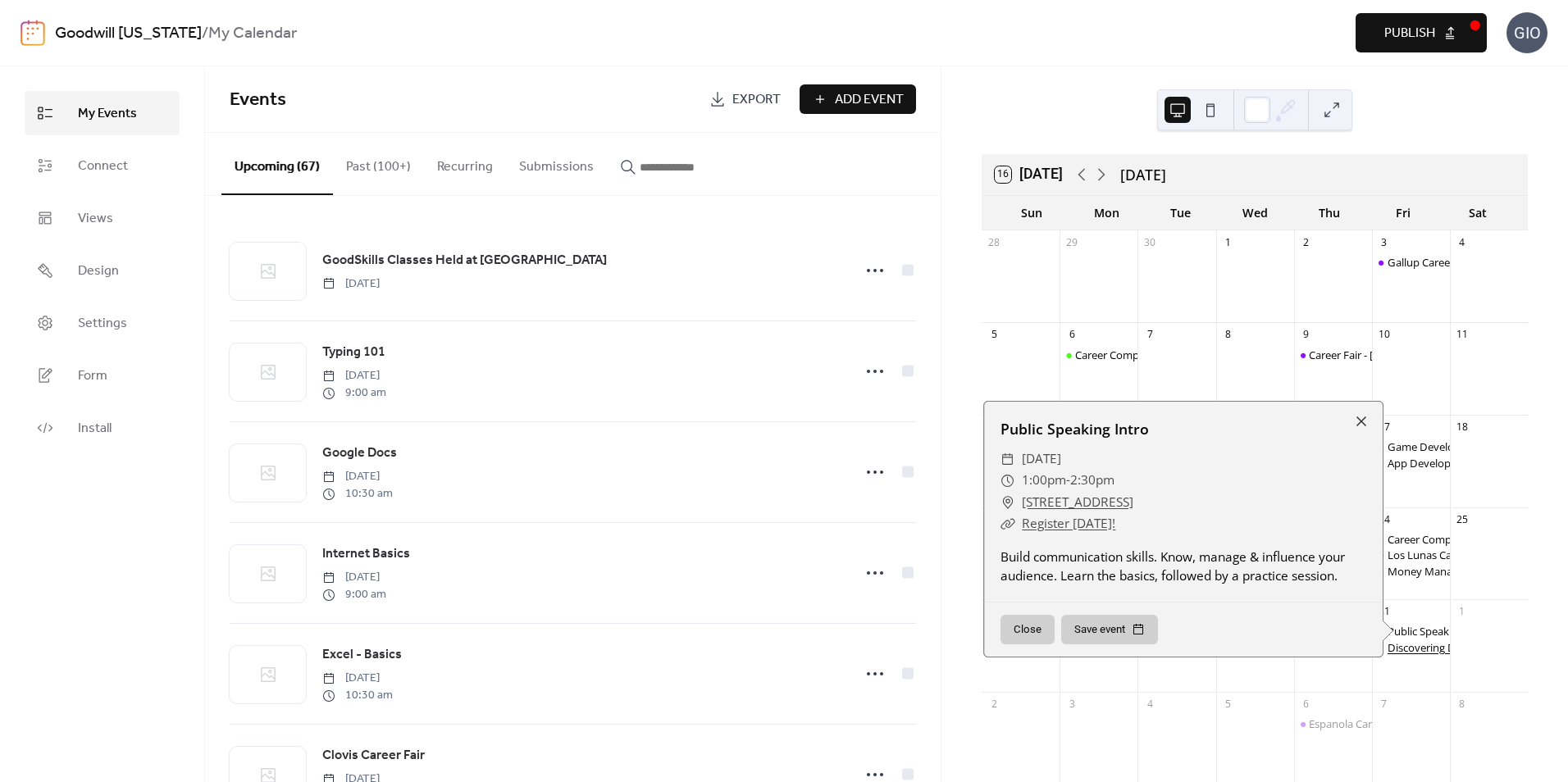
click at [1413, 650] on div "Discovering Data" at bounding box center [1429, 647] width 83 height 15
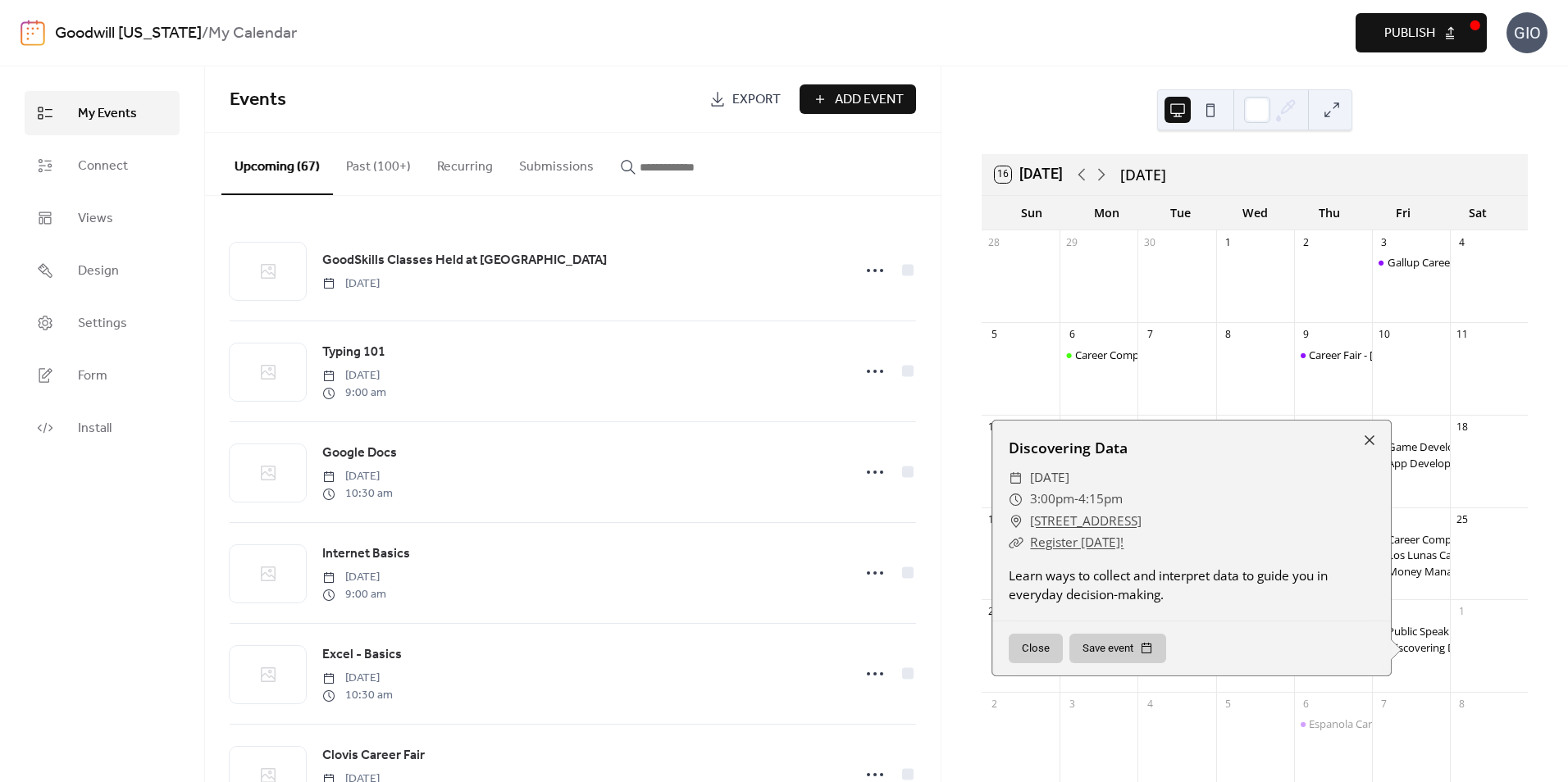
click at [1415, 663] on div "Public Speaking Intro Discovering Data" at bounding box center [1411, 655] width 78 height 62
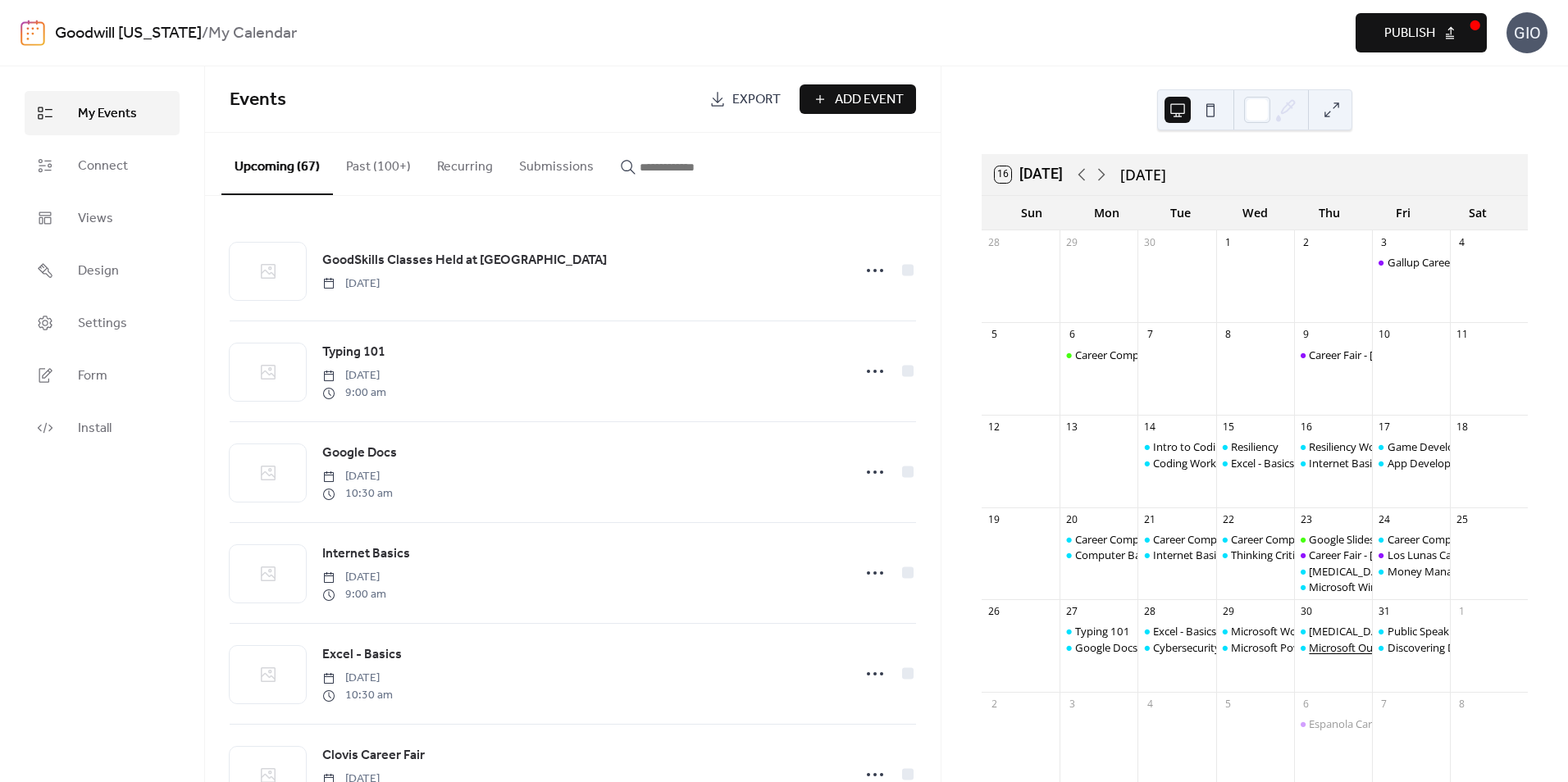
click at [1338, 644] on div "Microsoft Outlook" at bounding box center [1353, 647] width 89 height 15
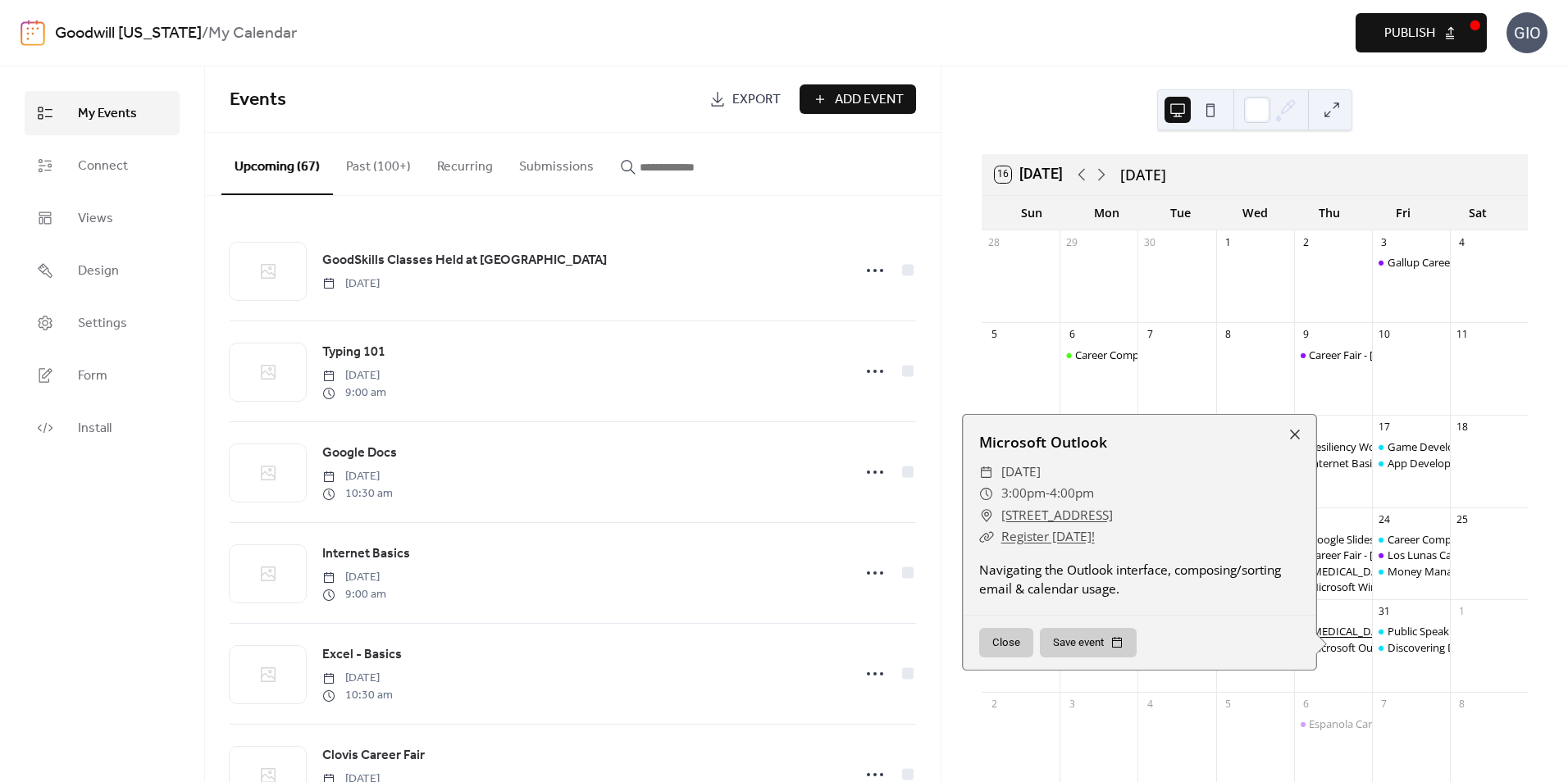
click at [1343, 631] on div "[MEDICAL_DATA] Workshop" at bounding box center [1377, 631] width 138 height 15
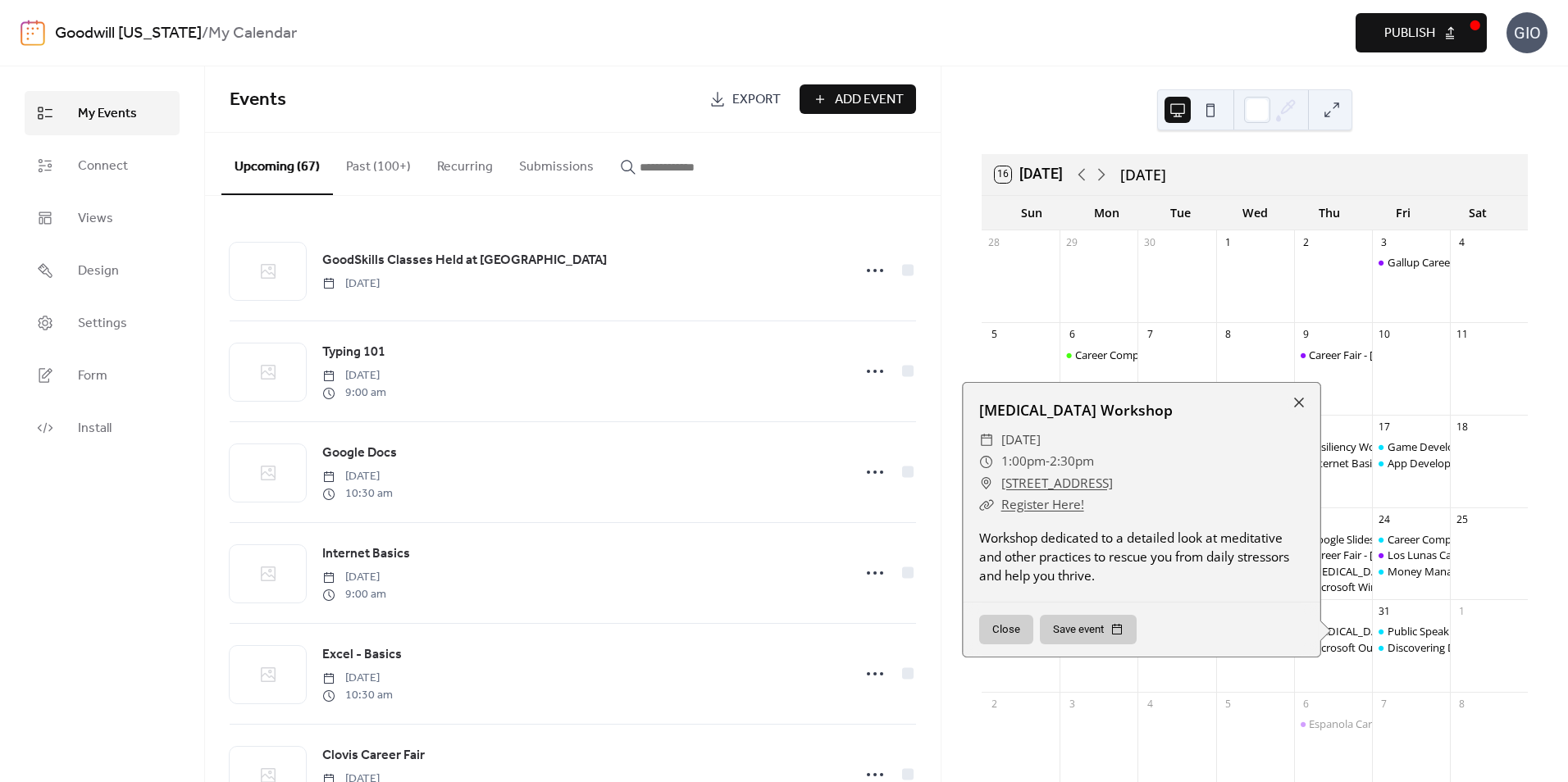
click at [1345, 609] on div "30" at bounding box center [1333, 611] width 78 height 24
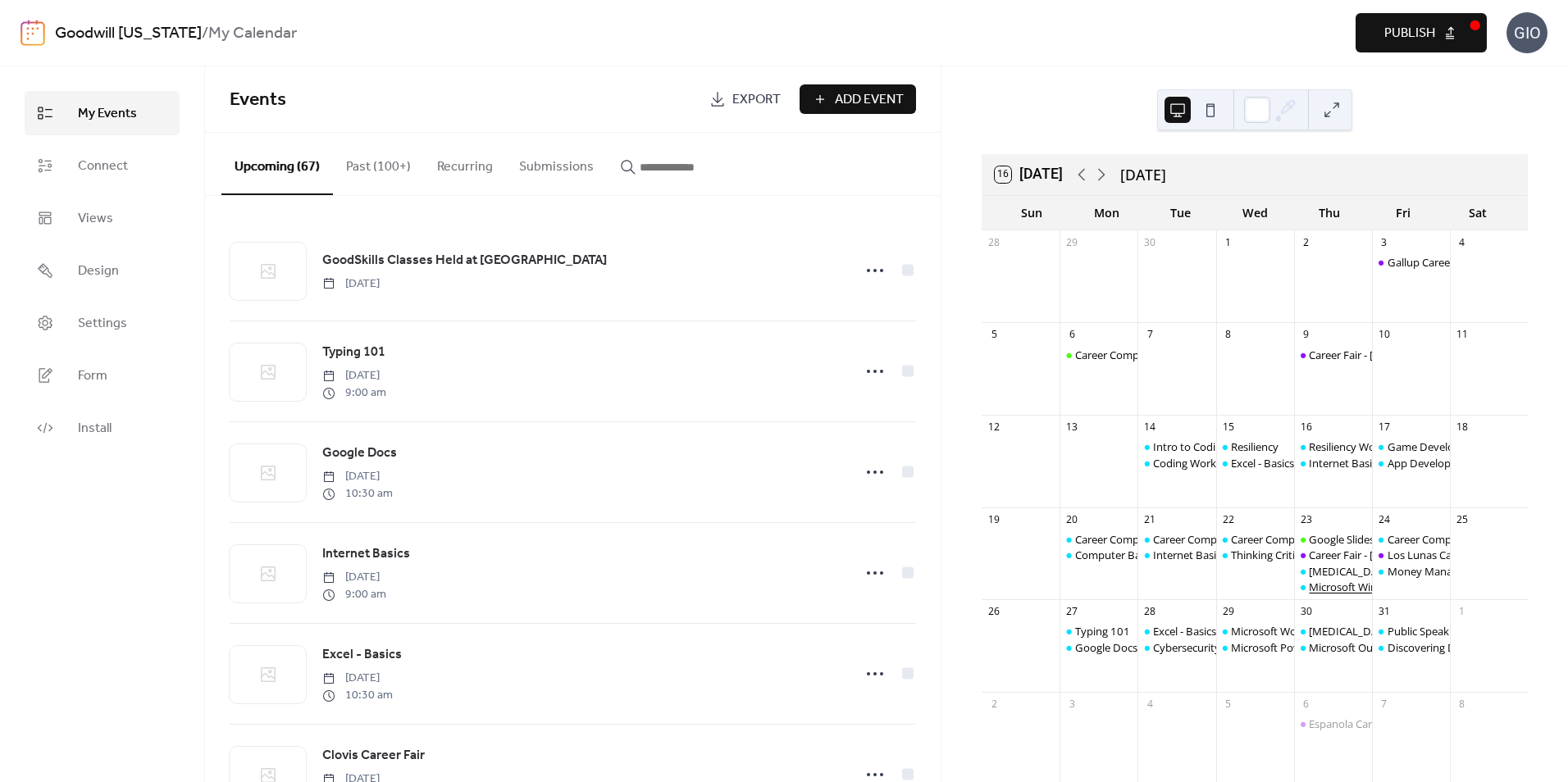
click at [1336, 586] on div "Microsoft Windows: File Explorer" at bounding box center [1388, 587] width 159 height 15
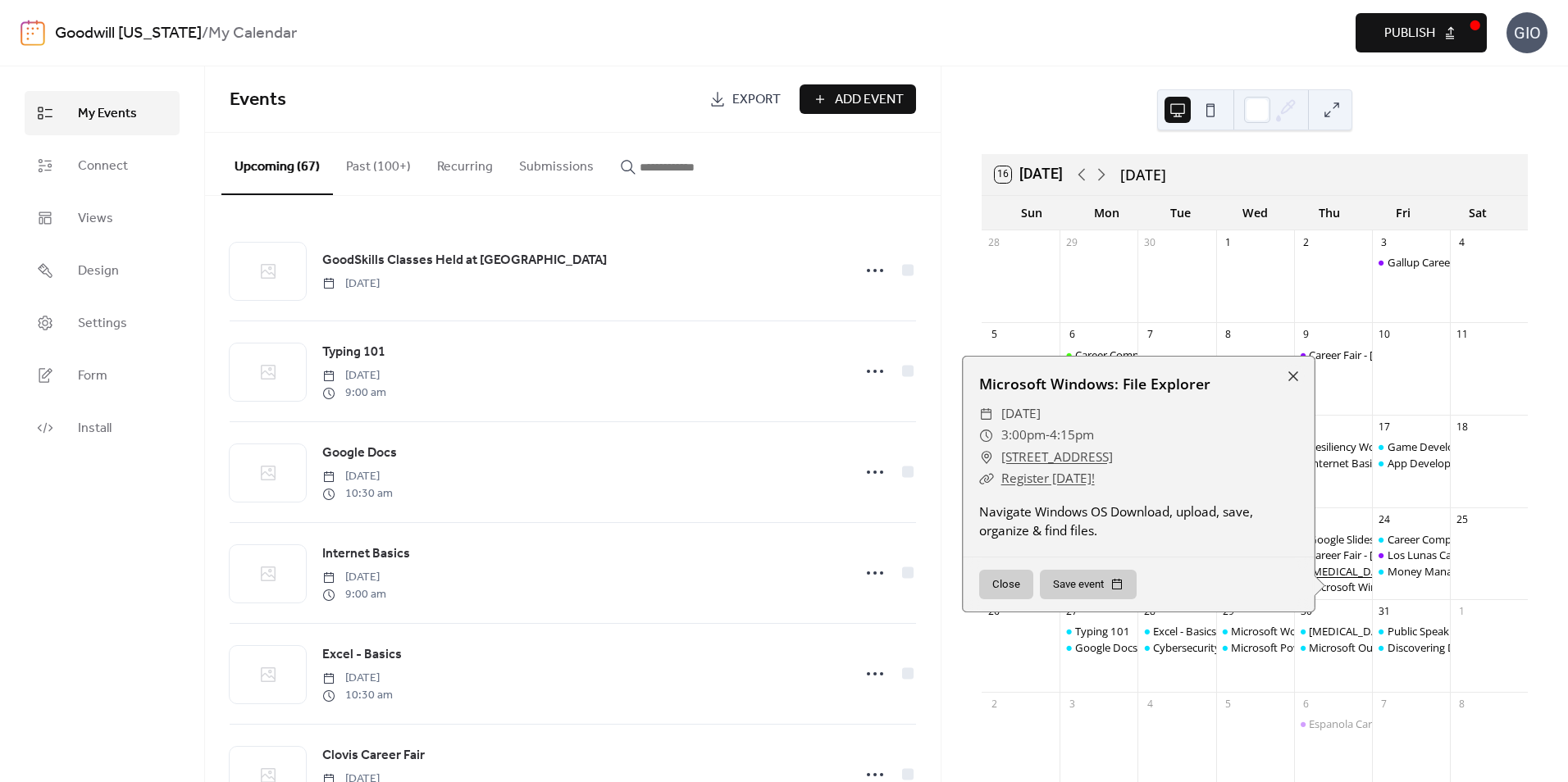
click at [1336, 568] on div "[MEDICAL_DATA]" at bounding box center [1350, 571] width 84 height 15
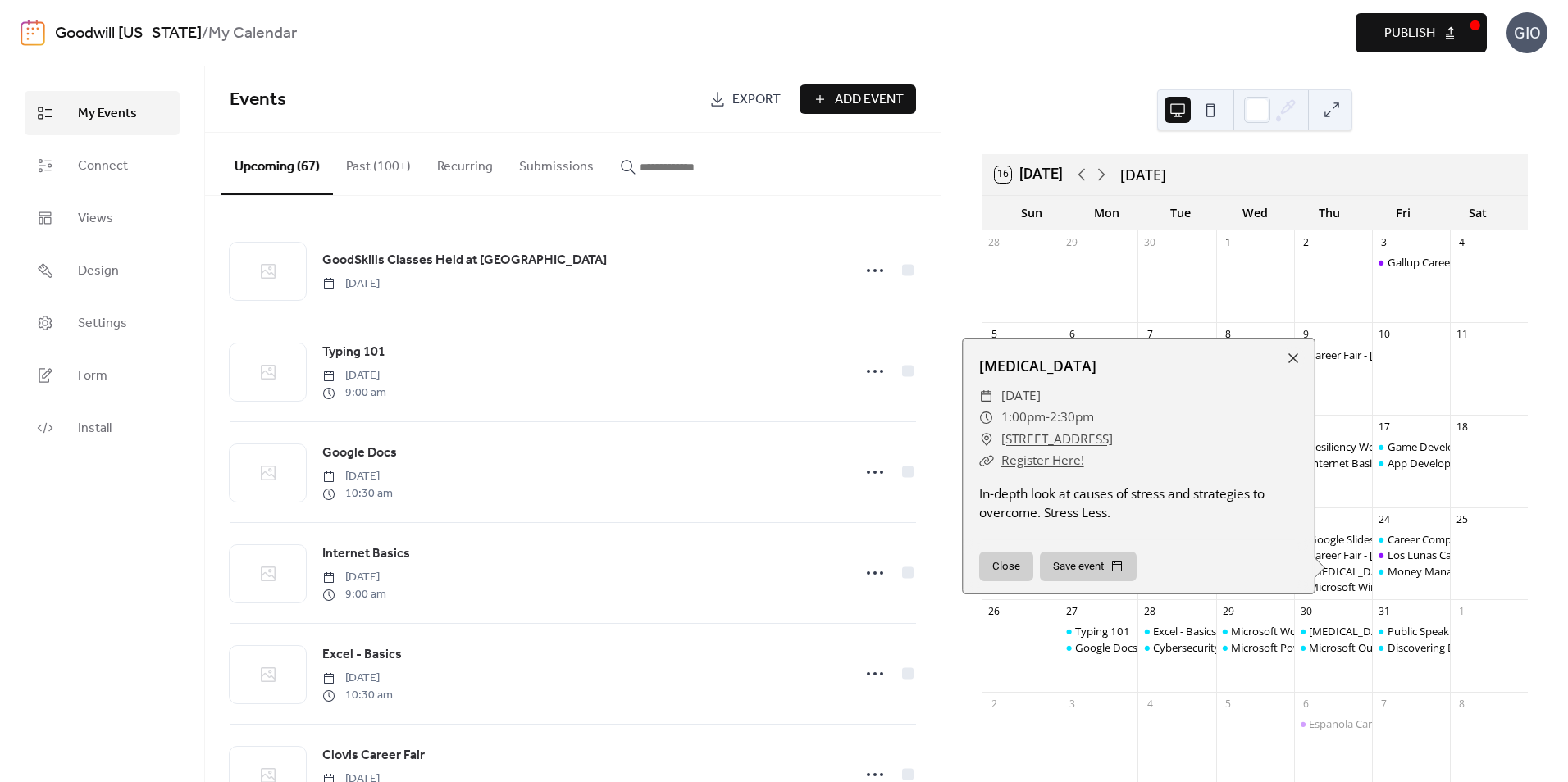
click at [1341, 603] on div "30" at bounding box center [1333, 611] width 78 height 24
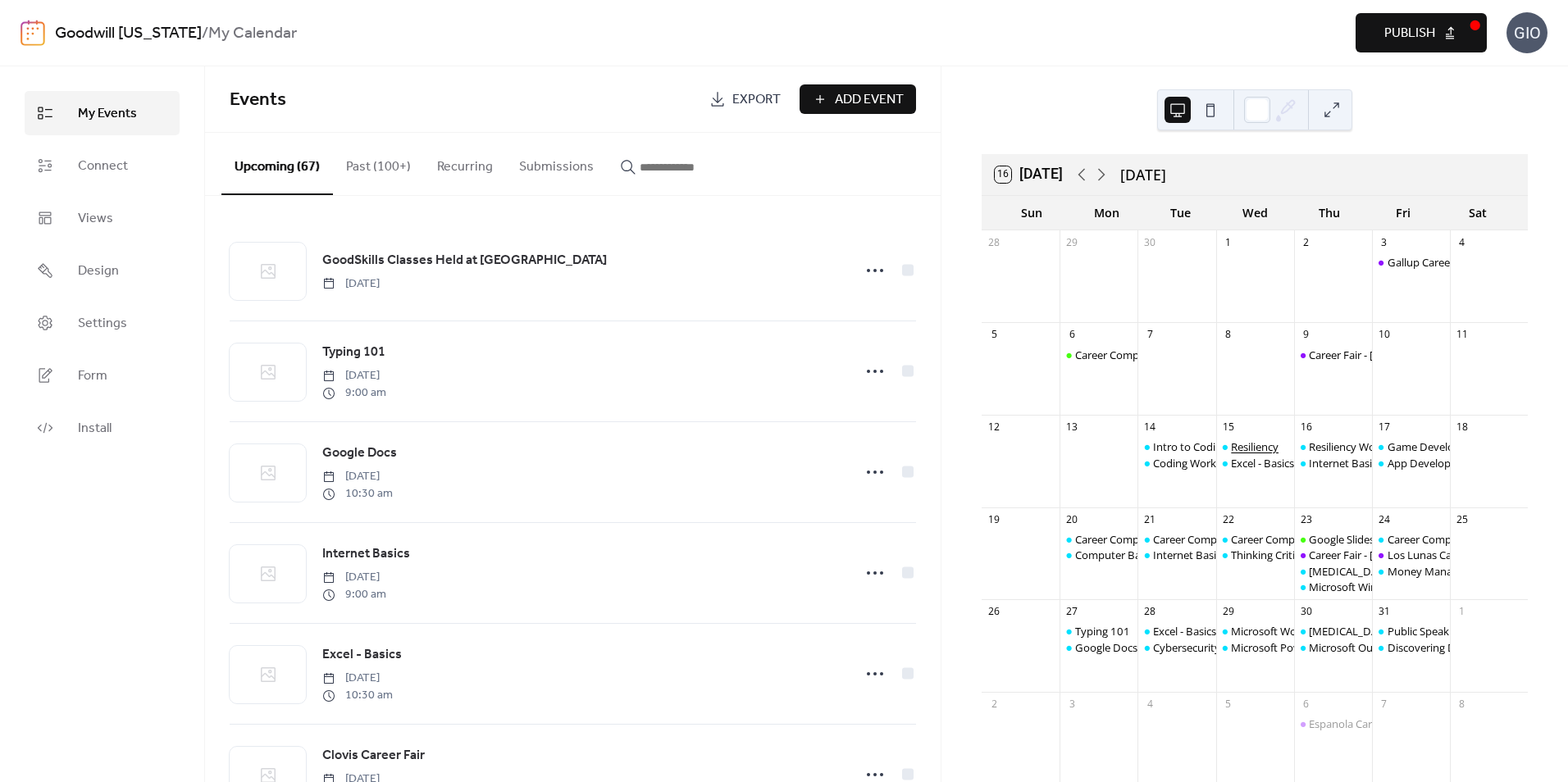
click at [1253, 446] on div "Resiliency" at bounding box center [1254, 446] width 48 height 15
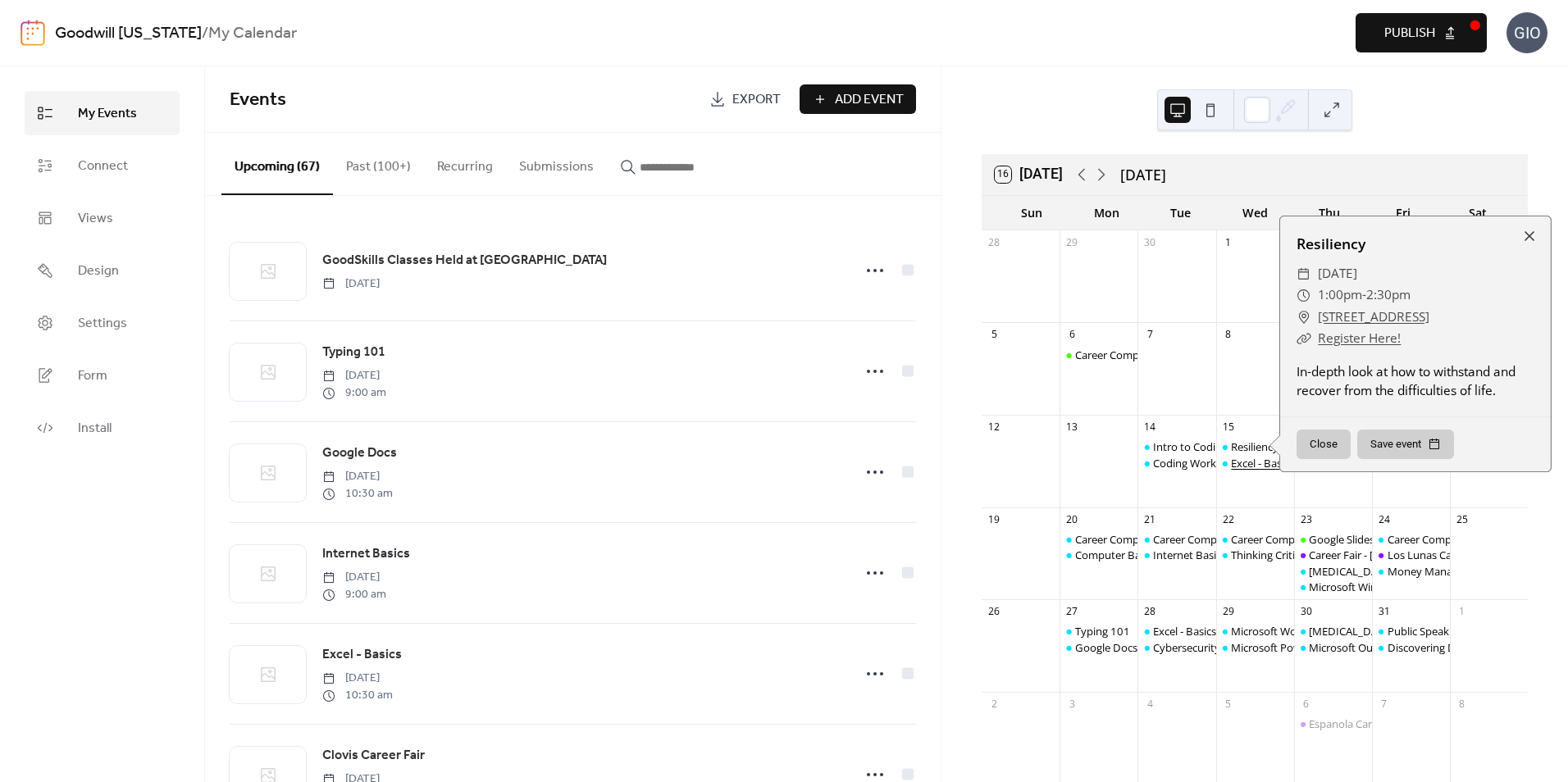
click at [1256, 459] on div "Excel - Basics" at bounding box center [1262, 463] width 63 height 15
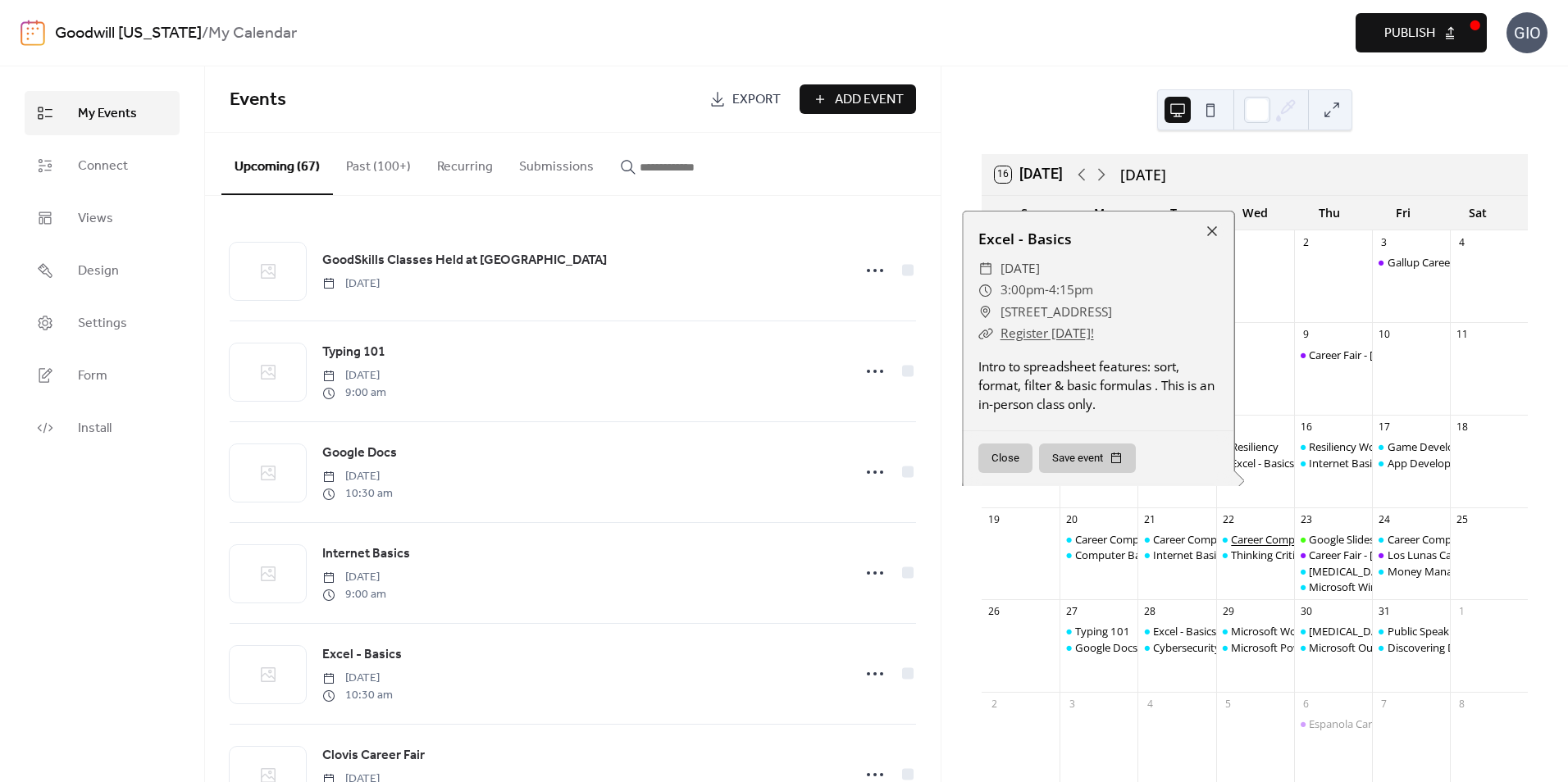
click at [1270, 539] on div "Career Compass South: Interview/Soft Skills" at bounding box center [1336, 539] width 212 height 15
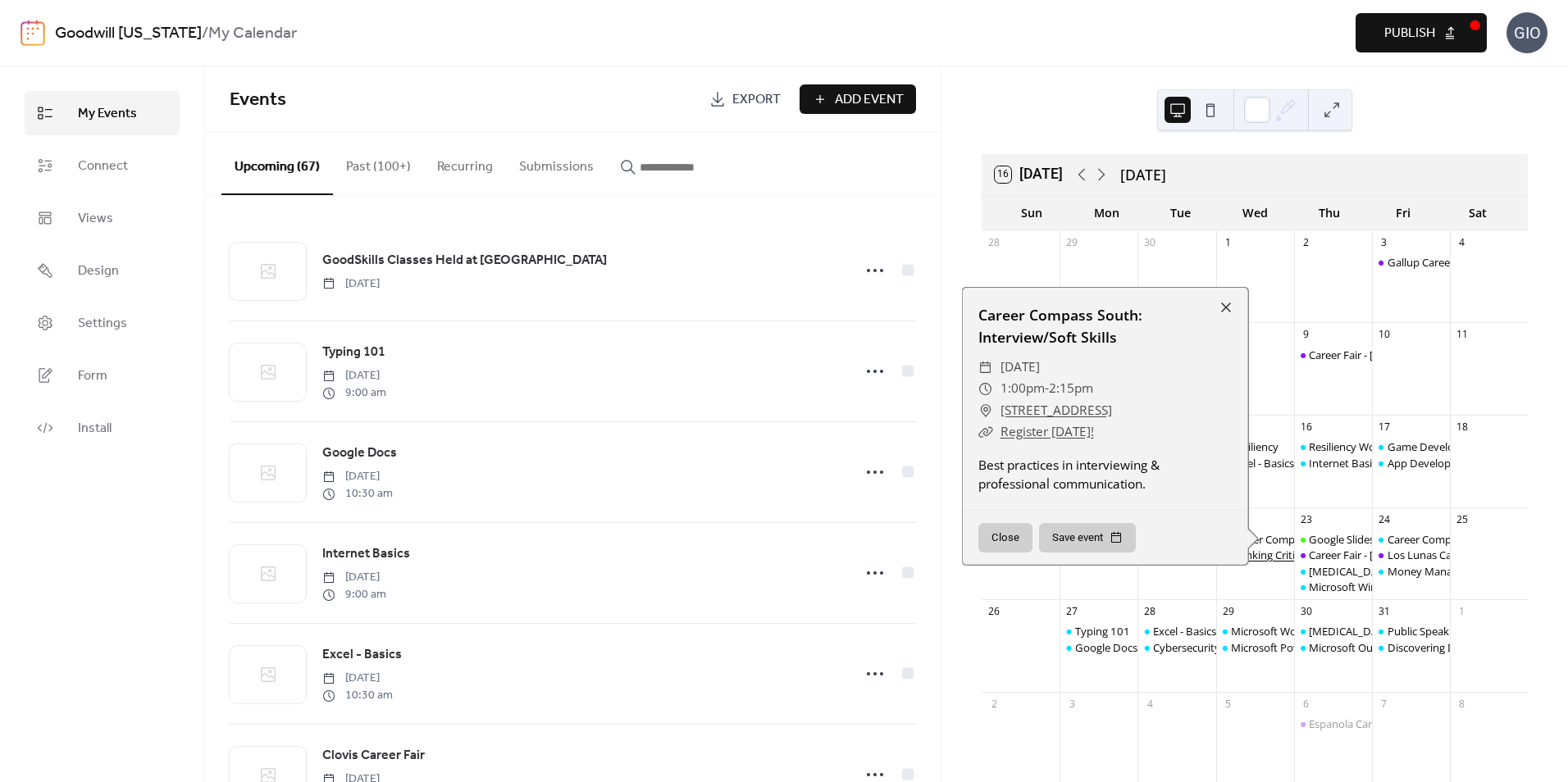
click at [1267, 556] on div "Thinking Critically" at bounding box center [1273, 555] width 85 height 15
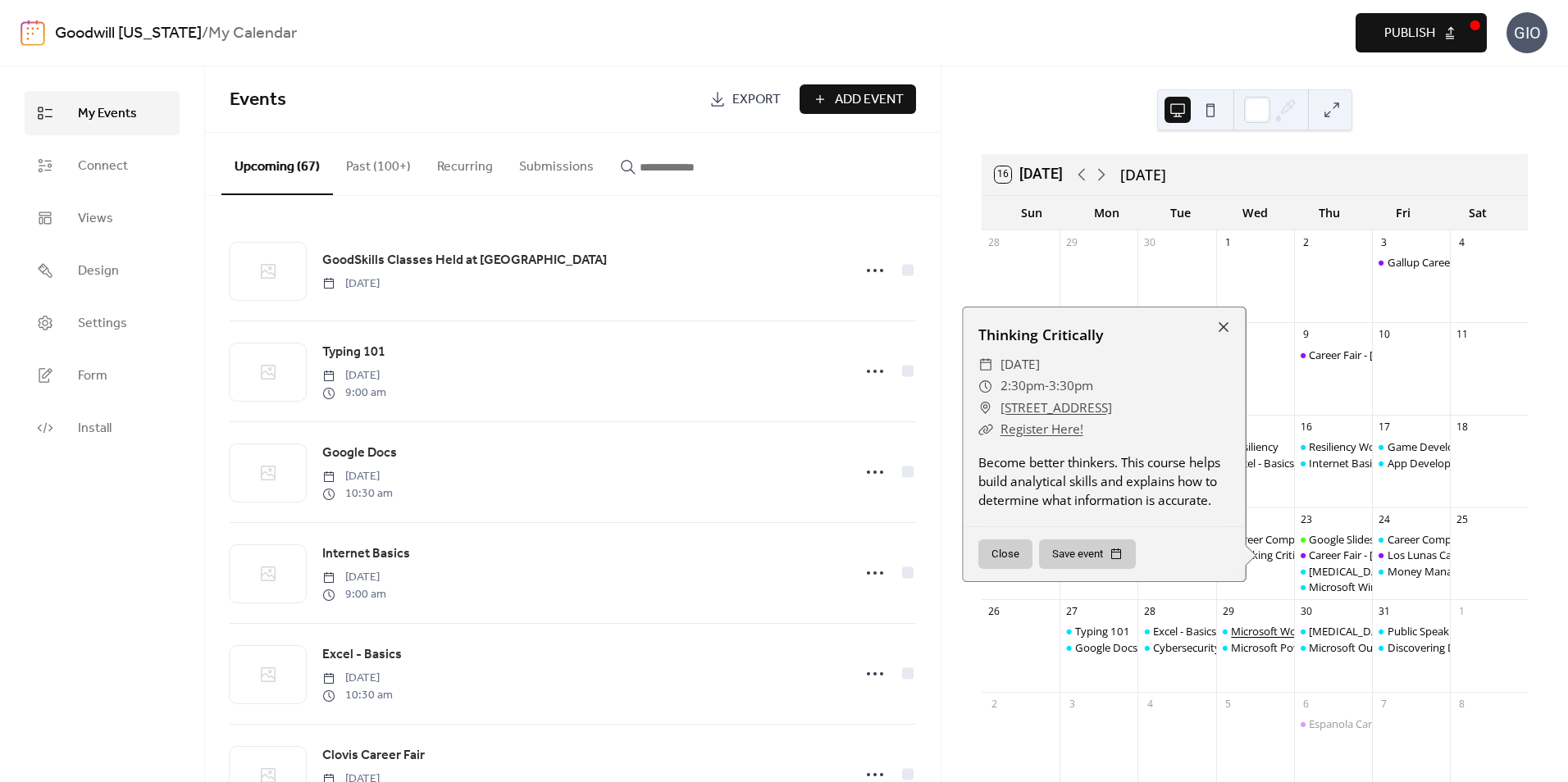
click at [1270, 629] on div "Microsoft Word" at bounding box center [1269, 631] width 76 height 15
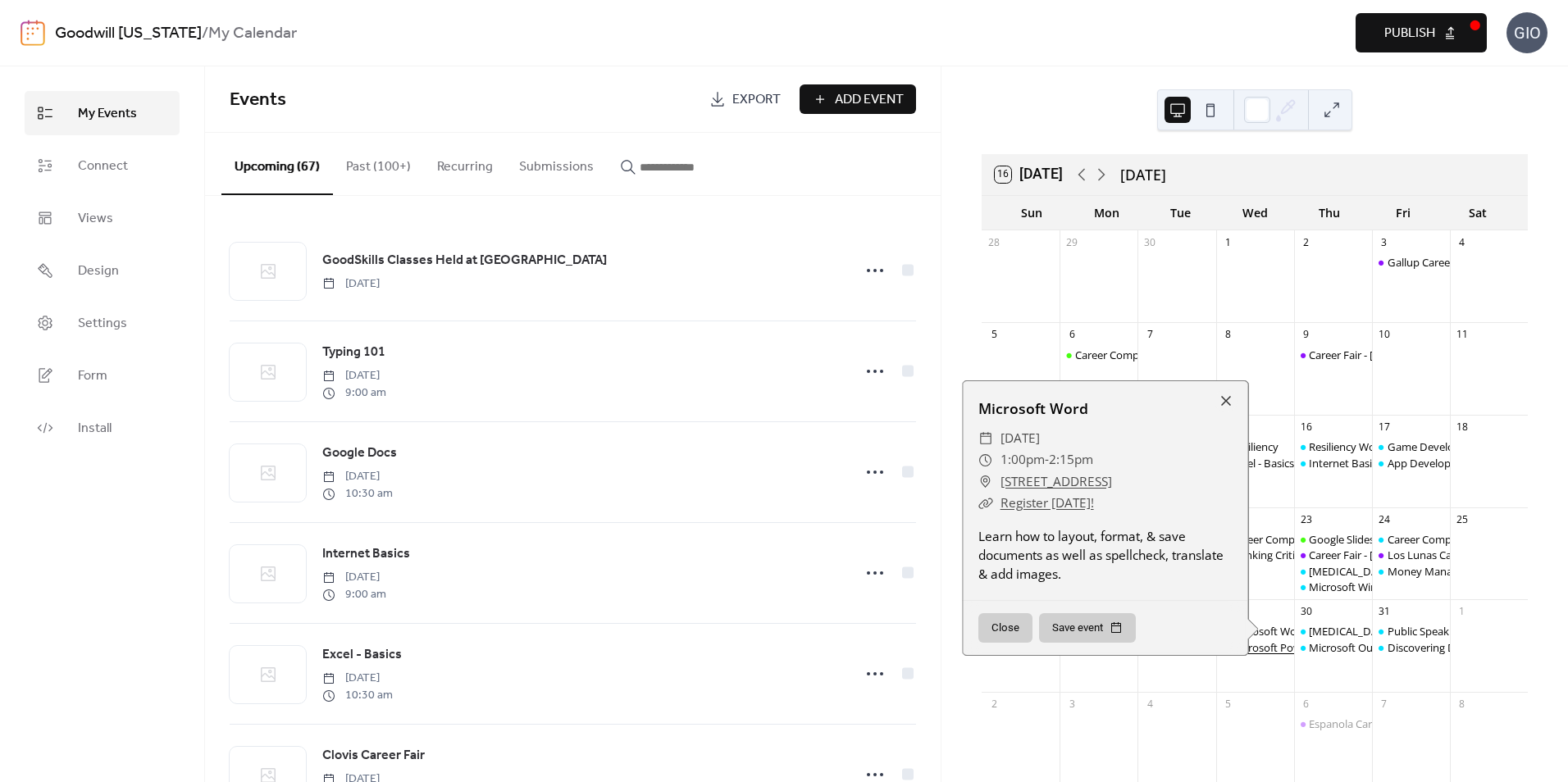
click at [1268, 652] on div "Microsoft PowerPoint" at bounding box center [1284, 647] width 107 height 15
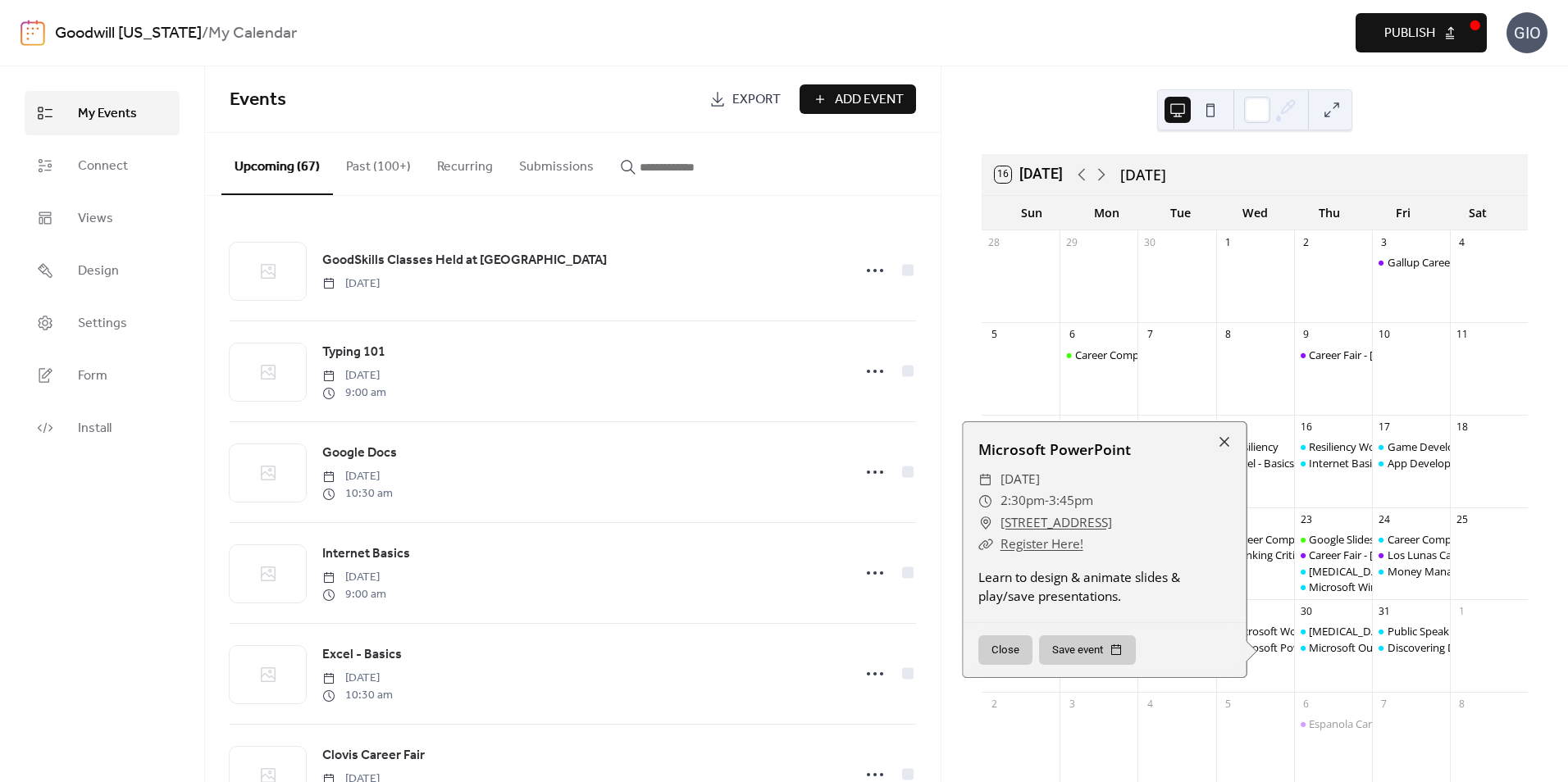
click at [1272, 675] on div "Microsoft Word Microsoft PowerPoint" at bounding box center [1255, 655] width 78 height 62
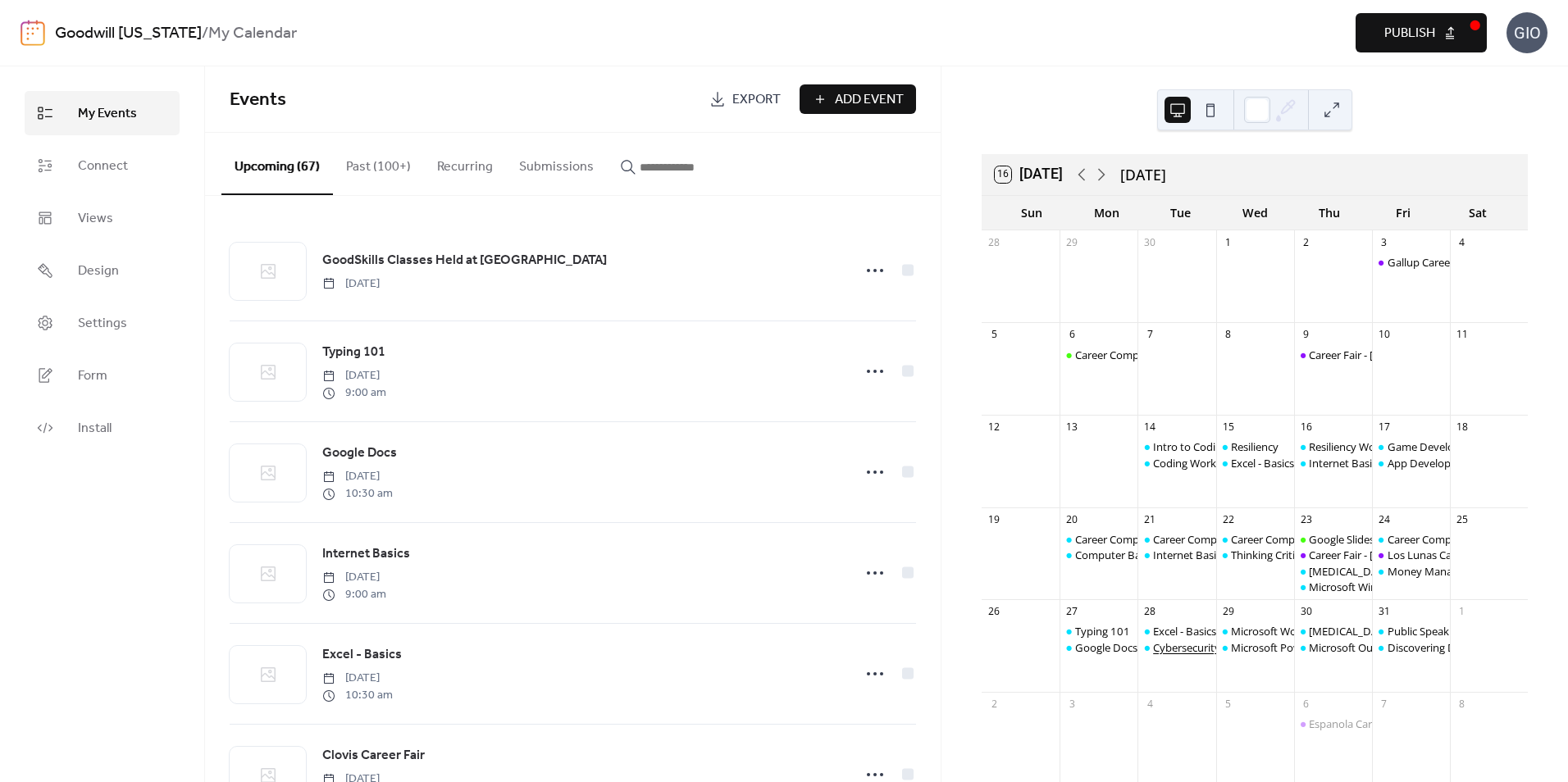
click at [1196, 645] on div "Cybersecurity" at bounding box center [1186, 647] width 68 height 15
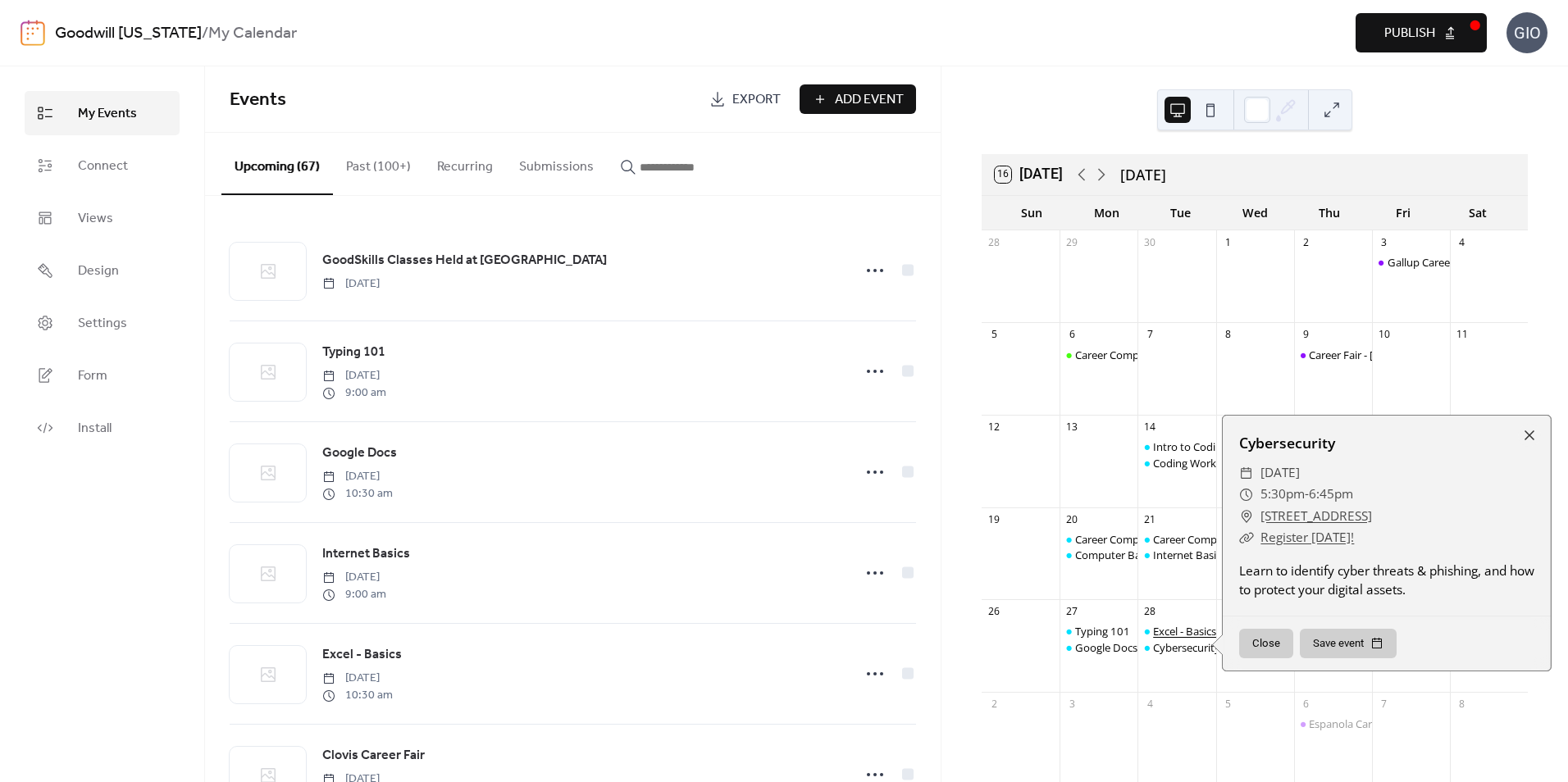
click at [1192, 632] on div "Excel - Basics" at bounding box center [1184, 631] width 63 height 15
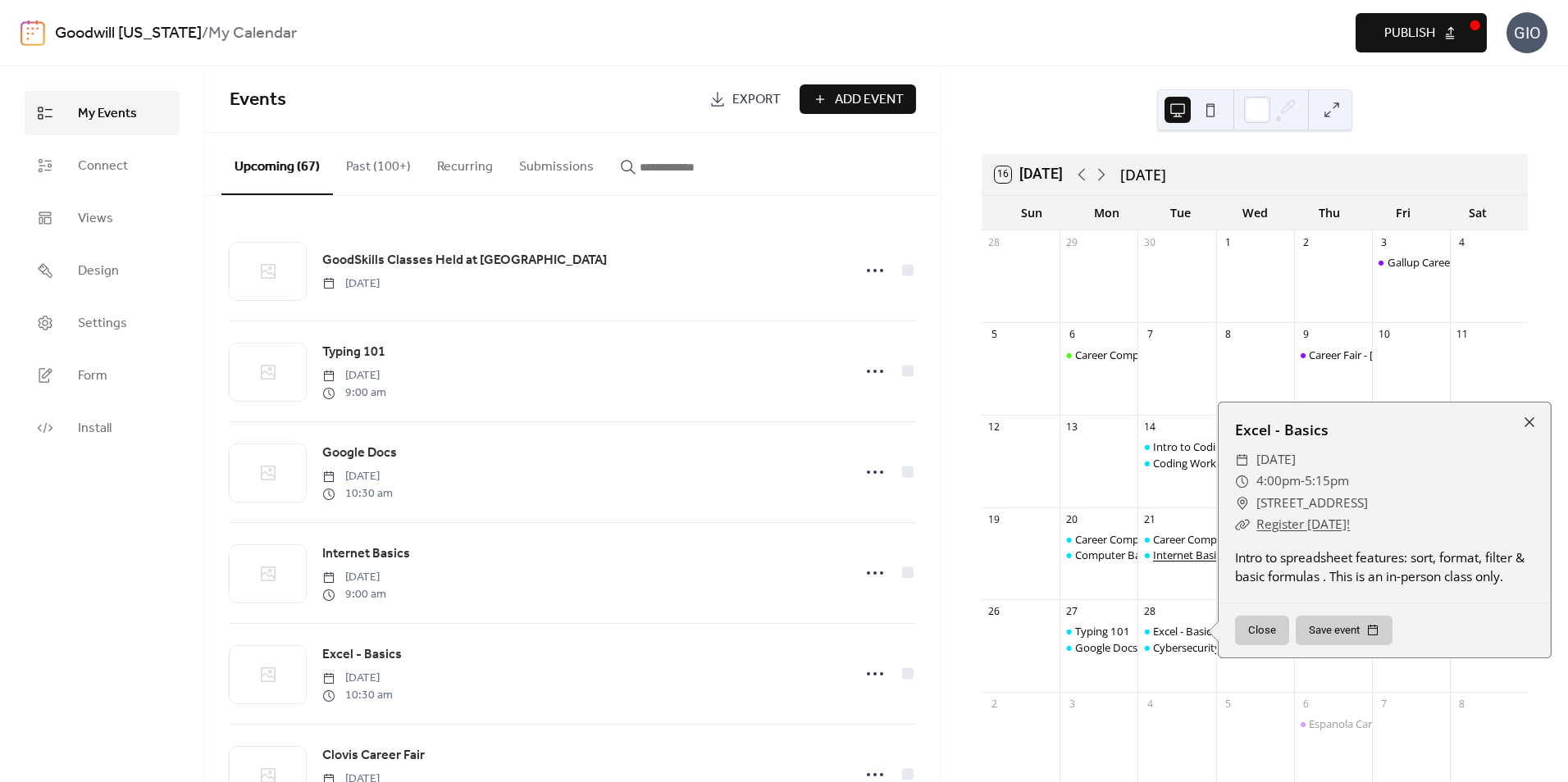
click at [1185, 559] on div "Internet Basics" at bounding box center [1189, 555] width 73 height 15
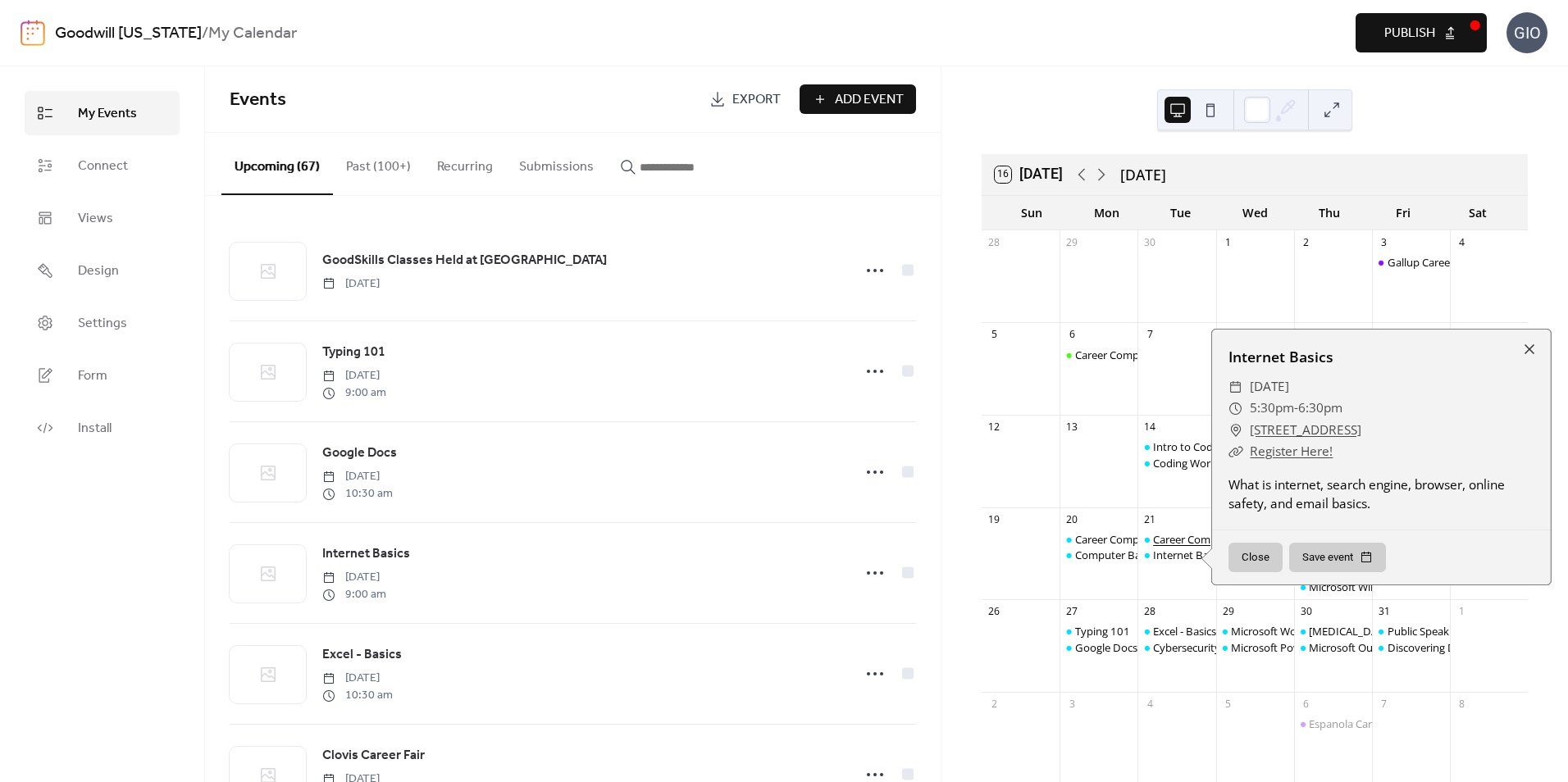
click at [1185, 538] on div "Career Compass East: Resume/Applying" at bounding box center [1249, 539] width 193 height 15
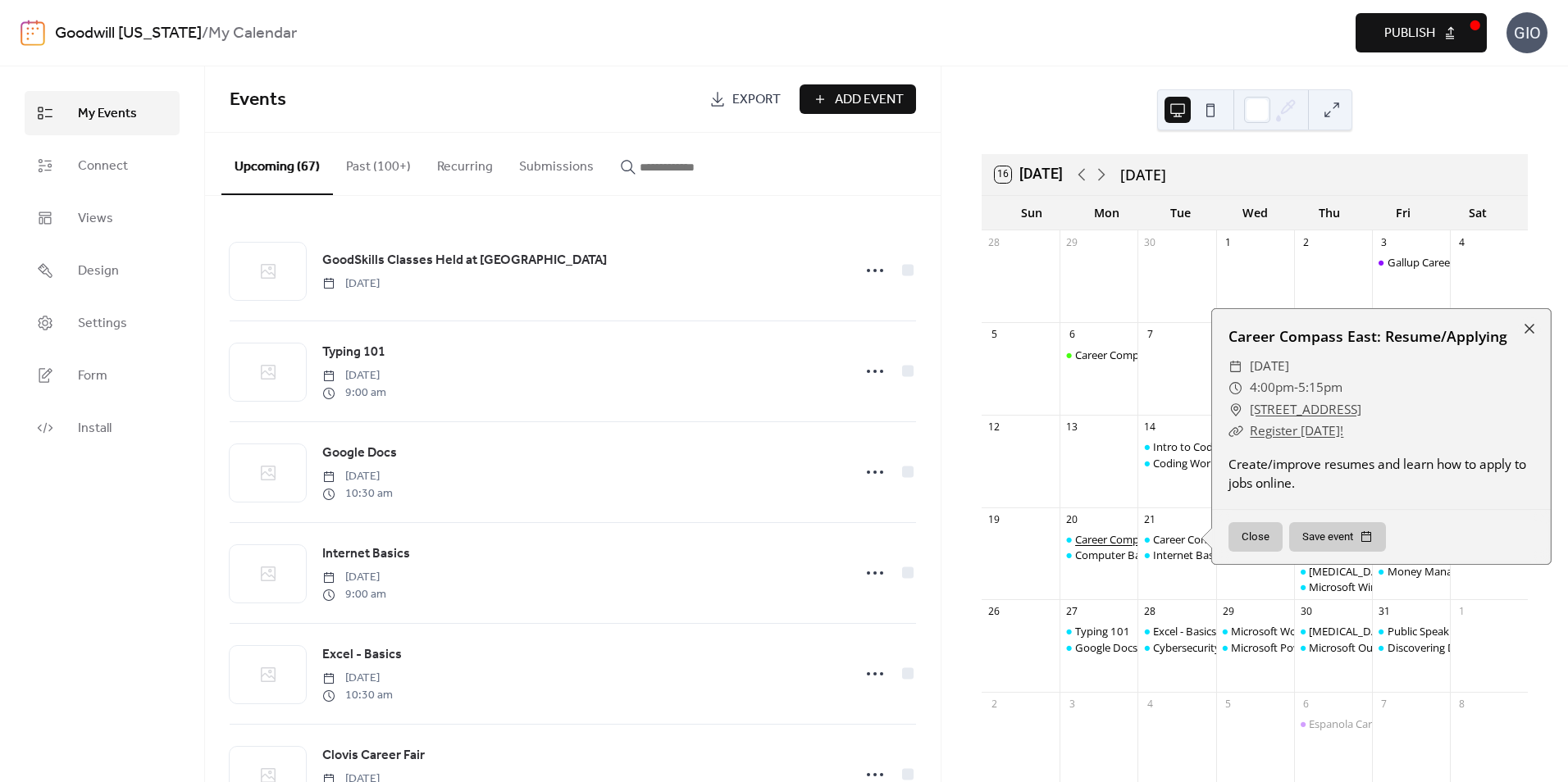
click at [1123, 540] on div "Career Compass North: Career Exploration" at bounding box center [1179, 539] width 207 height 15
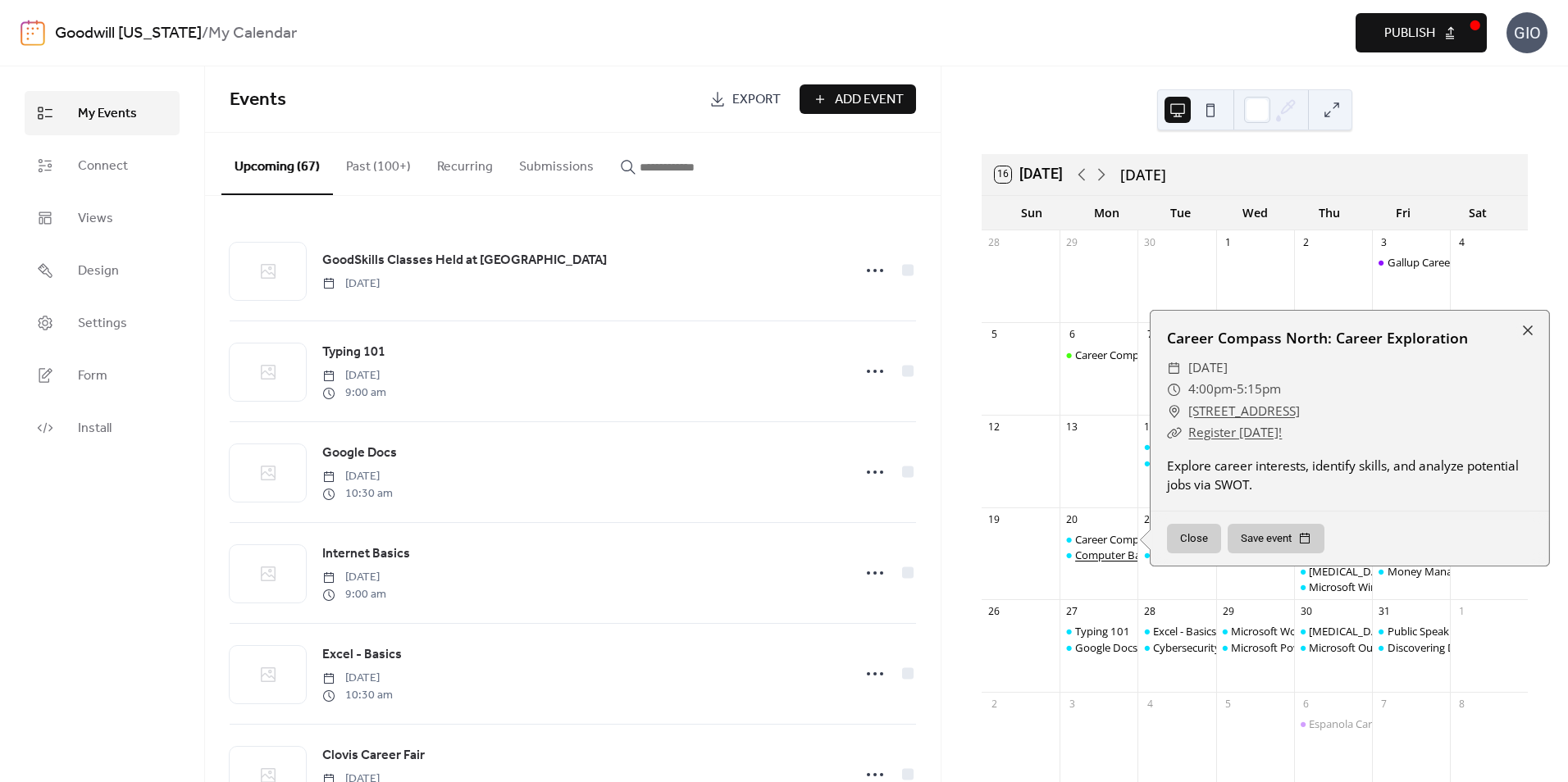
click at [1120, 560] on div "Computer Basics" at bounding box center [1117, 555] width 83 height 15
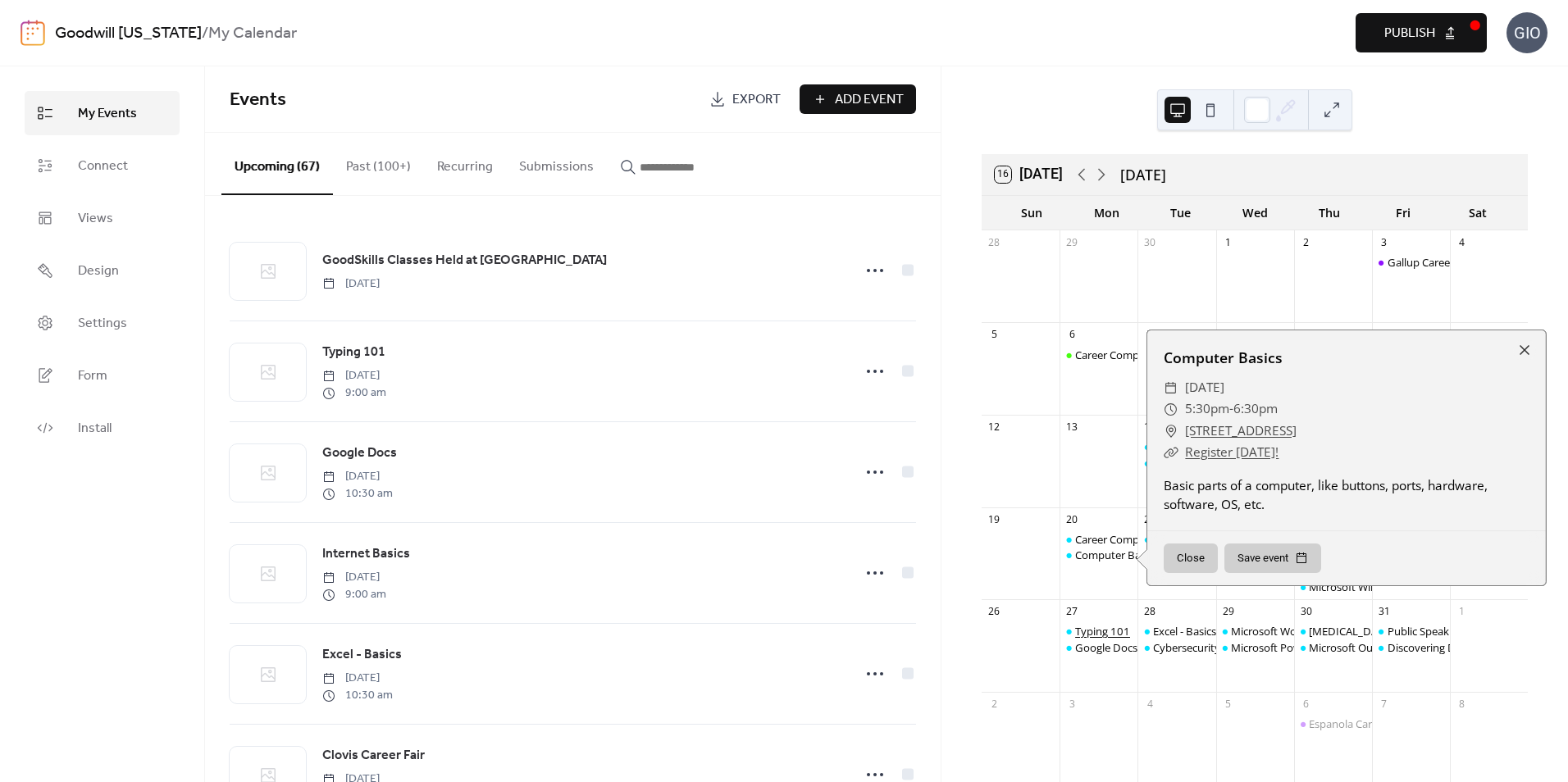
click at [1128, 624] on div "Typing 101" at bounding box center [1102, 631] width 55 height 15
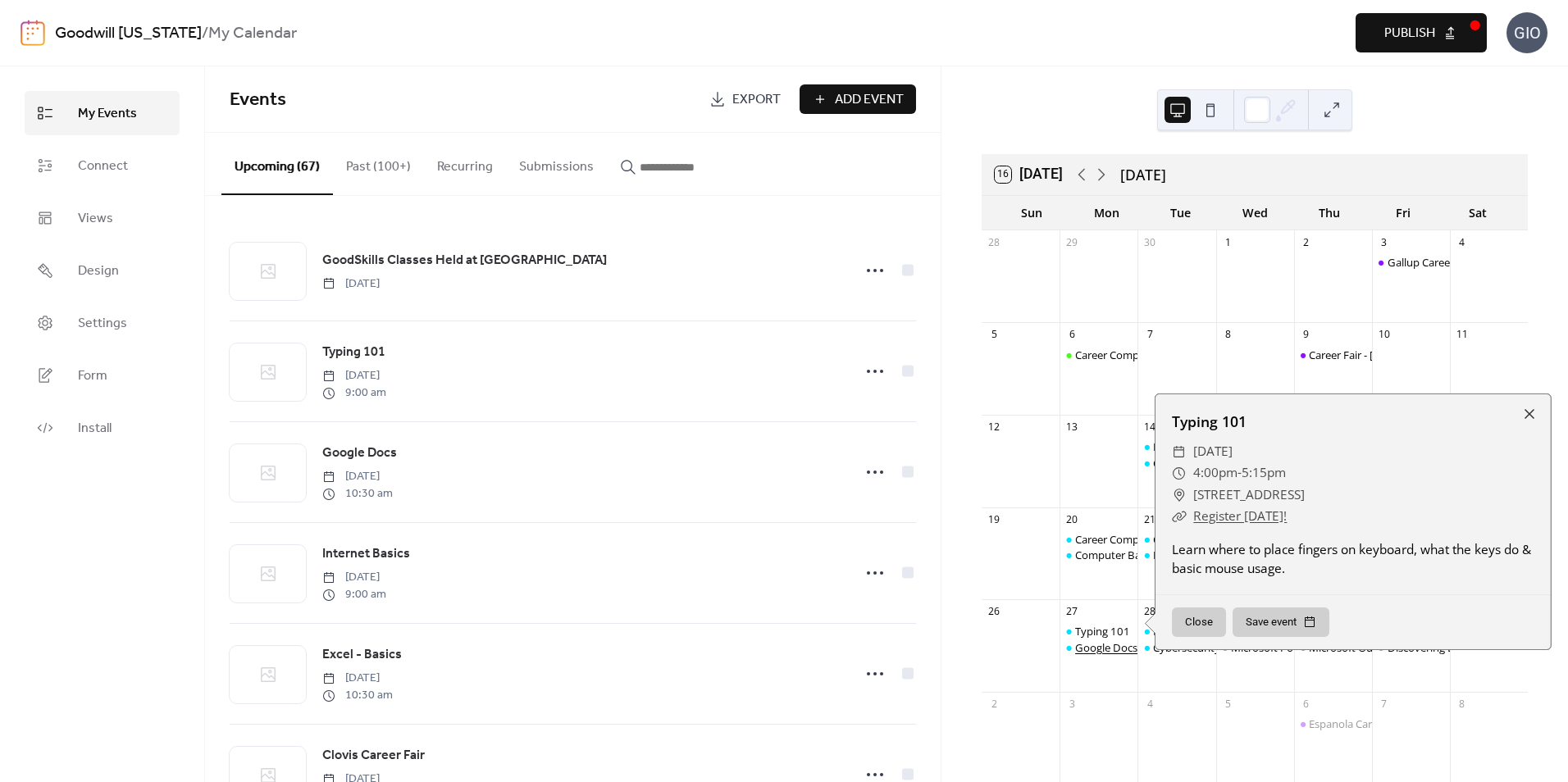
click at [1124, 654] on div "Google Docs" at bounding box center [1107, 647] width 62 height 15
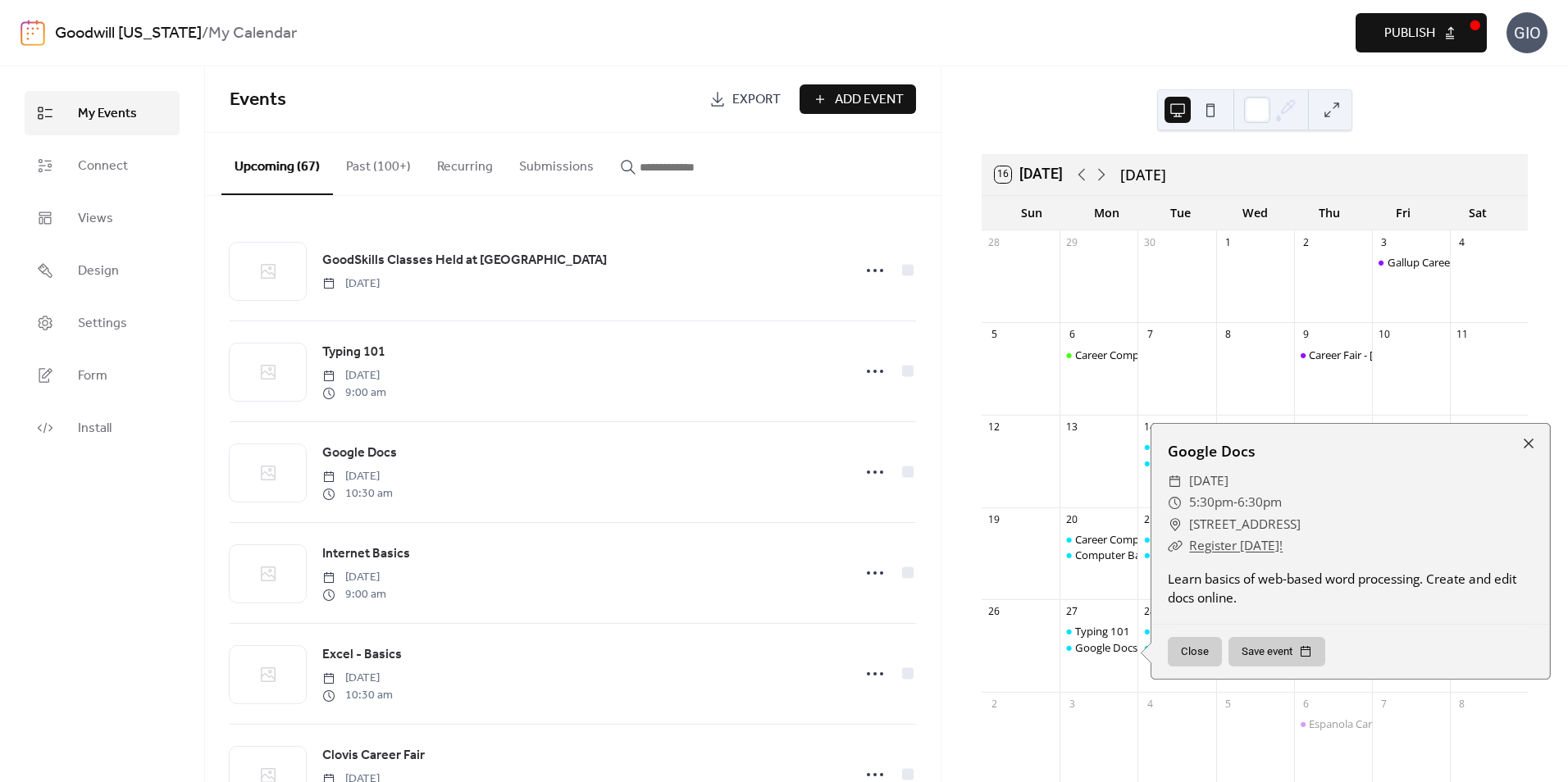
drag, startPoint x: 1124, startPoint y: 654, endPoint x: 1108, endPoint y: 684, distance: 34.0
click at [1108, 684] on div "Typing 101 Google Docs" at bounding box center [1099, 655] width 78 height 62
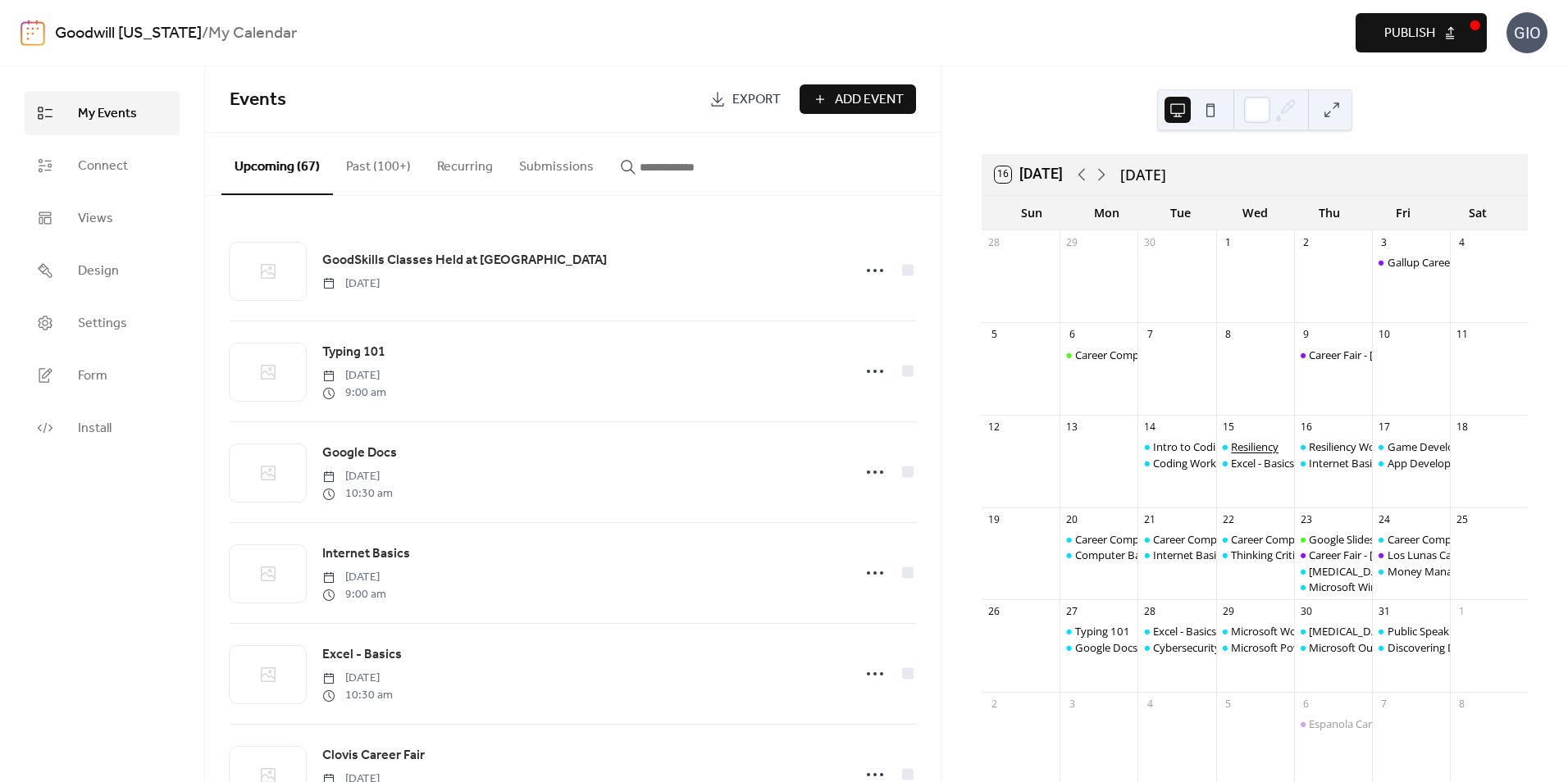
click at [1261, 452] on div "Resiliency" at bounding box center [1254, 446] width 48 height 15
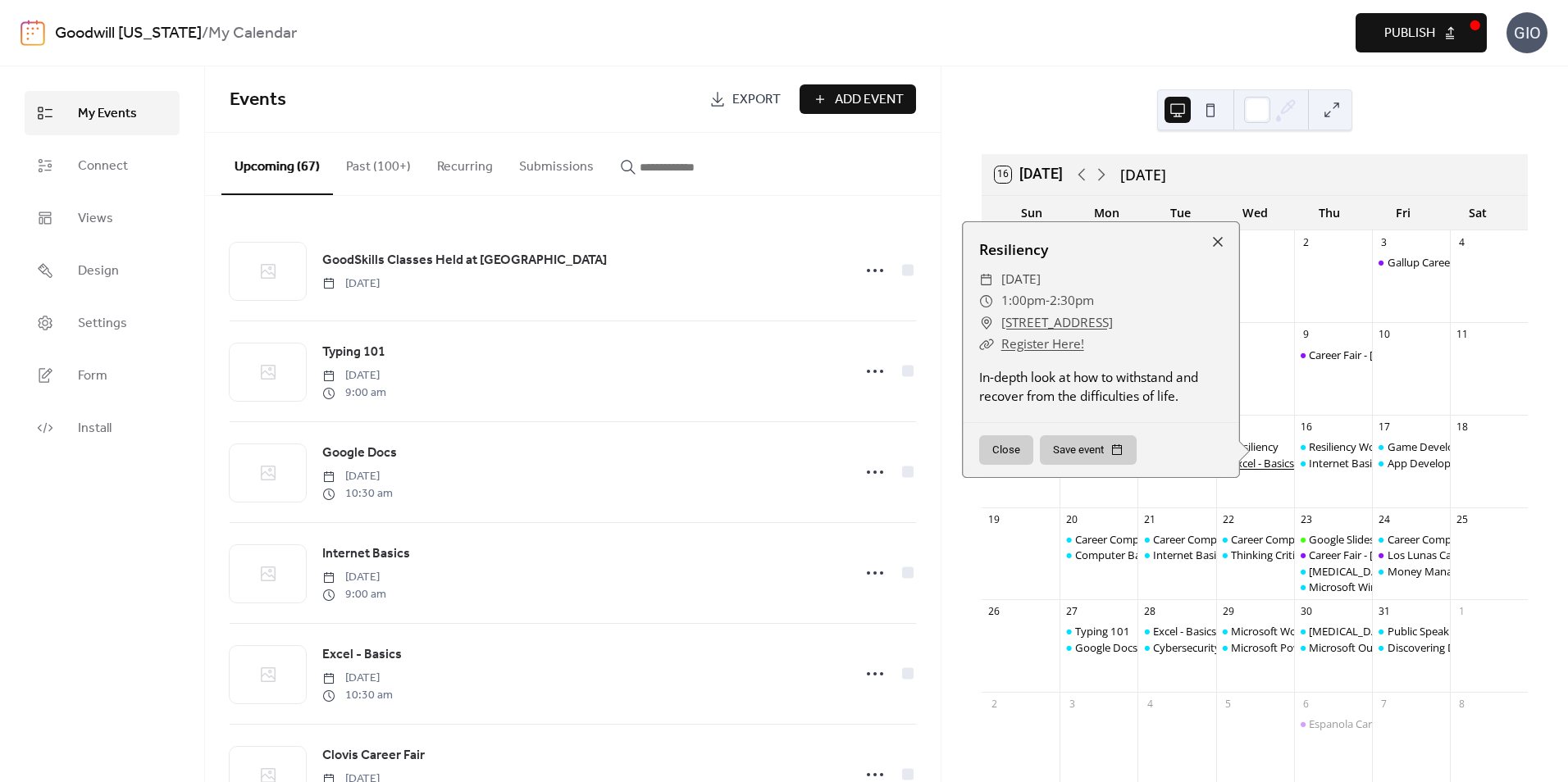
click at [1265, 462] on div "Excel - Basics" at bounding box center [1262, 463] width 63 height 15
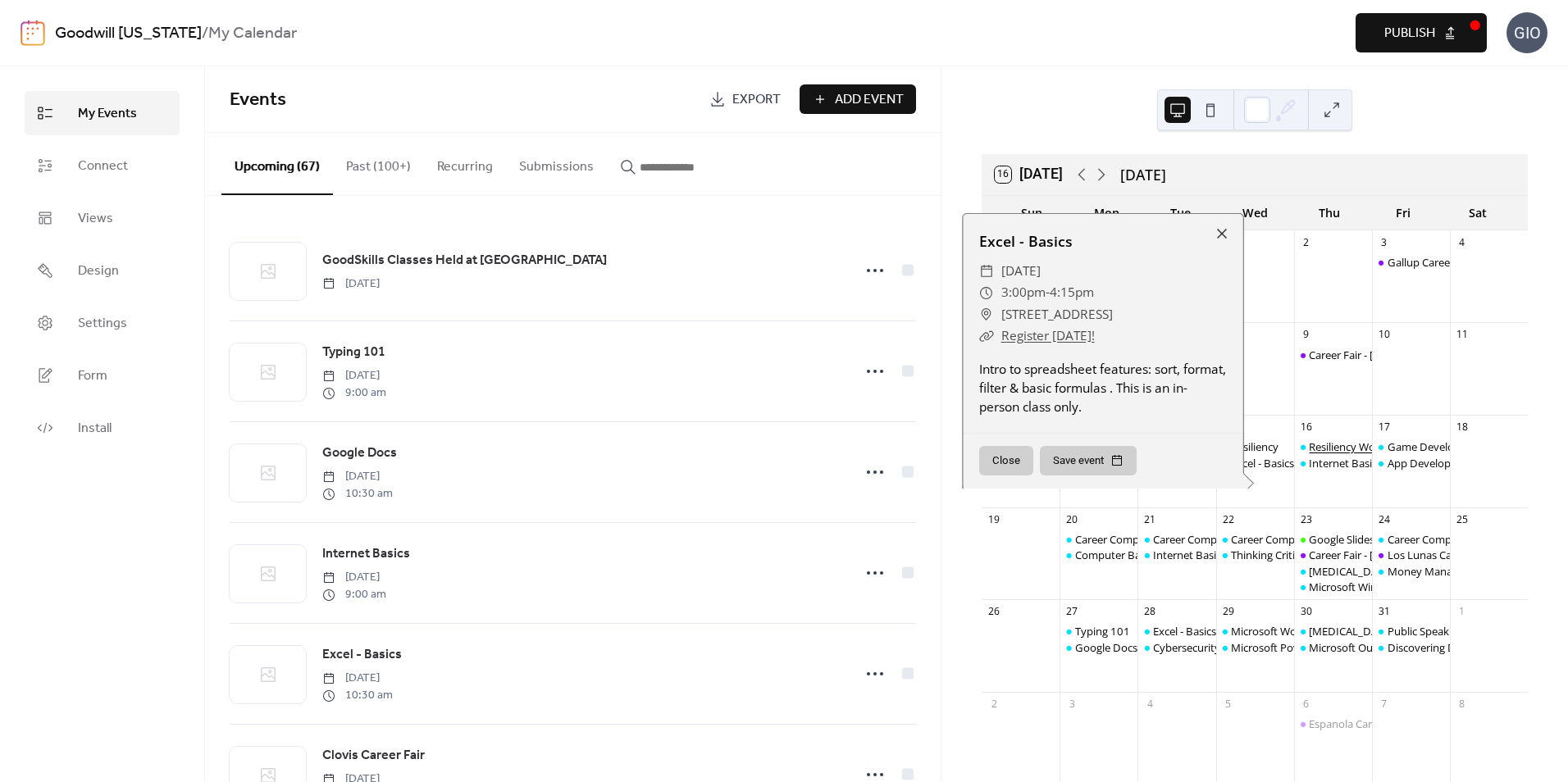
click at [1311, 446] on div "Resiliency Workshop" at bounding box center [1359, 446] width 101 height 15
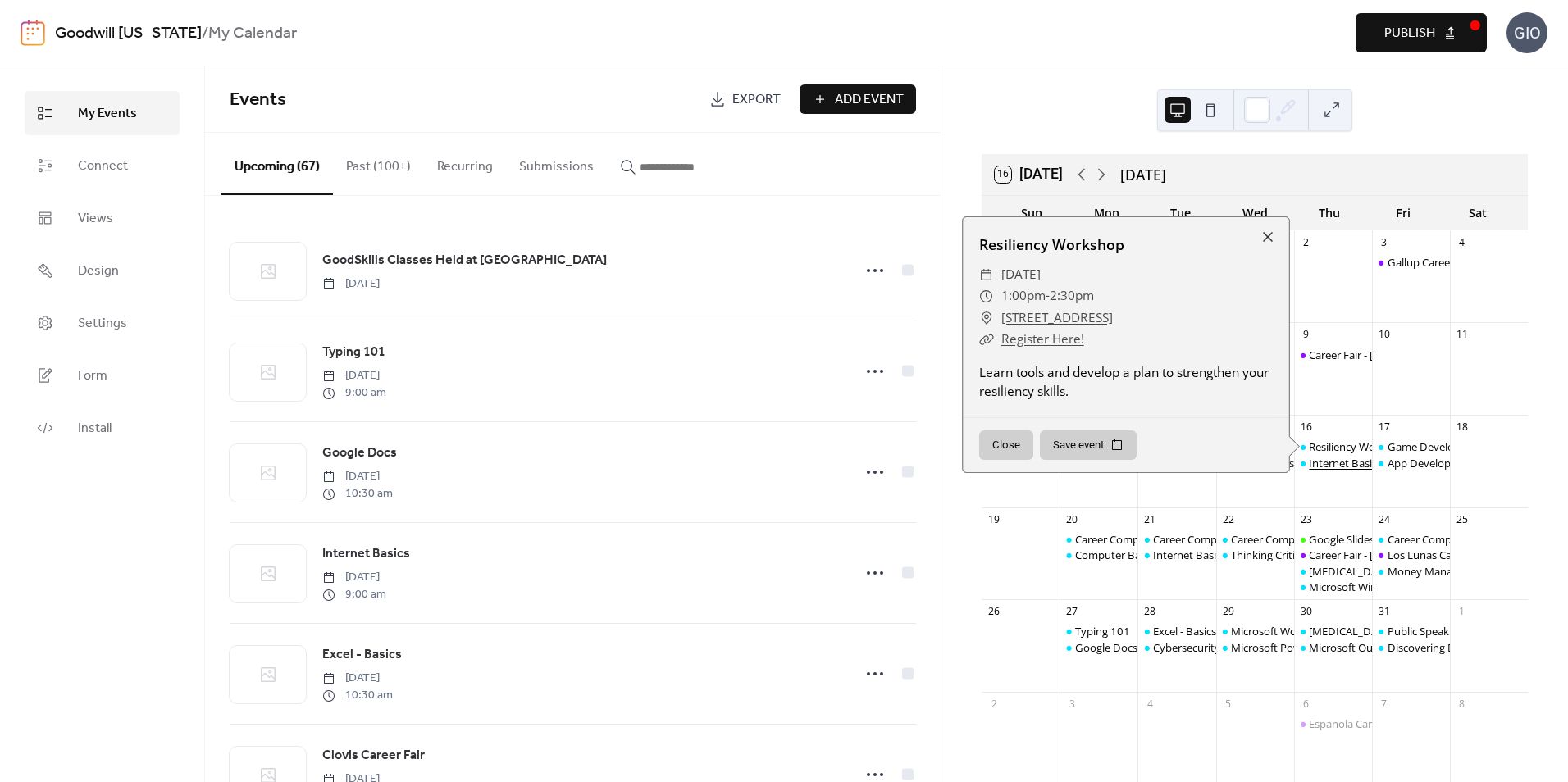
click at [1323, 466] on div "Internet Basics" at bounding box center [1345, 463] width 73 height 15
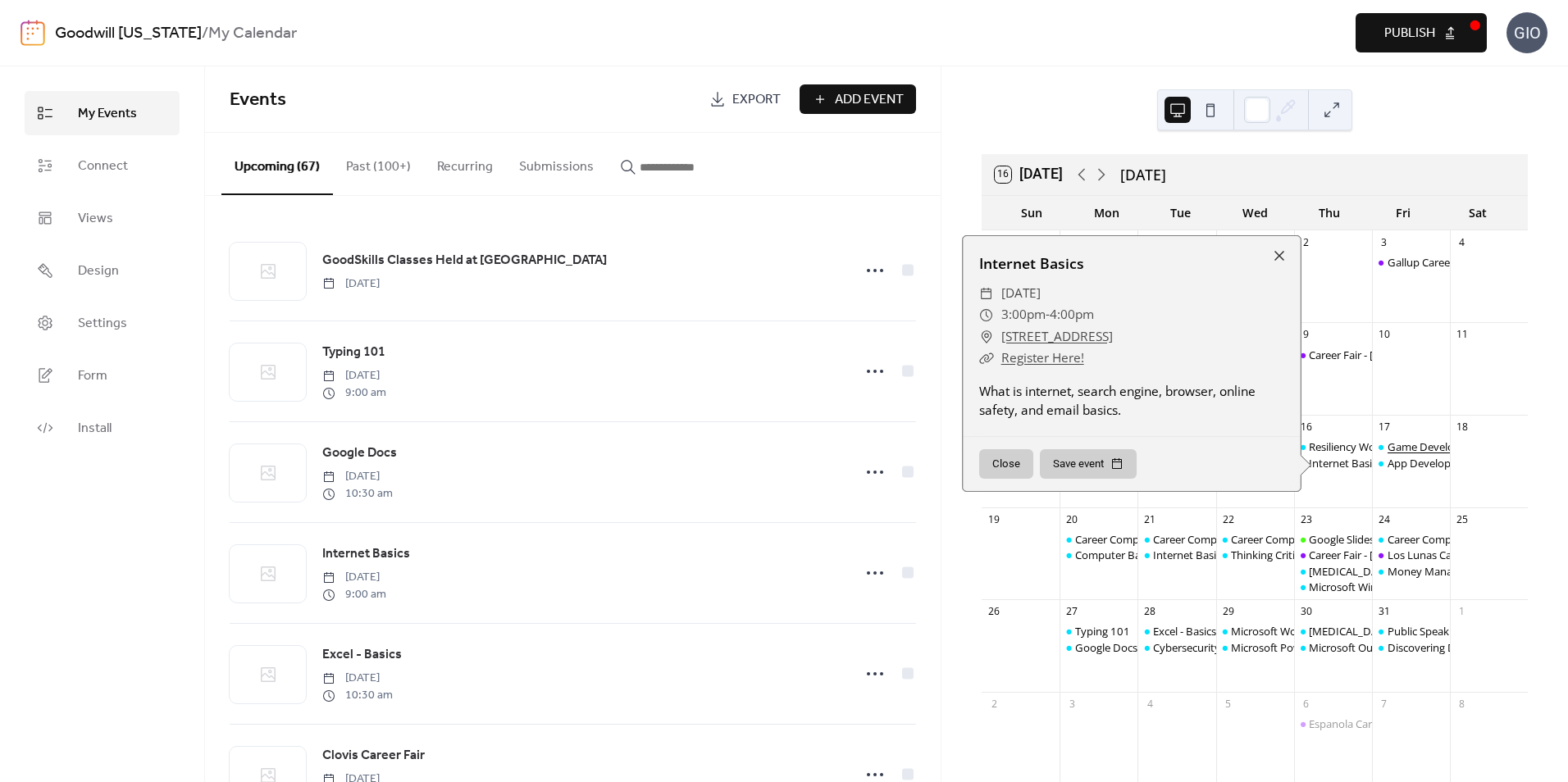
click at [1406, 445] on div "Game Development" at bounding box center [1437, 446] width 99 height 15
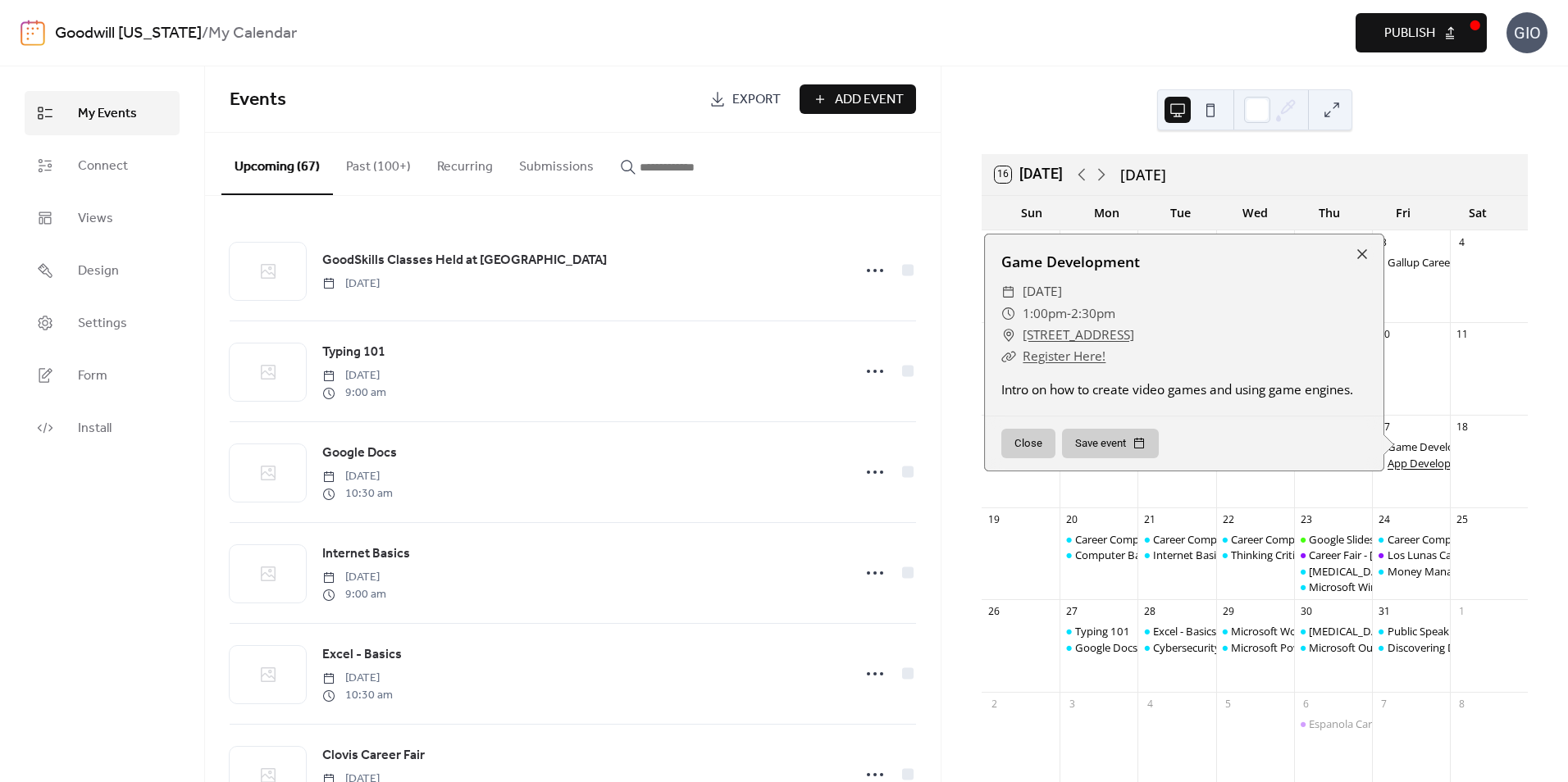
click at [1402, 464] on div "App Development" at bounding box center [1432, 463] width 89 height 15
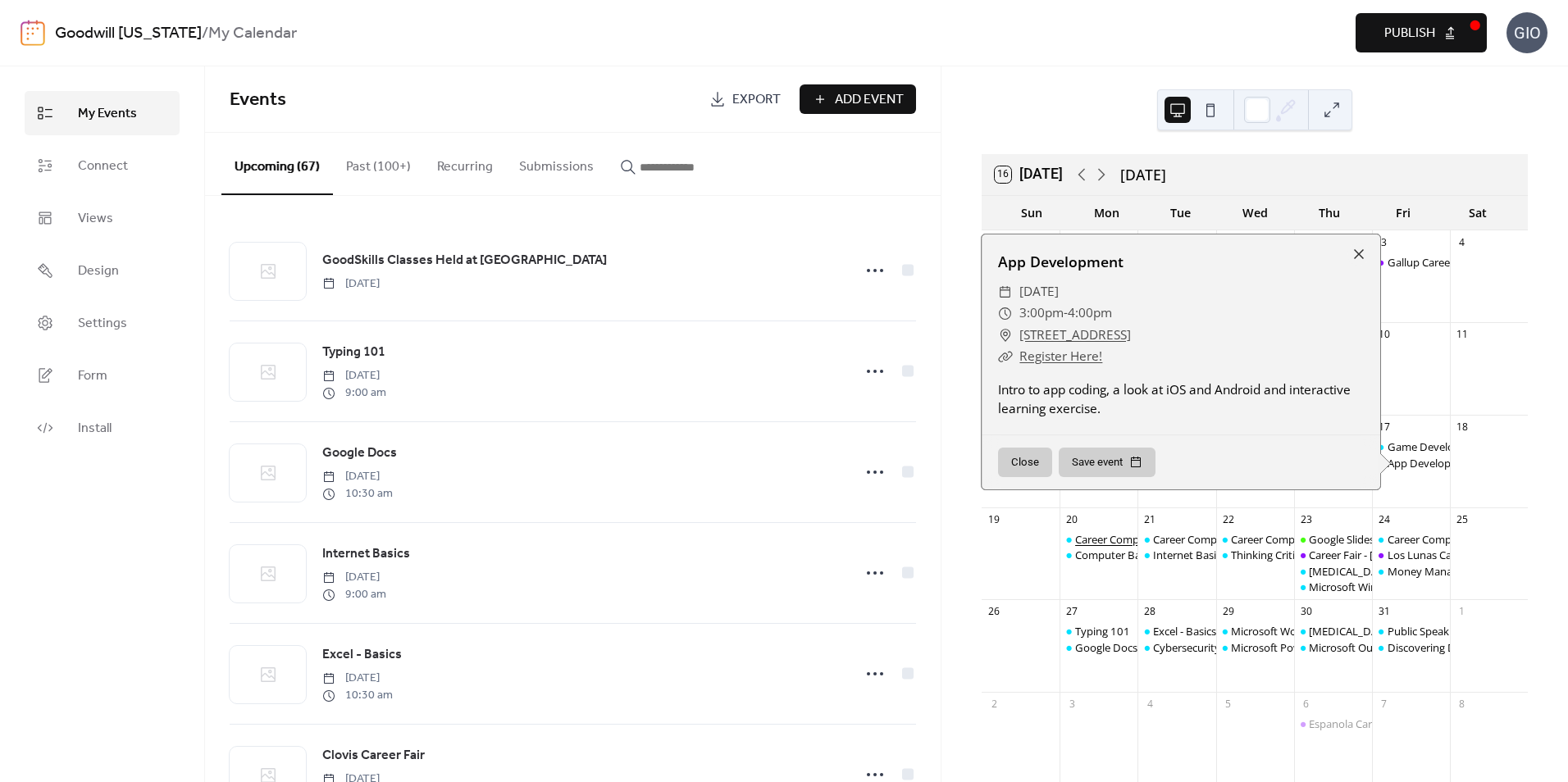
click at [1115, 537] on div "Career Compass North: Career Exploration" at bounding box center [1179, 539] width 207 height 15
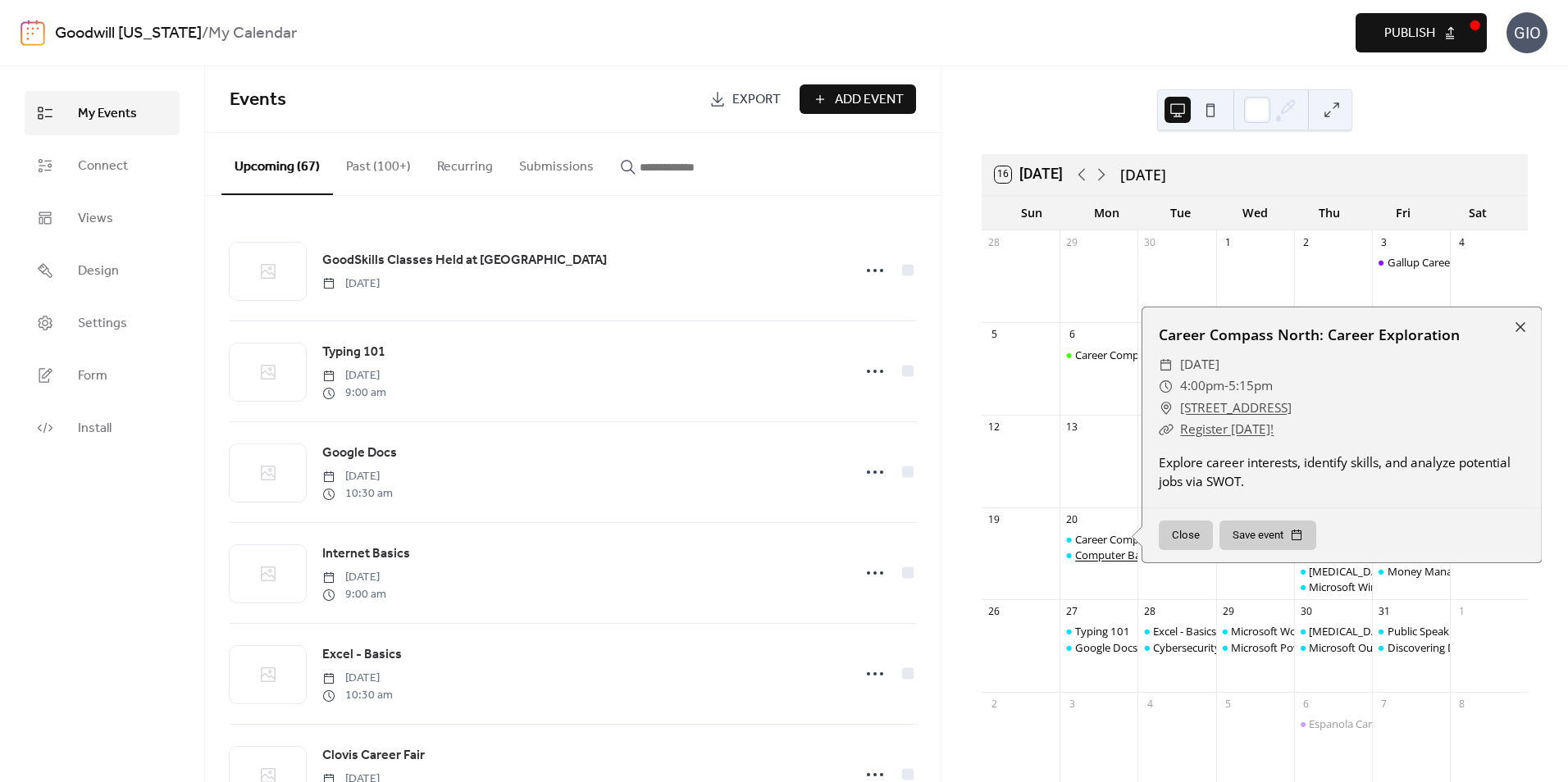
click at [1107, 560] on div "Computer Basics" at bounding box center [1117, 555] width 83 height 15
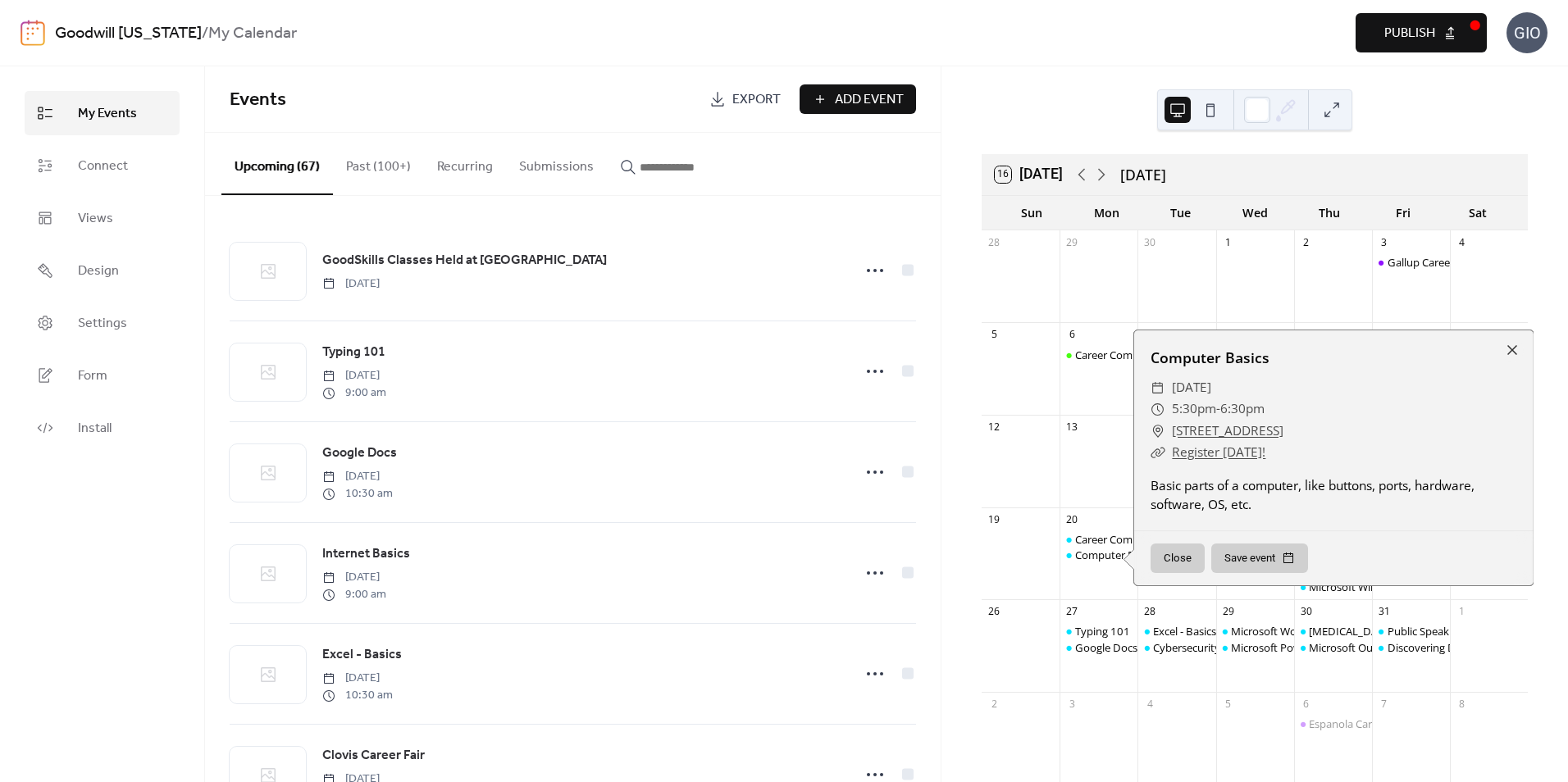
click at [1110, 589] on div "Career Compass North: Career Exploration Computer Basics" at bounding box center [1099, 563] width 78 height 62
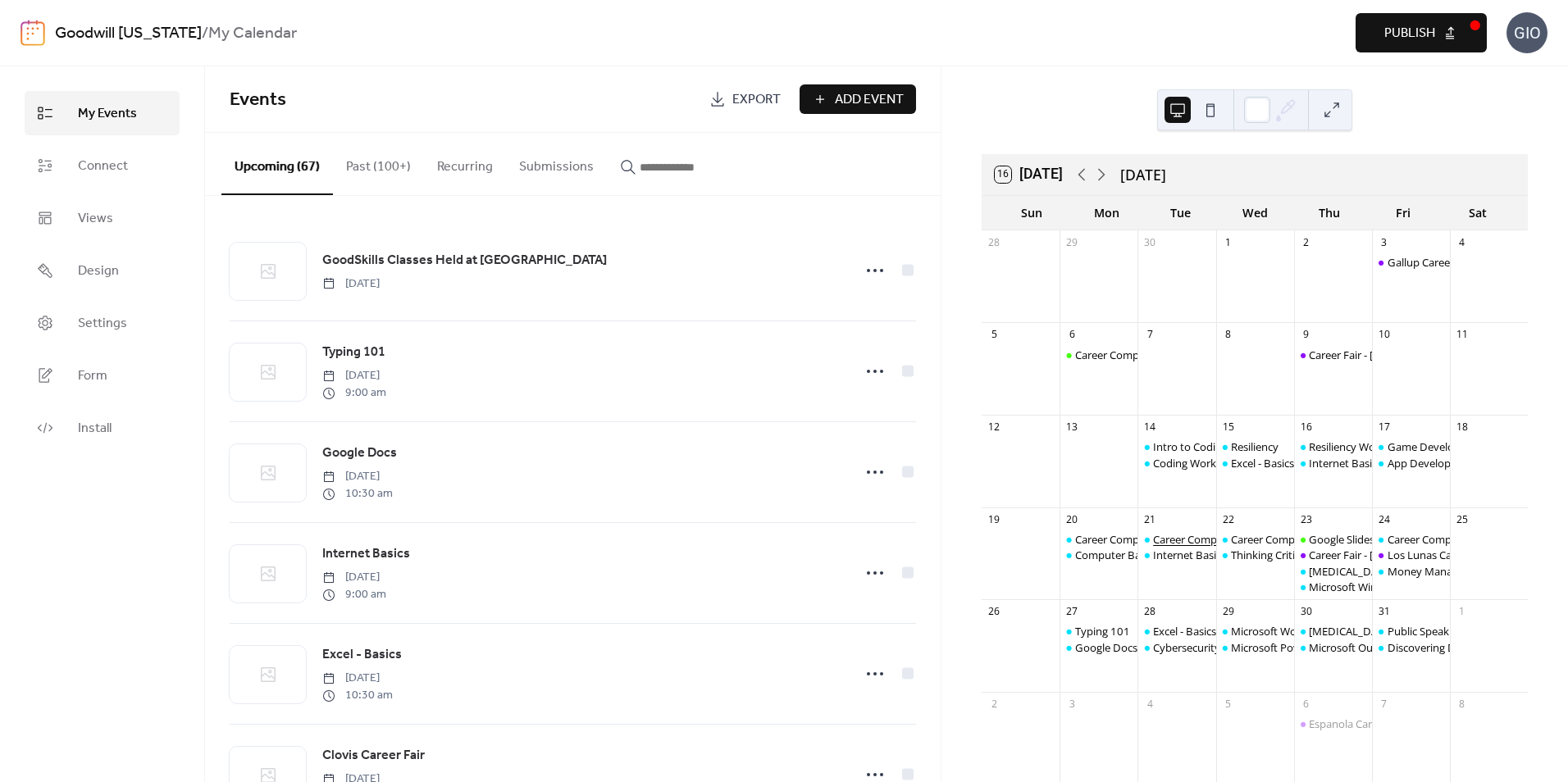
click at [1175, 542] on div "Career Compass East: Resume/Applying" at bounding box center [1249, 539] width 193 height 15
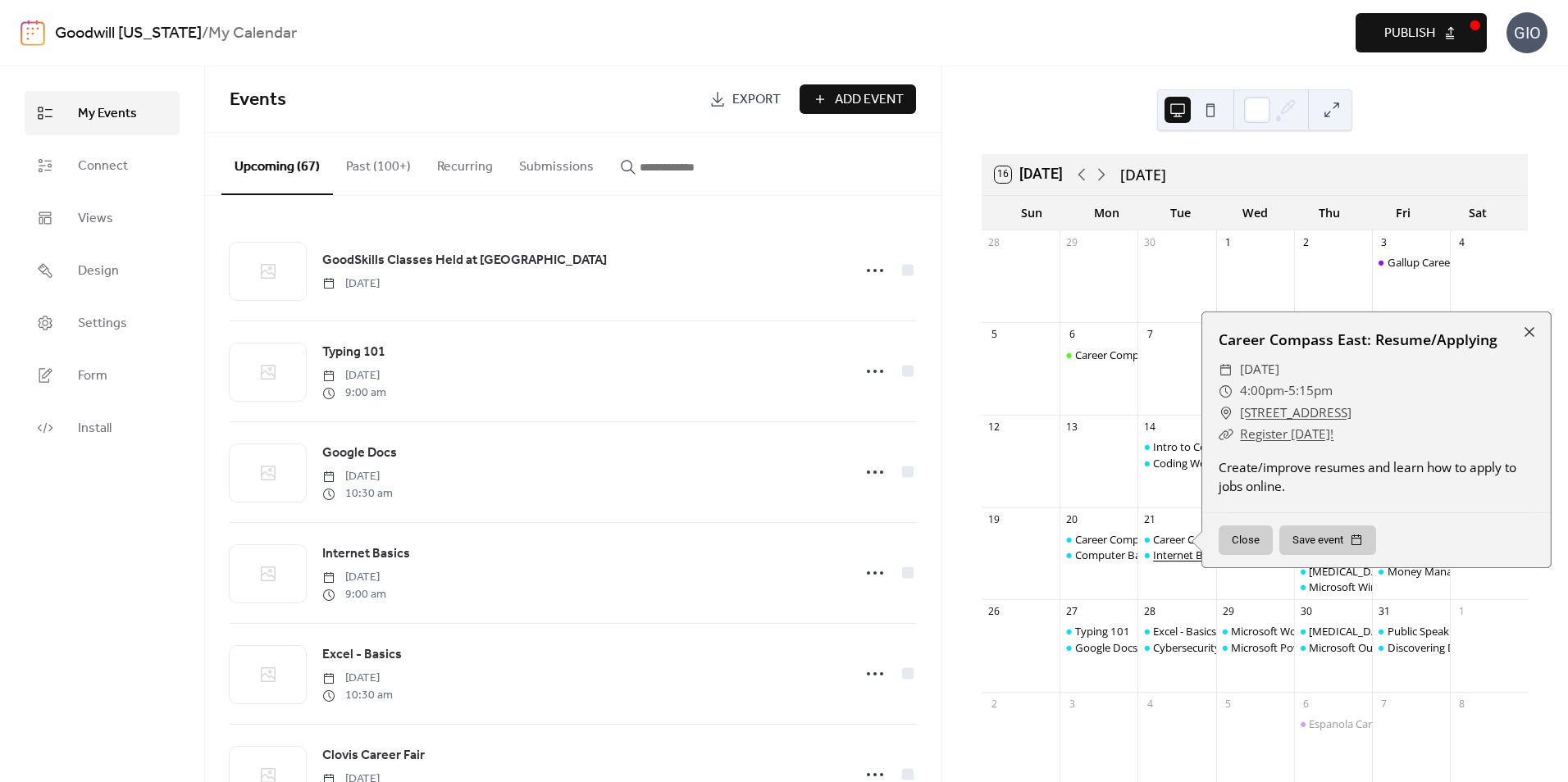
click at [1173, 555] on div "Internet Basics" at bounding box center [1189, 555] width 73 height 15
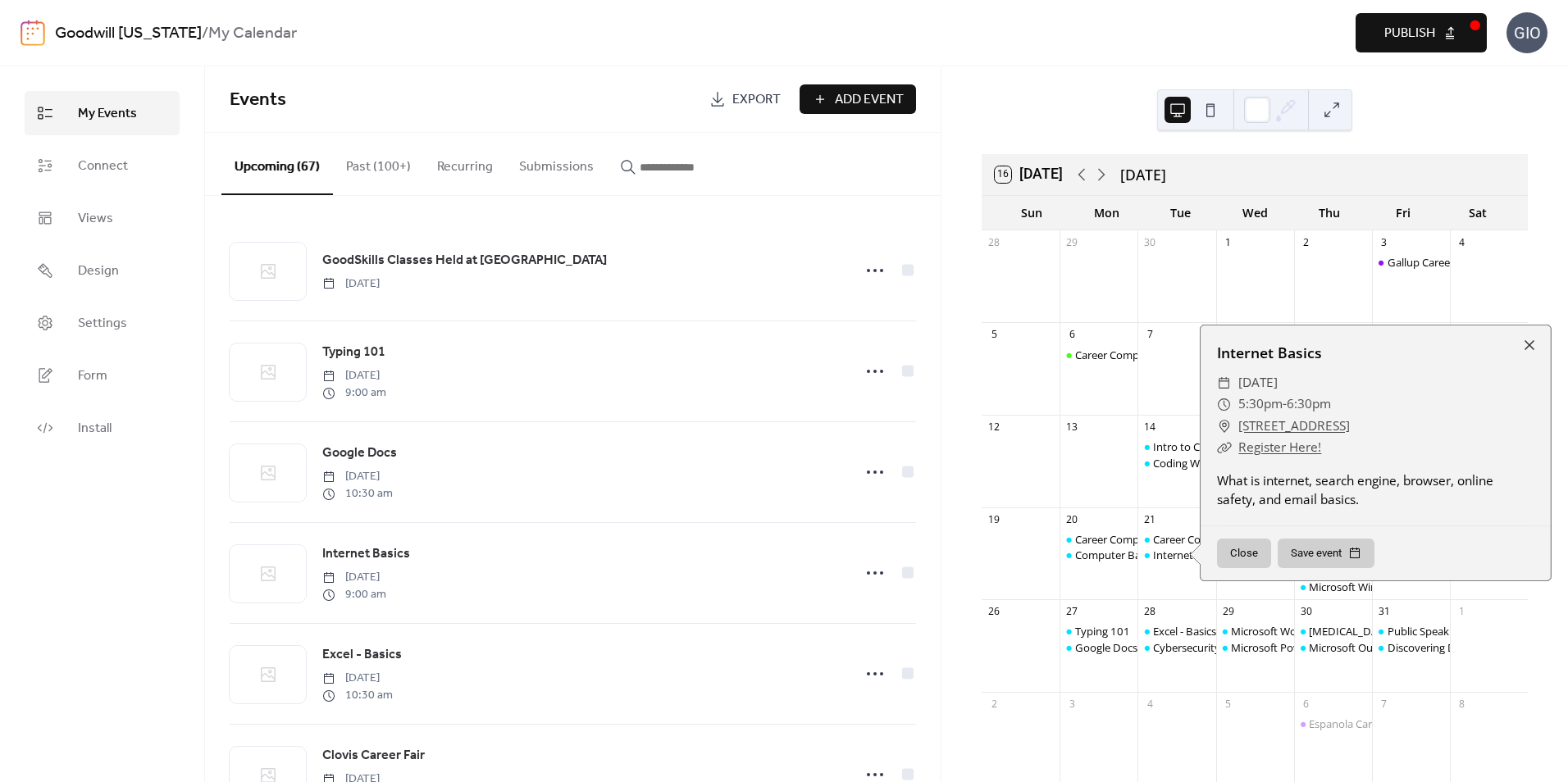
click at [1172, 586] on div "Career Compass East: Resume/Applying Internet Basics" at bounding box center [1177, 563] width 78 height 62
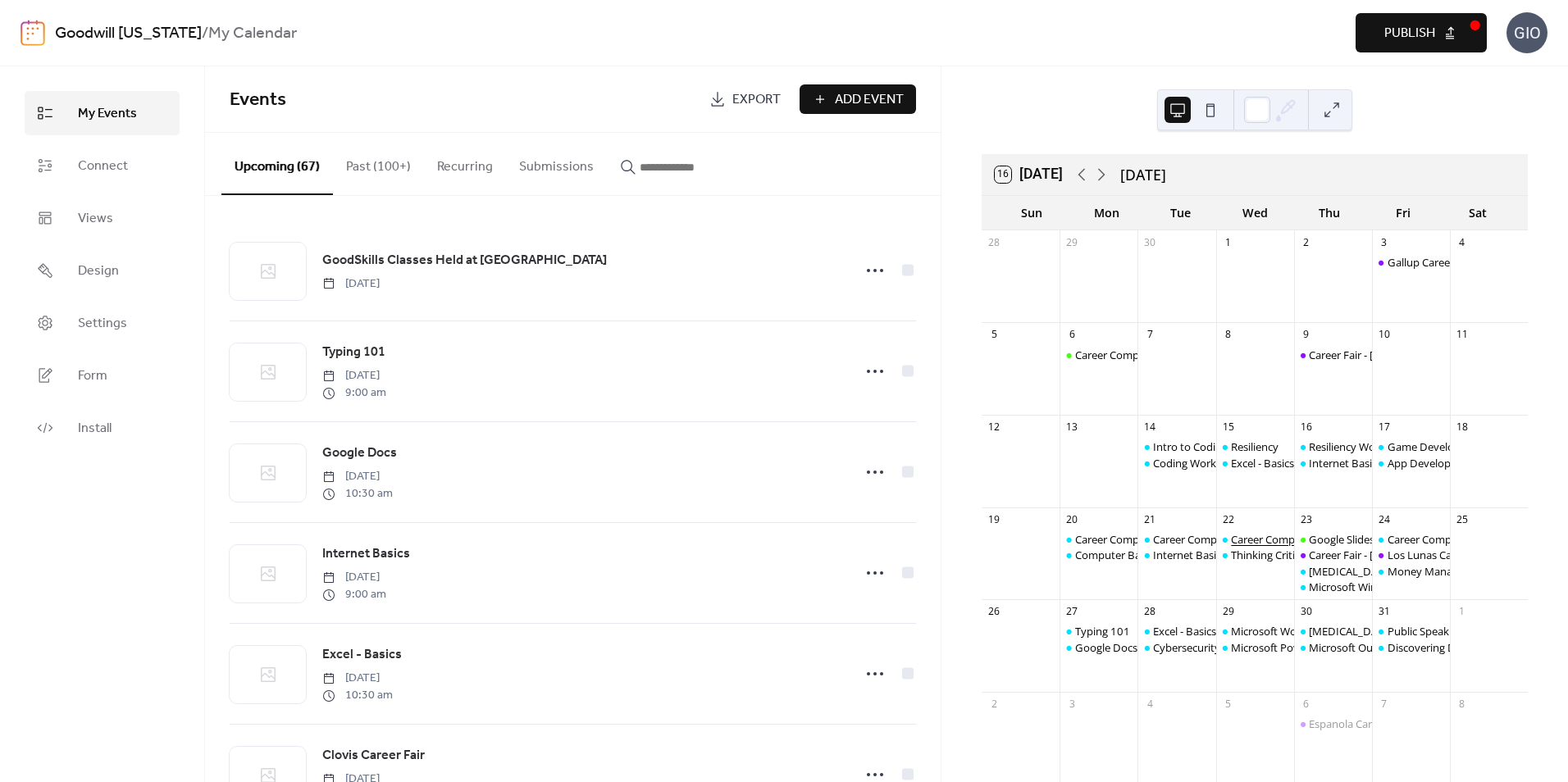
click at [1242, 544] on div "Career Compass South: Interview/Soft Skills" at bounding box center [1336, 539] width 212 height 15
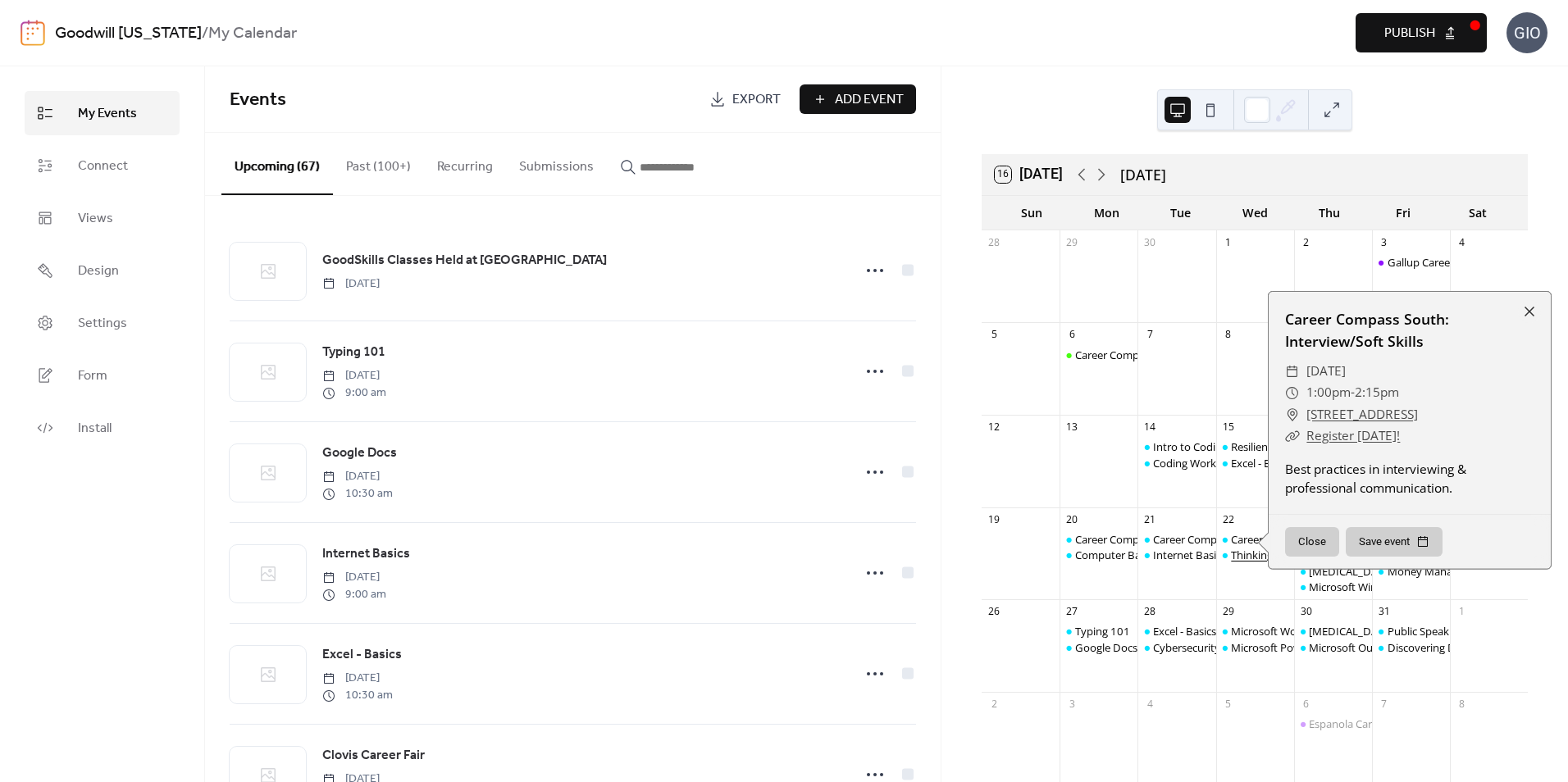
click at [1242, 557] on div "Thinking Critically" at bounding box center [1273, 555] width 85 height 15
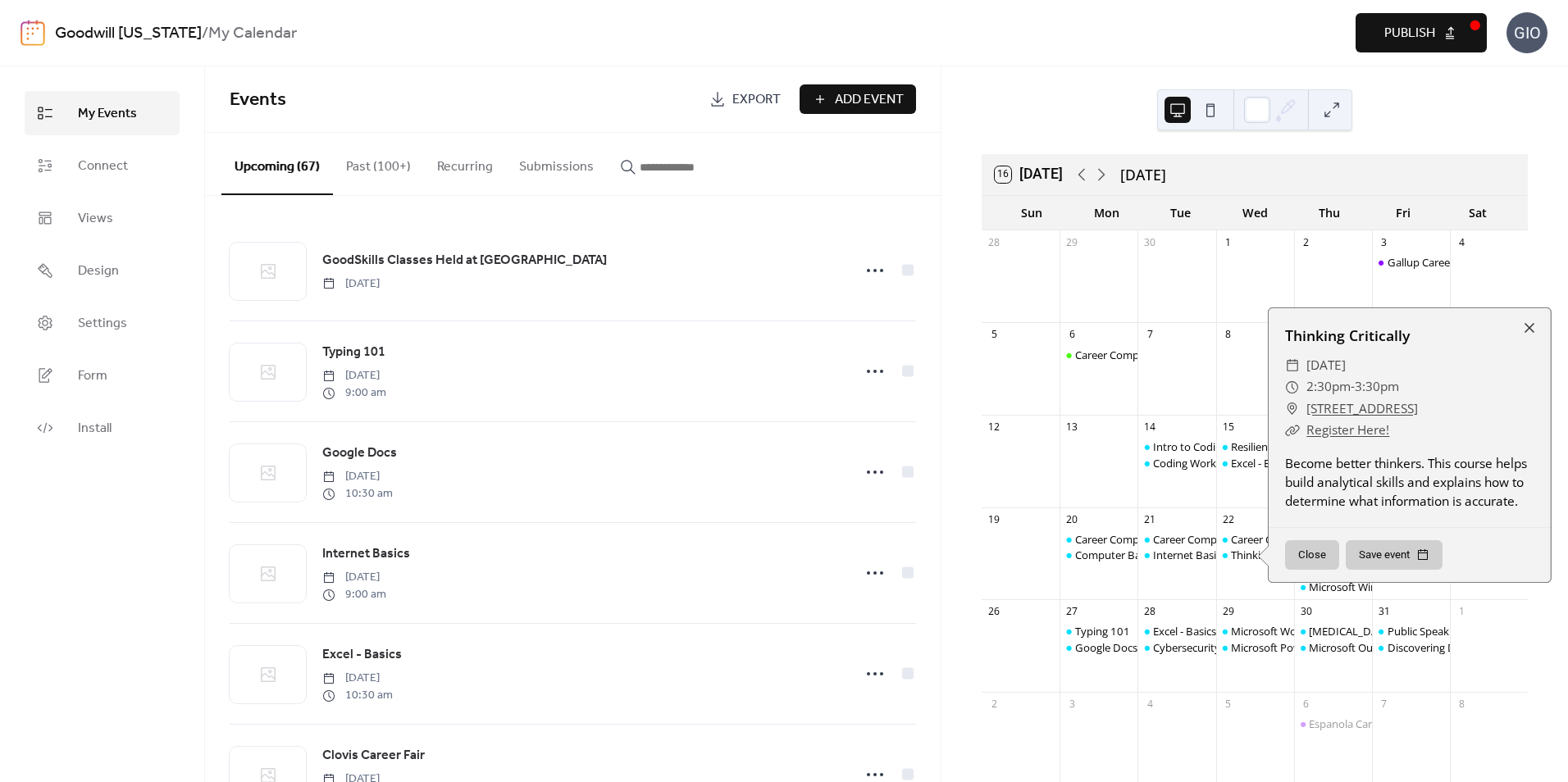
click at [1234, 585] on div "Career Compass South: Interview/Soft Skills Thinking Critically" at bounding box center [1255, 563] width 78 height 62
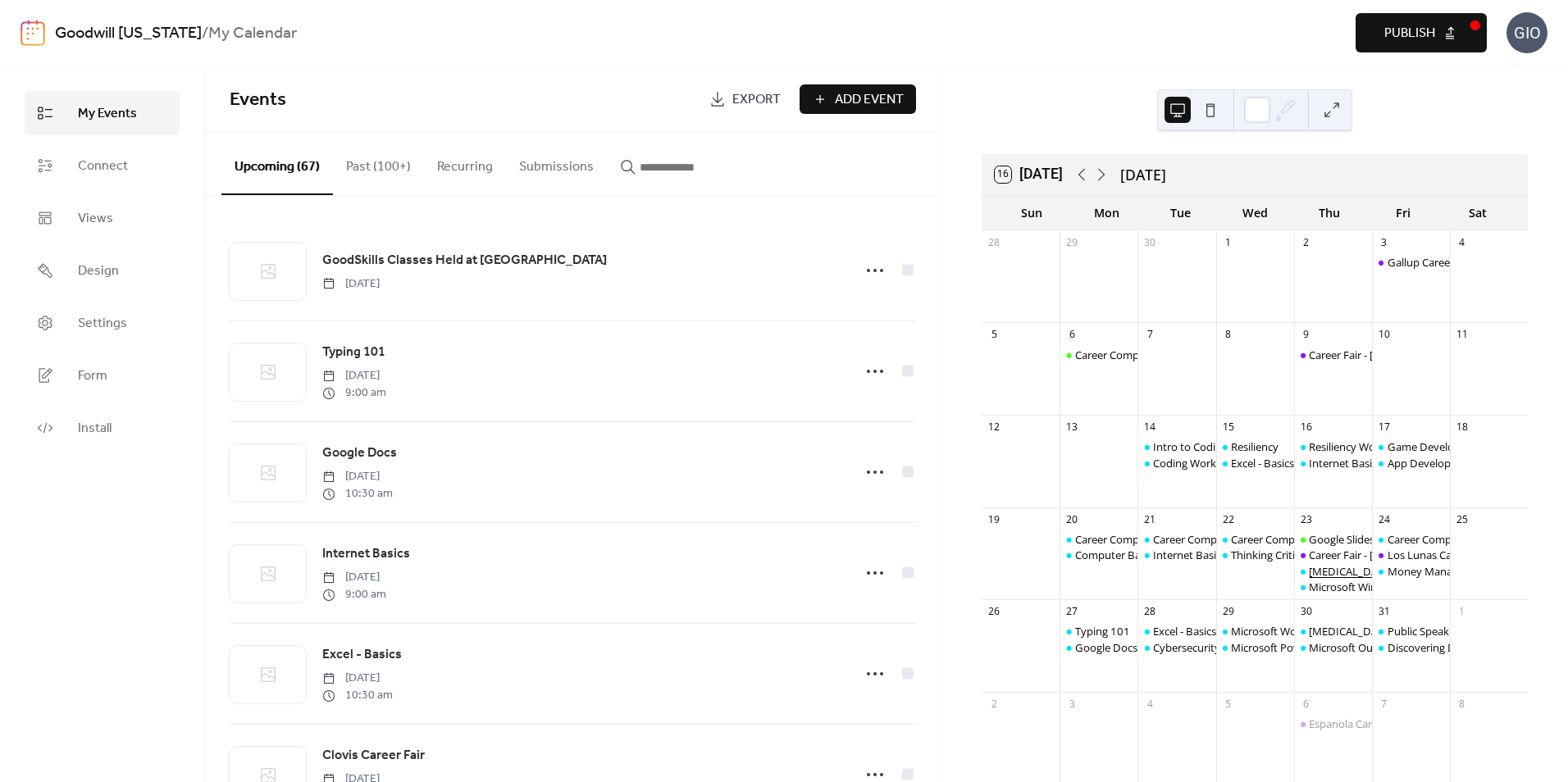
click at [1324, 570] on div "[MEDICAL_DATA]" at bounding box center [1350, 571] width 84 height 15
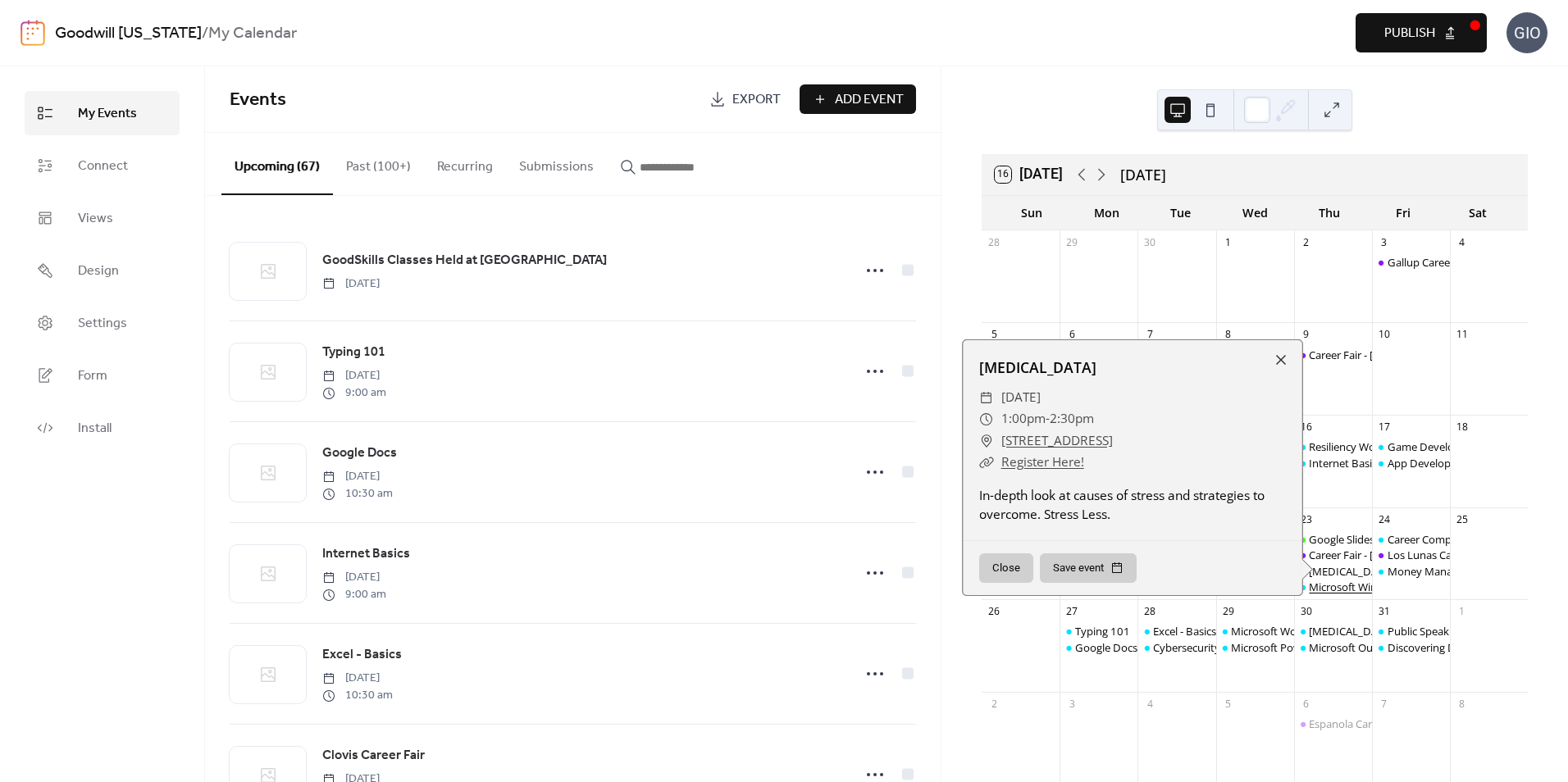
click at [1328, 590] on div "Microsoft Windows: File Explorer" at bounding box center [1388, 587] width 159 height 15
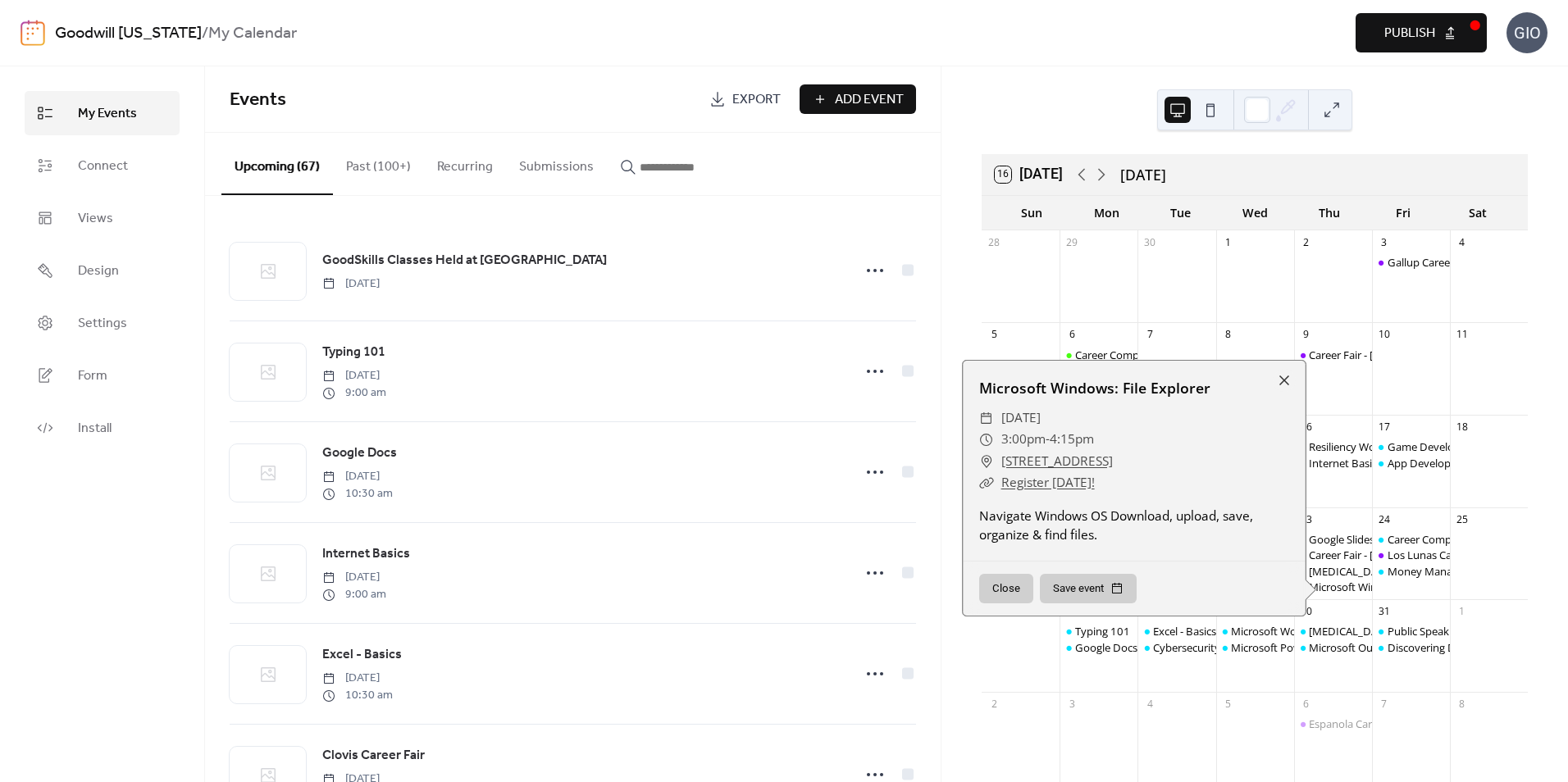
click at [1426, 595] on div "24 Career Compass West: Your New Job Los Lunas Career Fair Money Management" at bounding box center [1411, 553] width 78 height 93
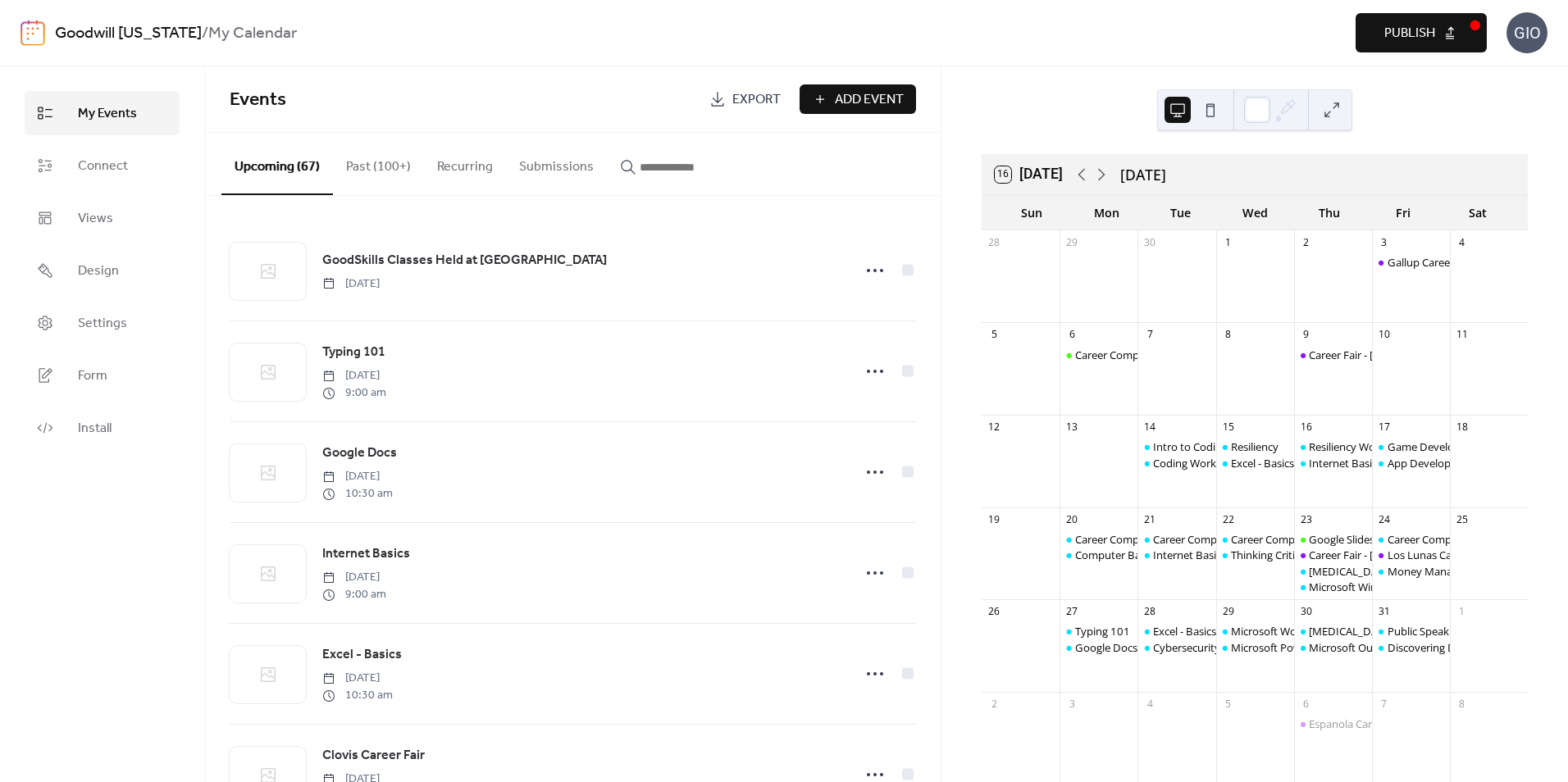
click at [1422, 32] on span "Publish" at bounding box center [1409, 33] width 51 height 20
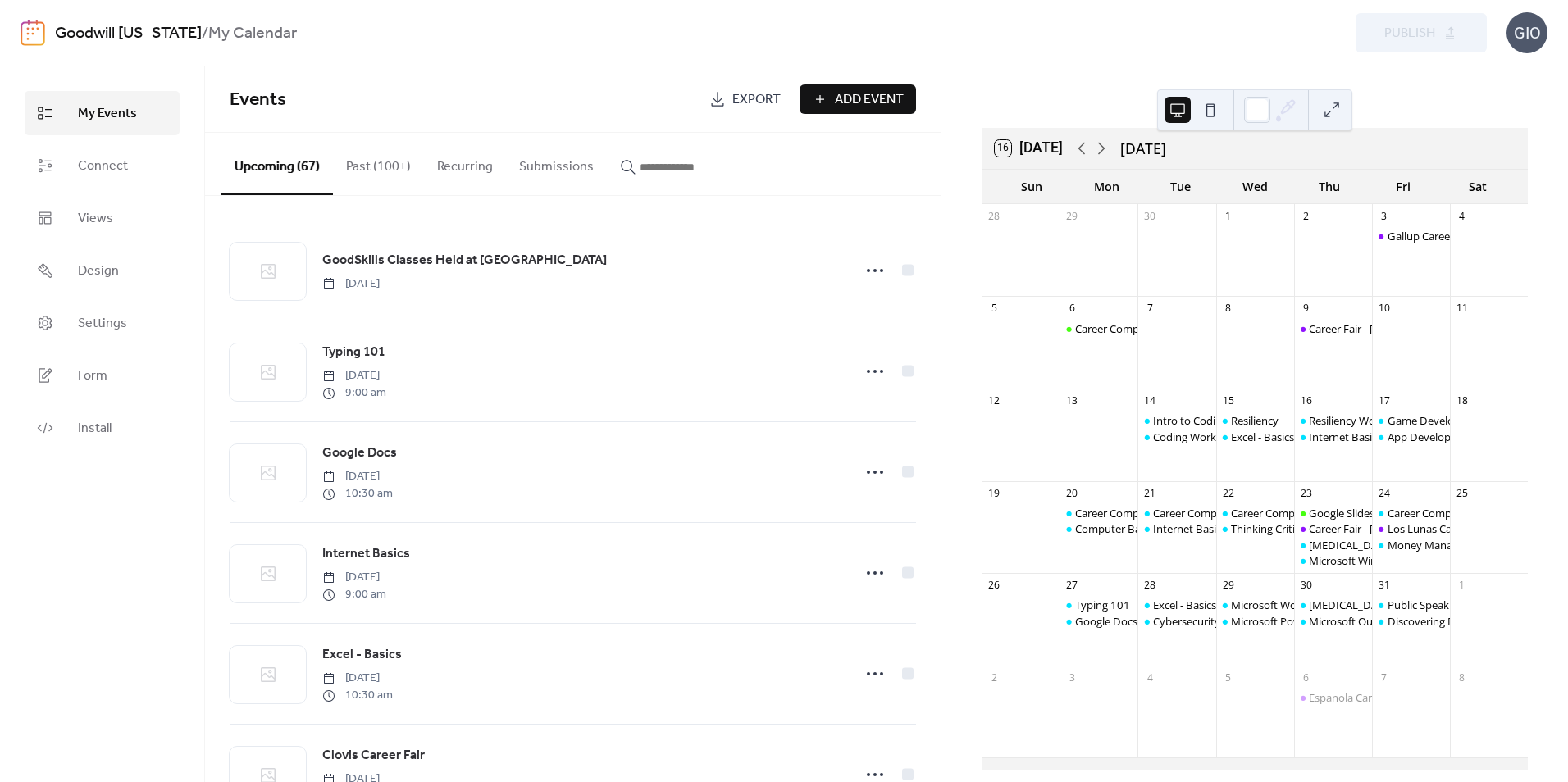
scroll to position [41, 0]
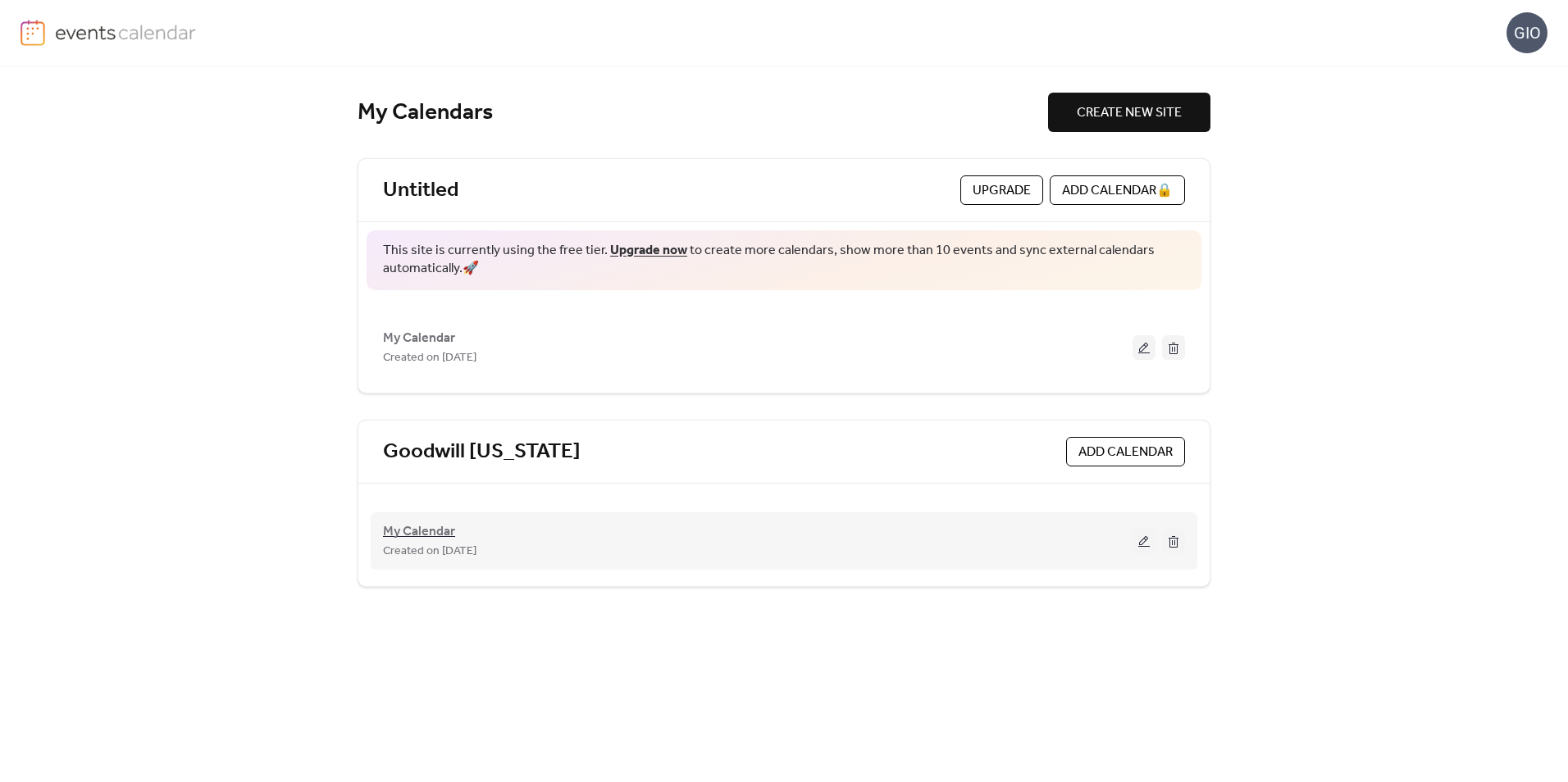
click at [443, 531] on span "My Calendar" at bounding box center [419, 531] width 72 height 20
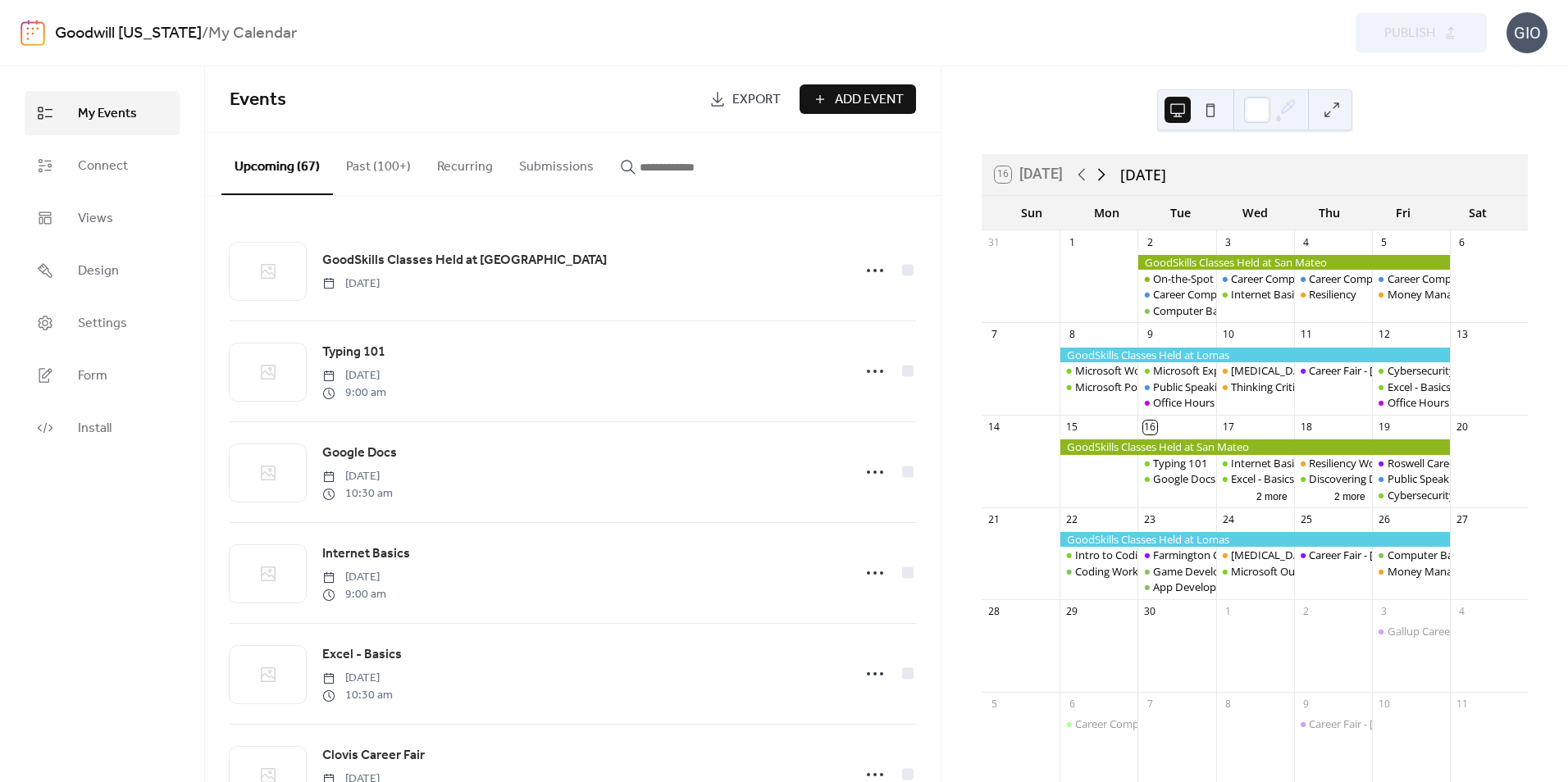
click at [1106, 176] on icon at bounding box center [1101, 175] width 8 height 12
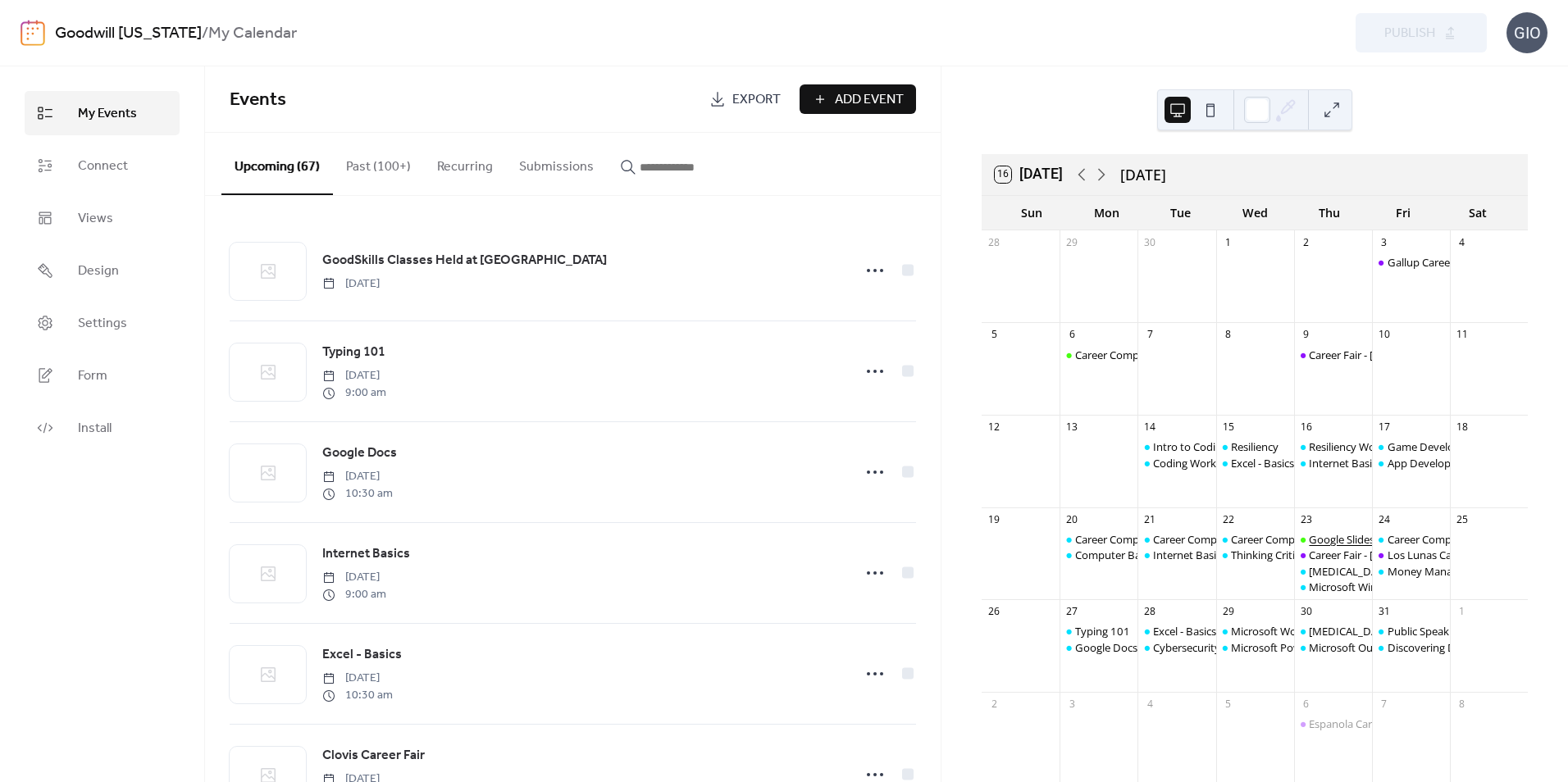
click at [1315, 540] on div "Google Slides" at bounding box center [1342, 539] width 66 height 15
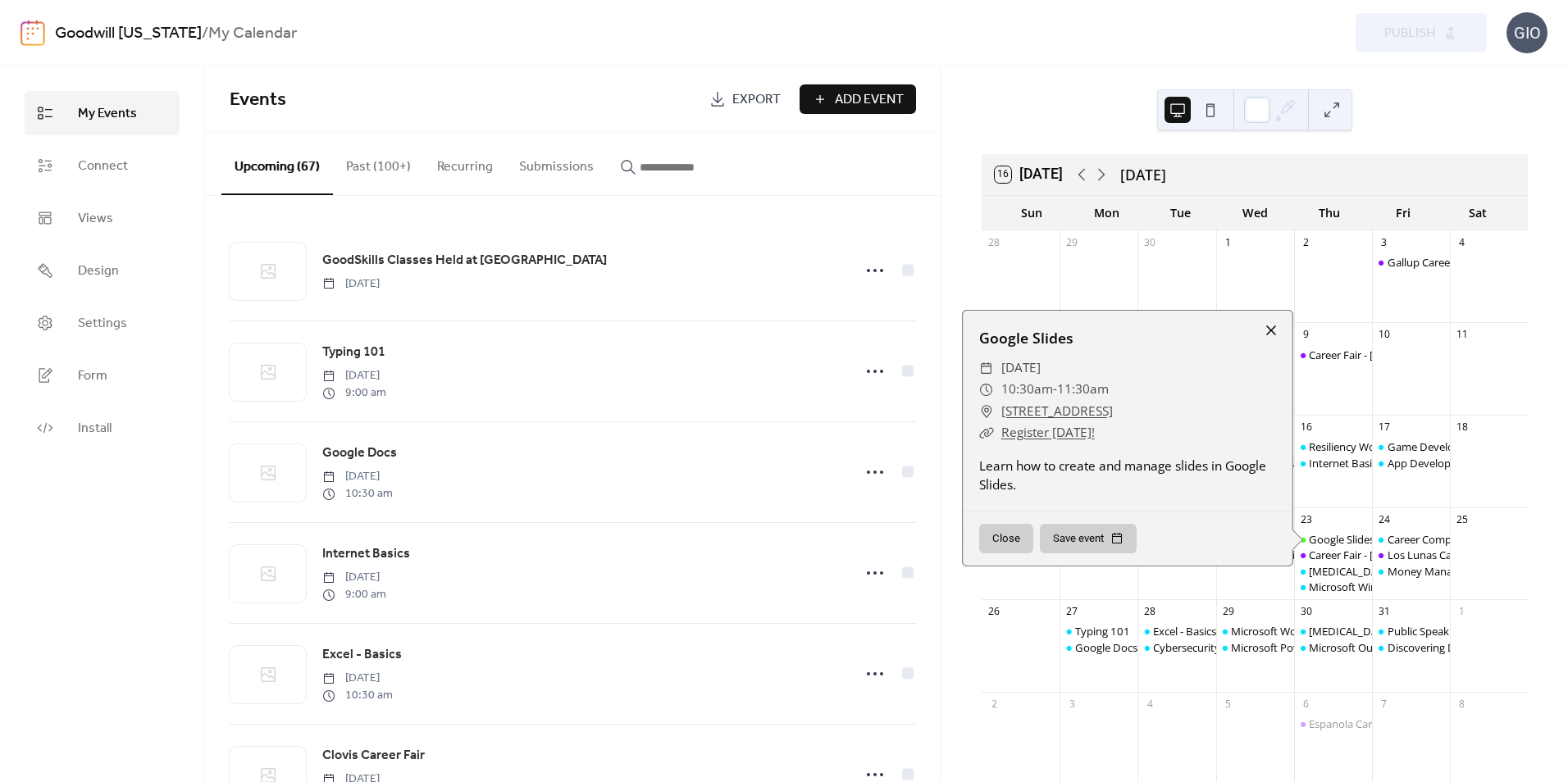
click at [1263, 329] on div at bounding box center [1271, 330] width 23 height 23
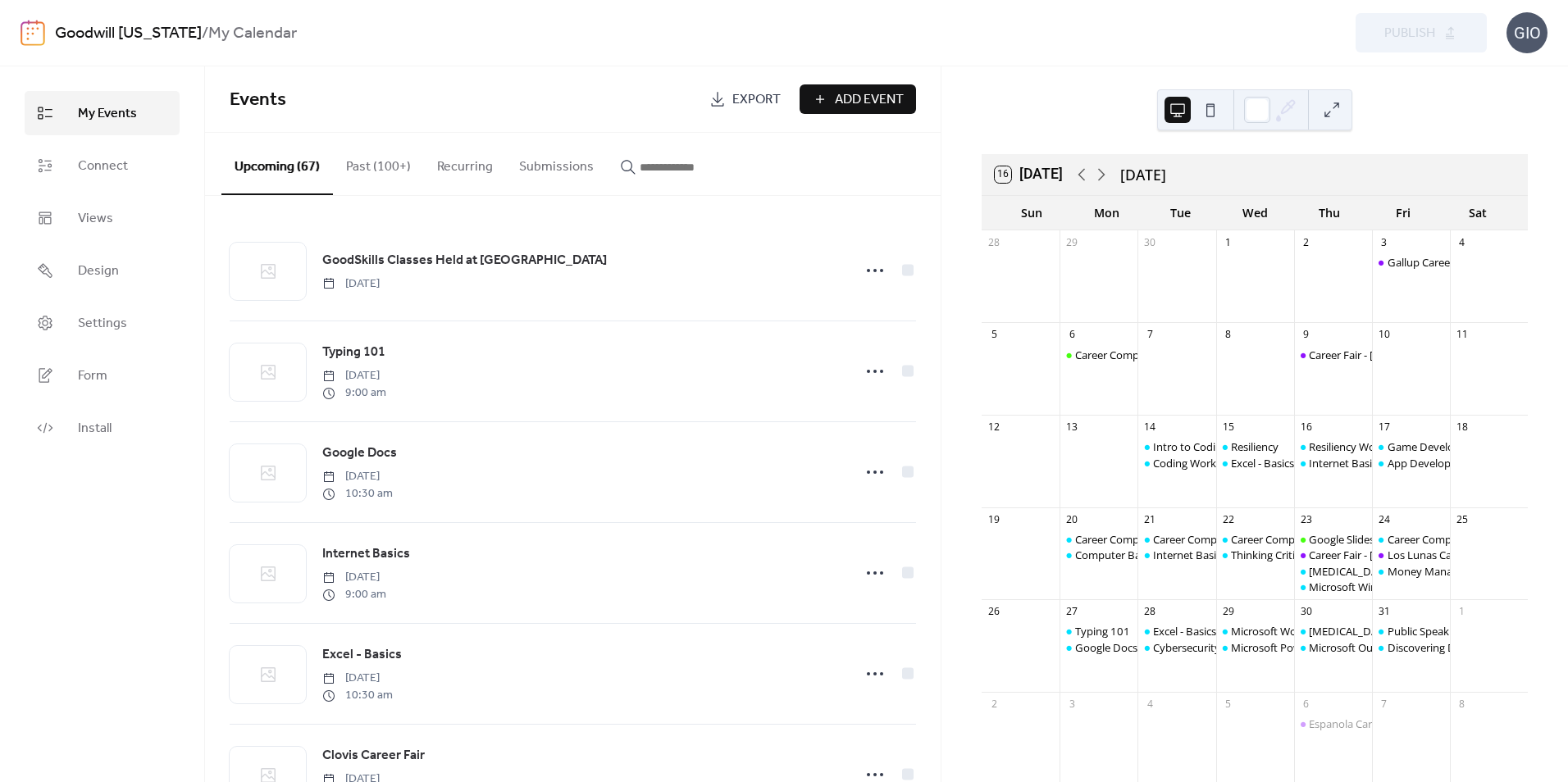
click at [689, 160] on input "button" at bounding box center [689, 167] width 98 height 20
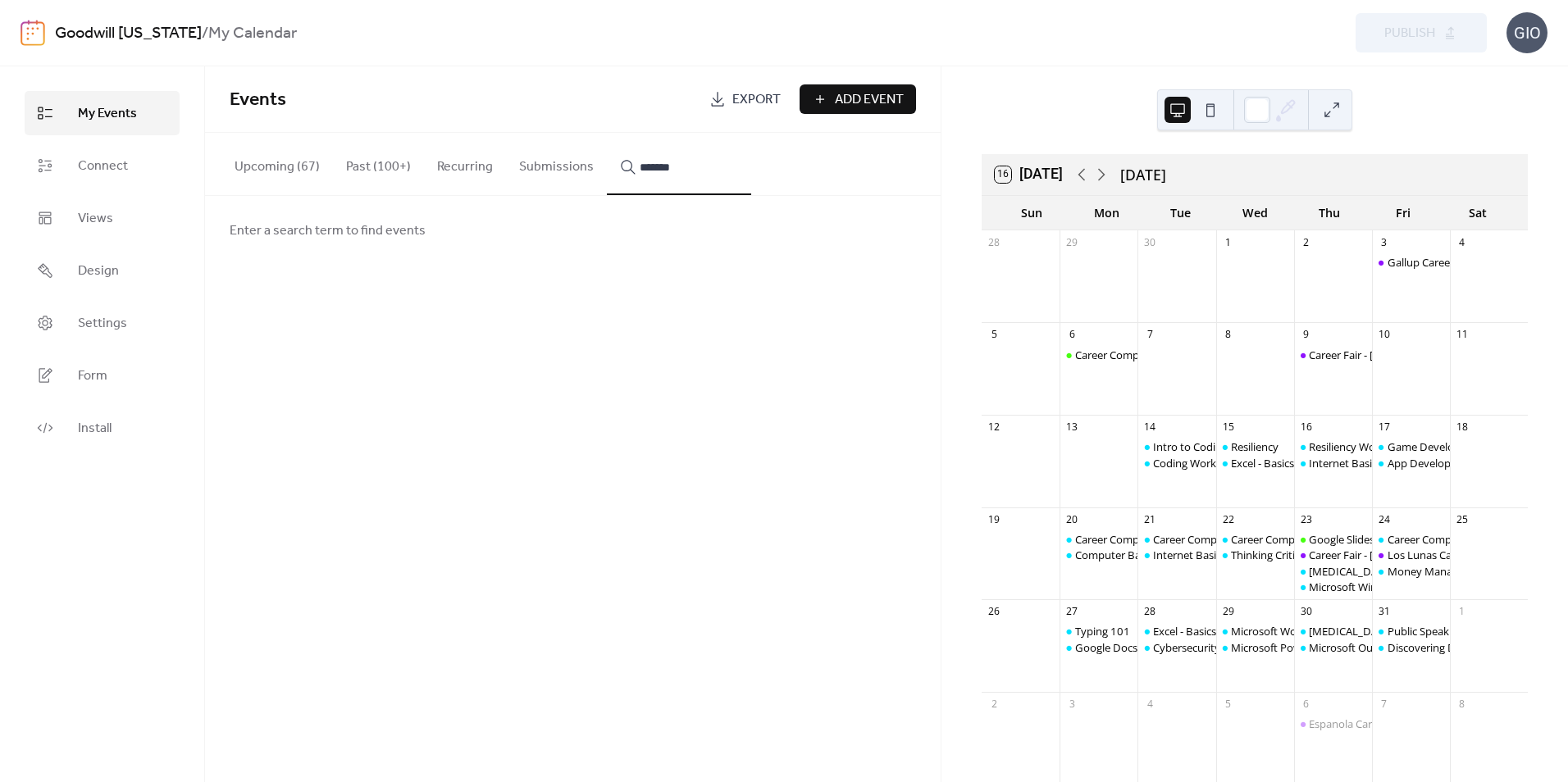
click at [607, 133] on button "******" at bounding box center [679, 164] width 144 height 62
type input "**********"
click at [1083, 171] on icon at bounding box center [1081, 174] width 20 height 20
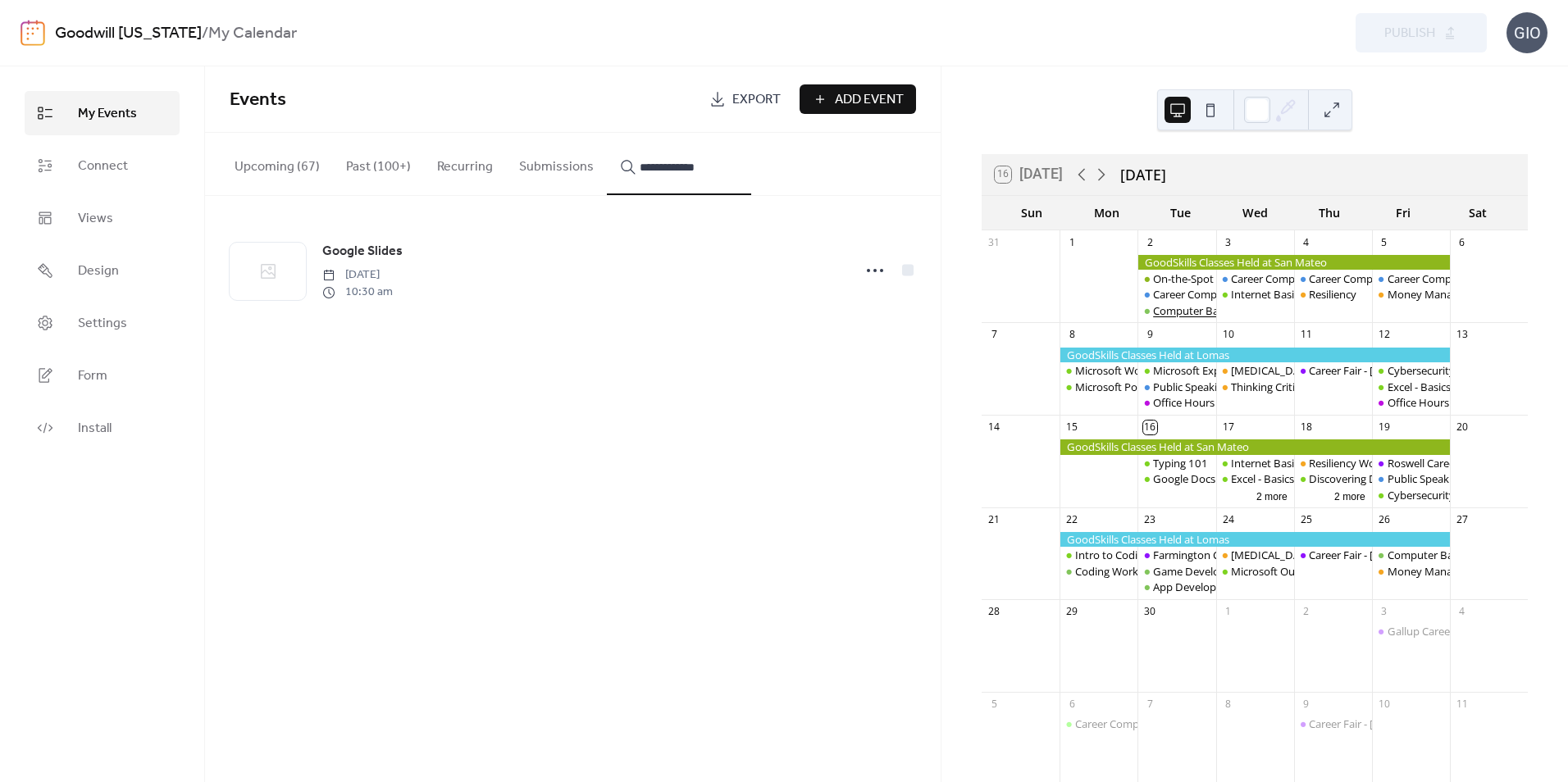
click at [1192, 303] on div "Computer Basics" at bounding box center [1194, 310] width 83 height 15
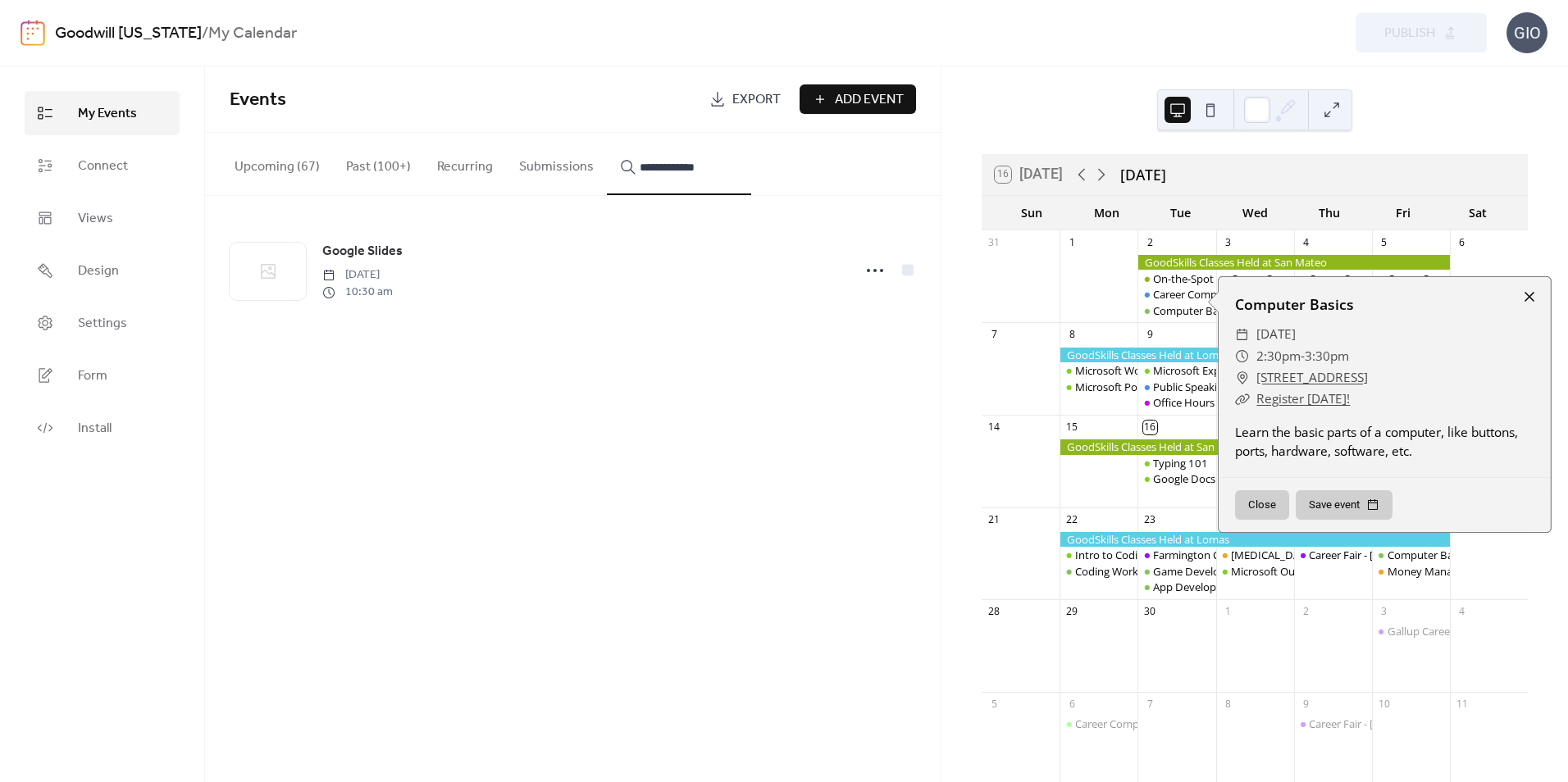
click at [1523, 298] on div at bounding box center [1529, 297] width 23 height 23
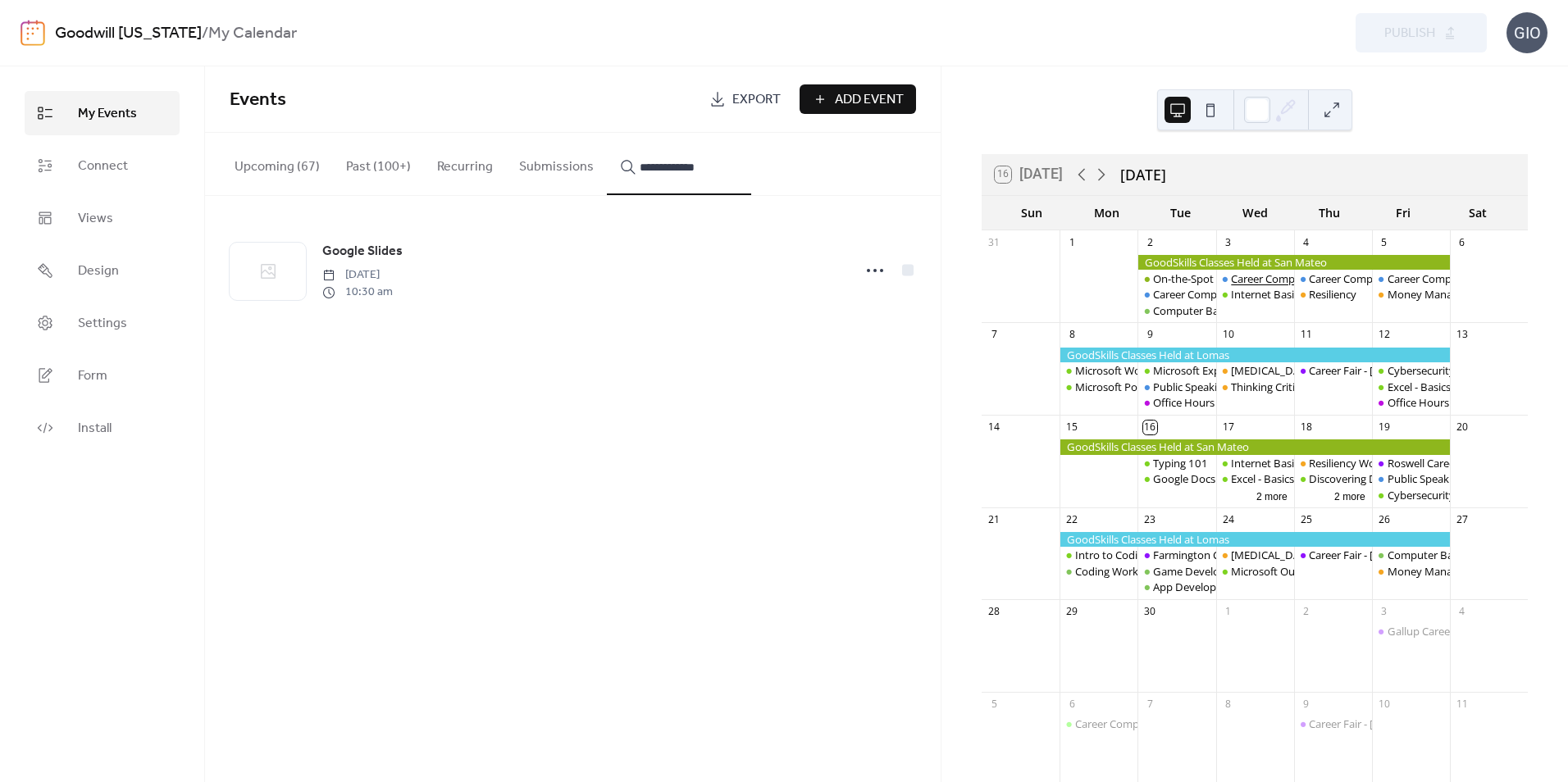
click at [1258, 278] on div "Career Compass East: Resume/Applying" at bounding box center [1327, 278] width 193 height 15
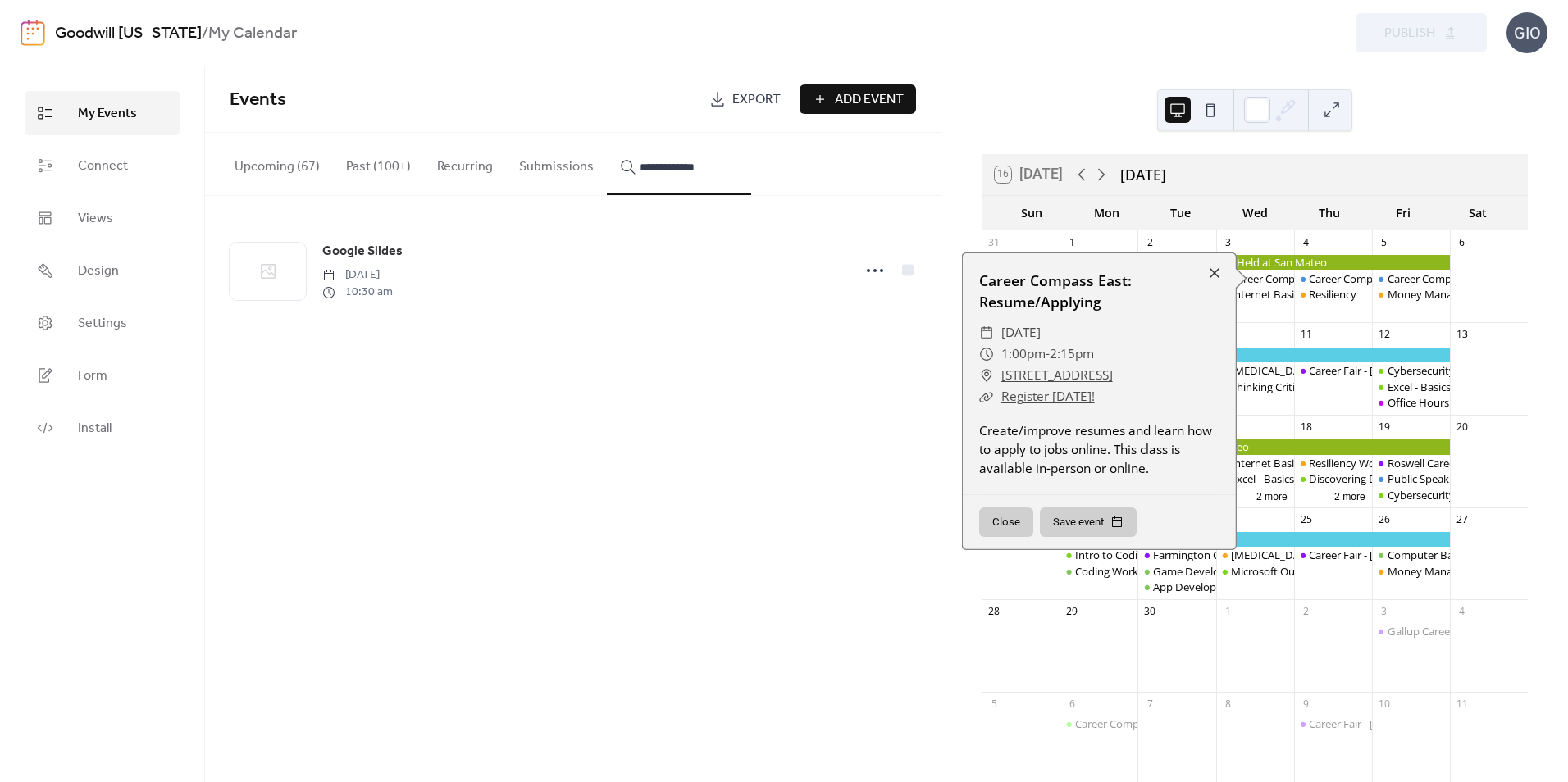
click at [1053, 401] on link "Register Today!" at bounding box center [1049, 396] width 94 height 17
click at [1205, 264] on div at bounding box center [1214, 273] width 23 height 23
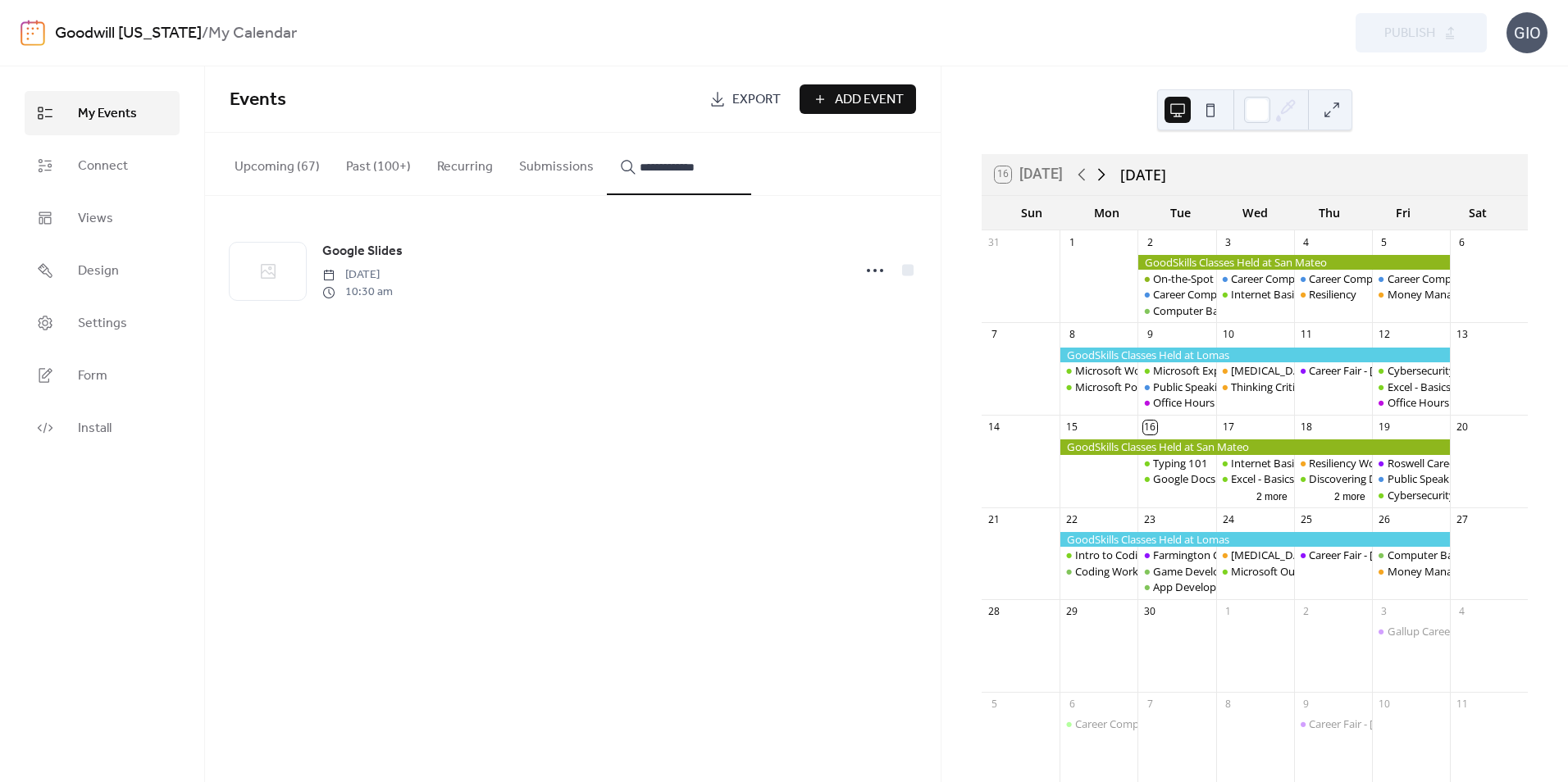
click at [1107, 173] on icon at bounding box center [1101, 174] width 20 height 20
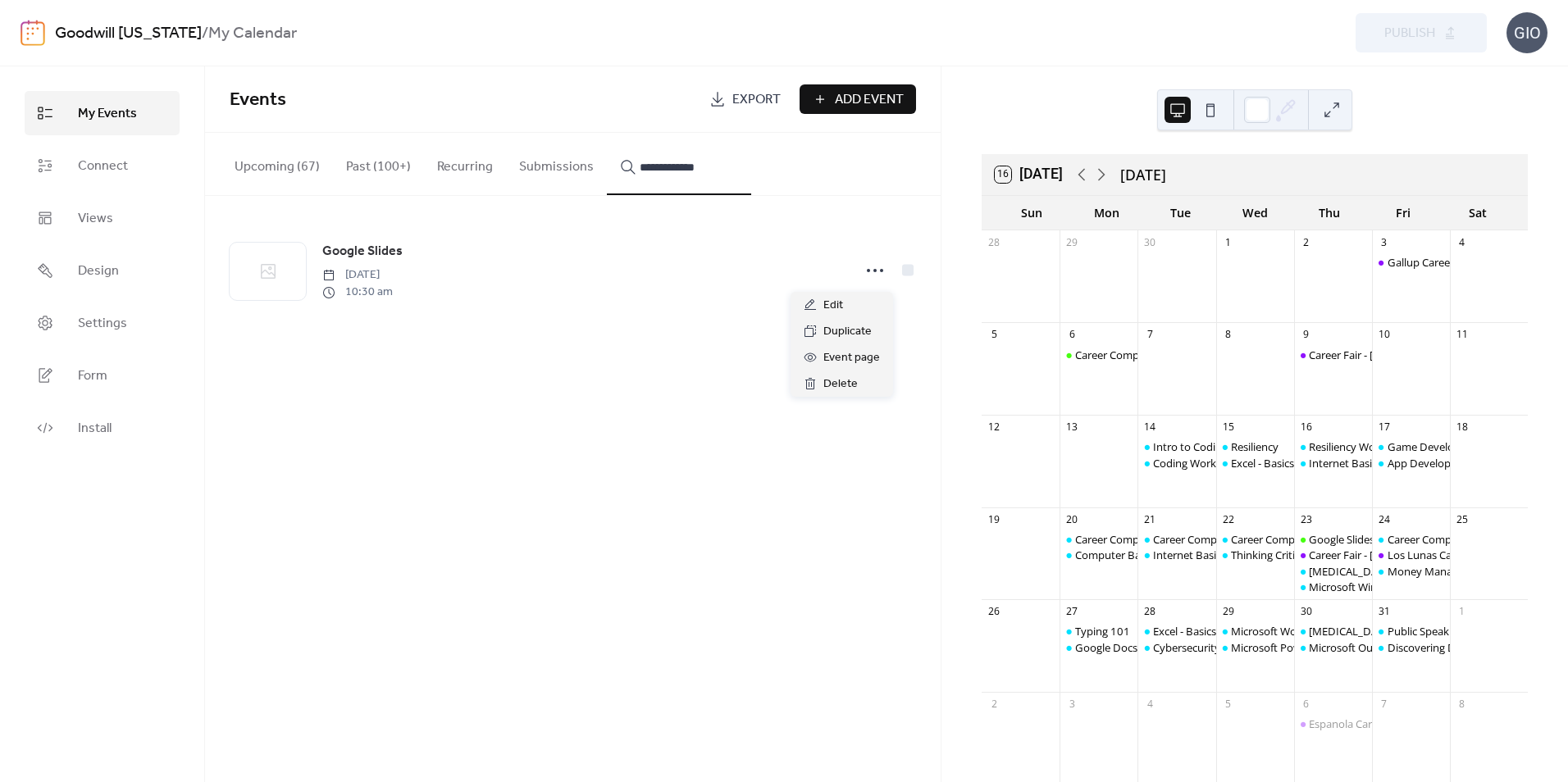
click at [874, 276] on icon at bounding box center [875, 270] width 26 height 26
click at [858, 298] on div "Edit" at bounding box center [842, 305] width 102 height 26
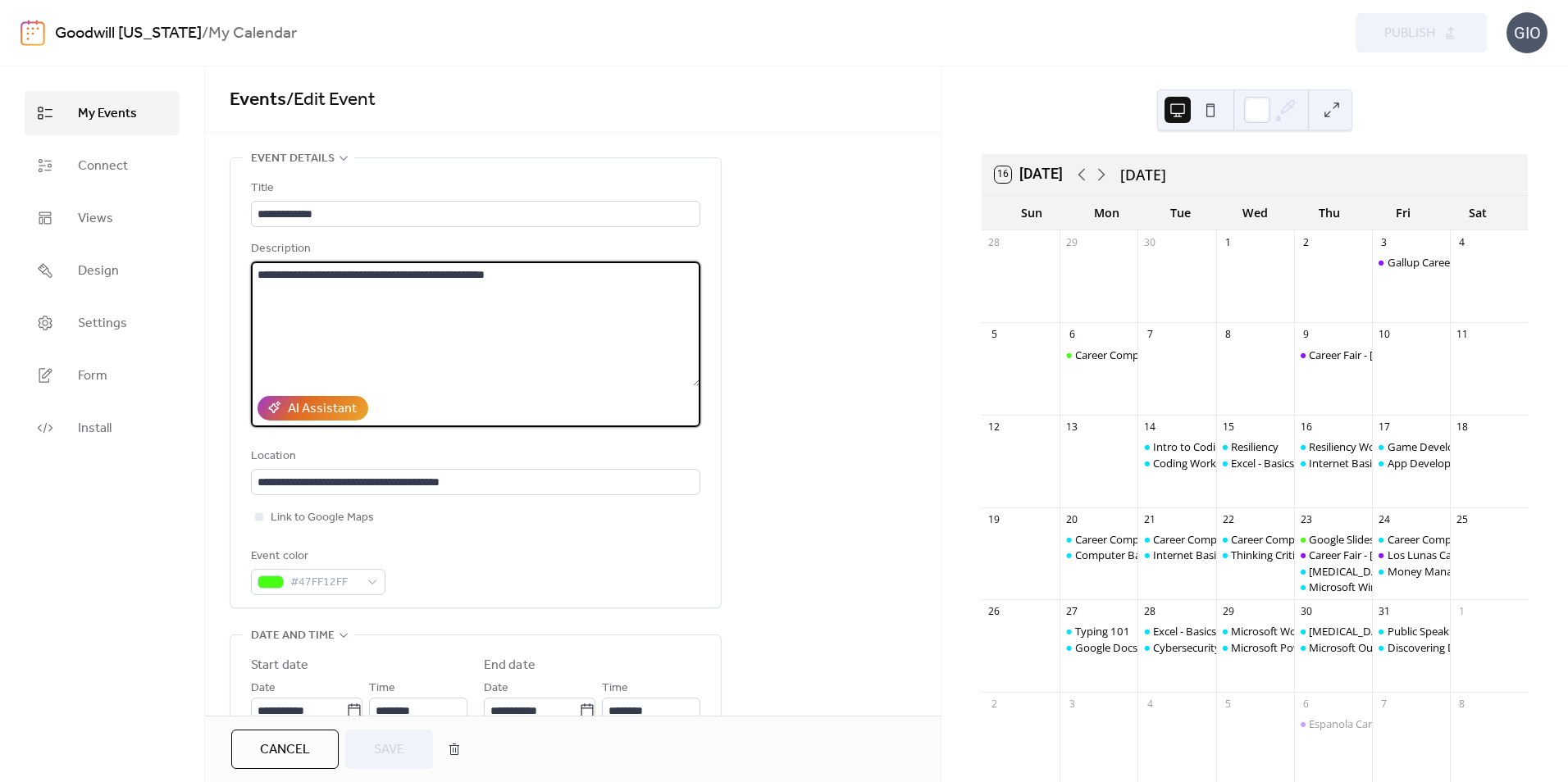
drag, startPoint x: 580, startPoint y: 276, endPoint x: 226, endPoint y: 293, distance: 354.4
click at [226, 293] on div "**********" at bounding box center [572, 686] width 735 height 1057
type textarea "**********"
click at [384, 752] on span "Save" at bounding box center [389, 750] width 30 height 20
